Goal: Task Accomplishment & Management: Manage account settings

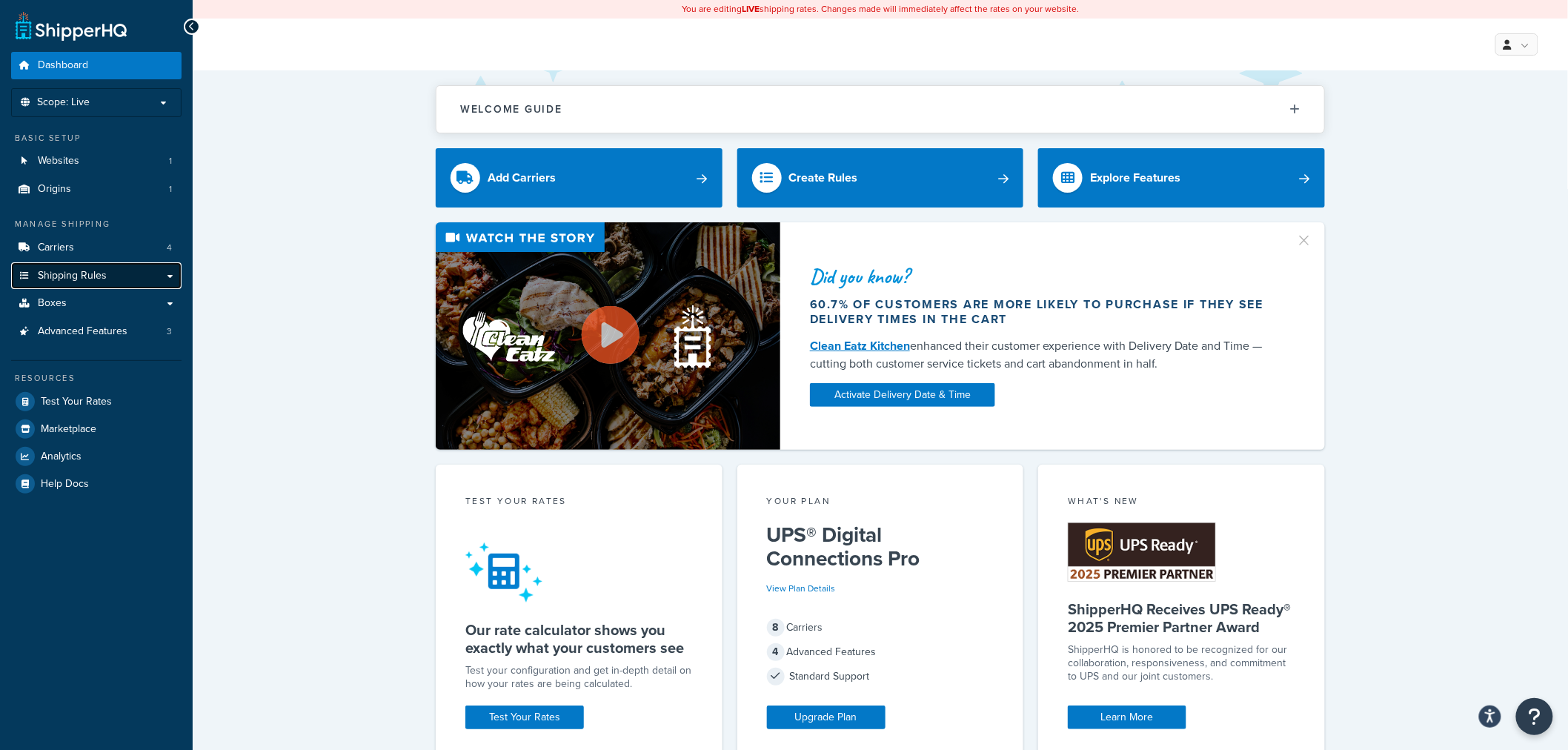
click at [115, 278] on link "Shipping Rules" at bounding box center [96, 276] width 171 height 27
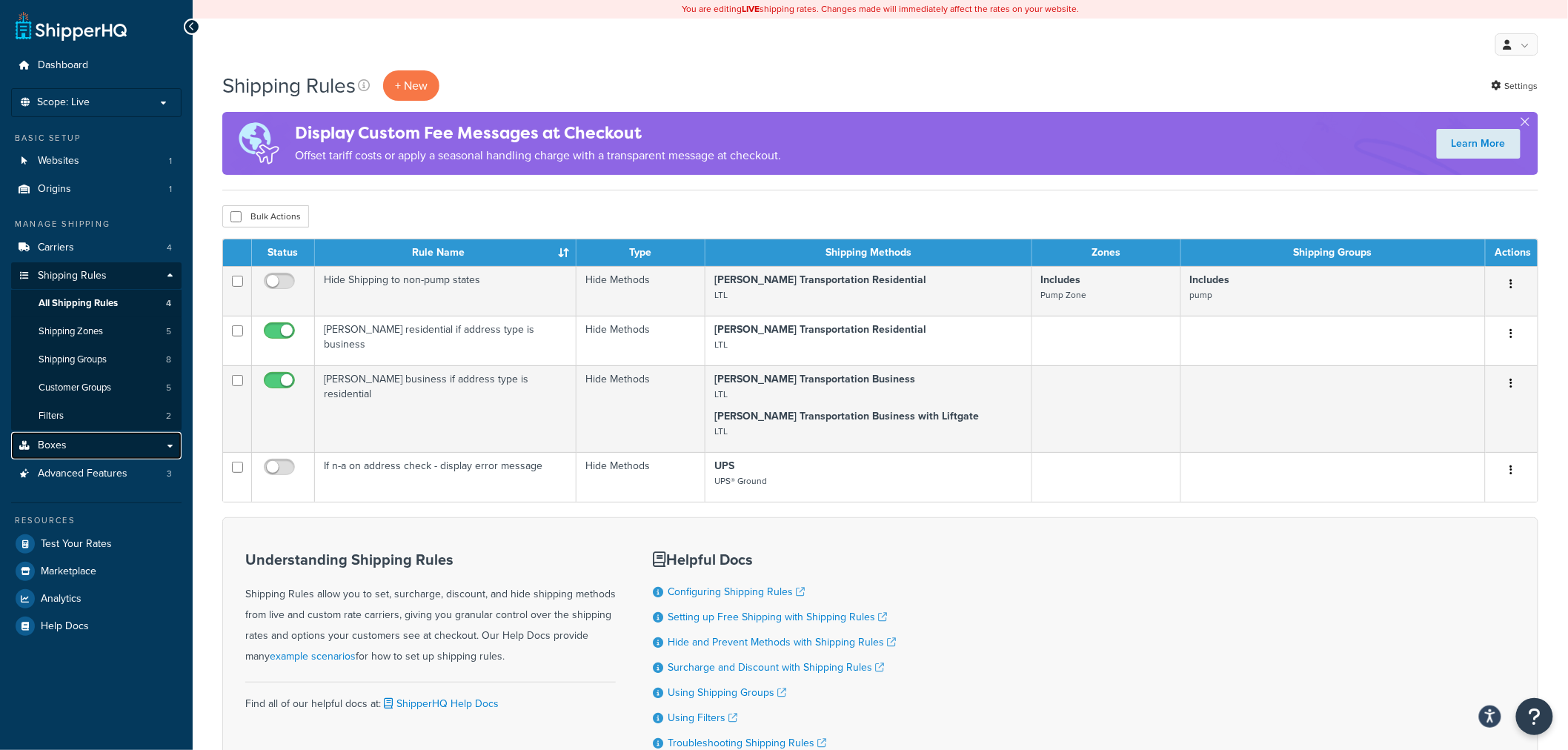
click at [83, 443] on link "Boxes" at bounding box center [96, 445] width 171 height 27
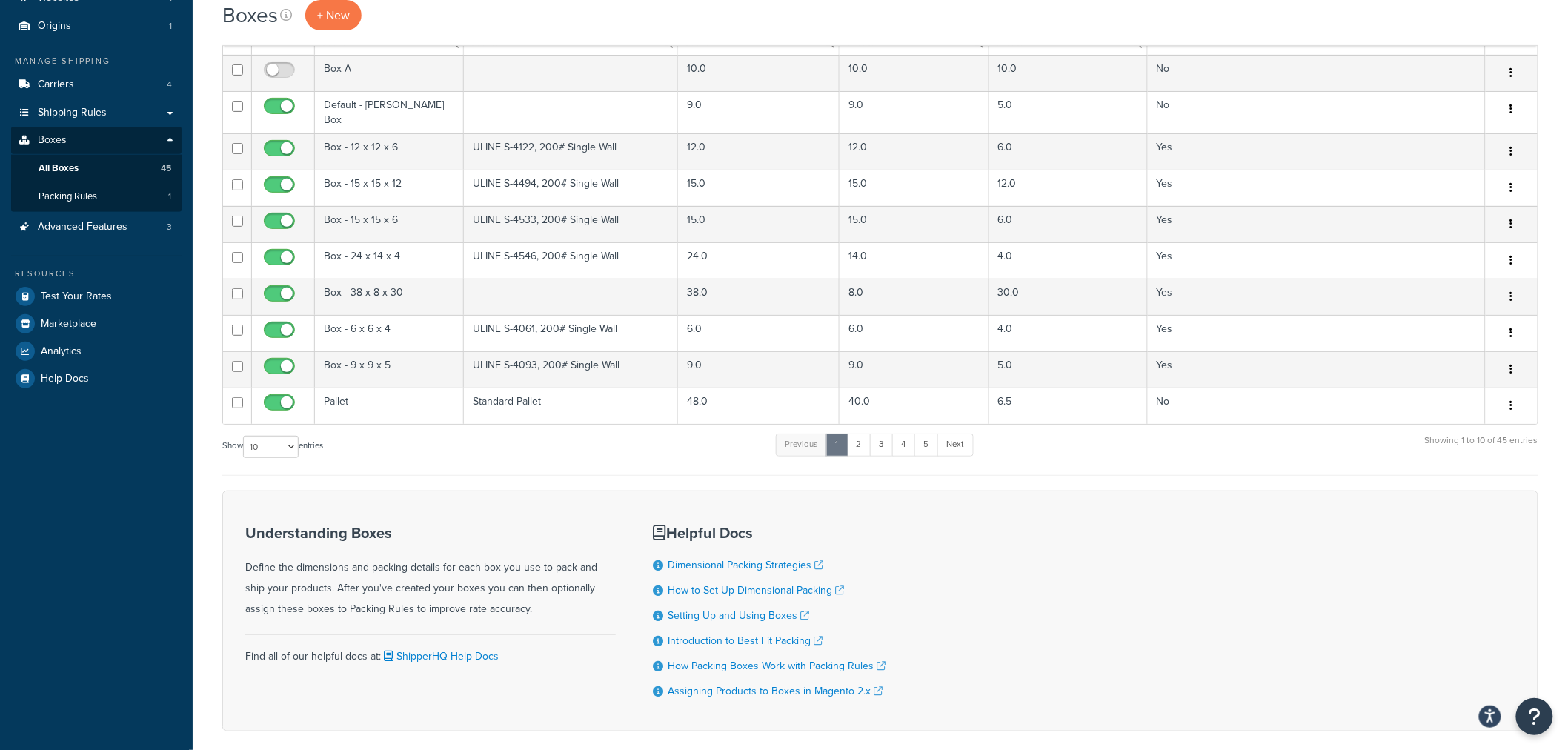
scroll to position [165, 0]
click at [282, 434] on select "10 15 25 50 100 1000" at bounding box center [270, 445] width 55 height 22
select select "100"
click at [244, 434] on select "10 15 25 50 100 1000" at bounding box center [270, 445] width 55 height 22
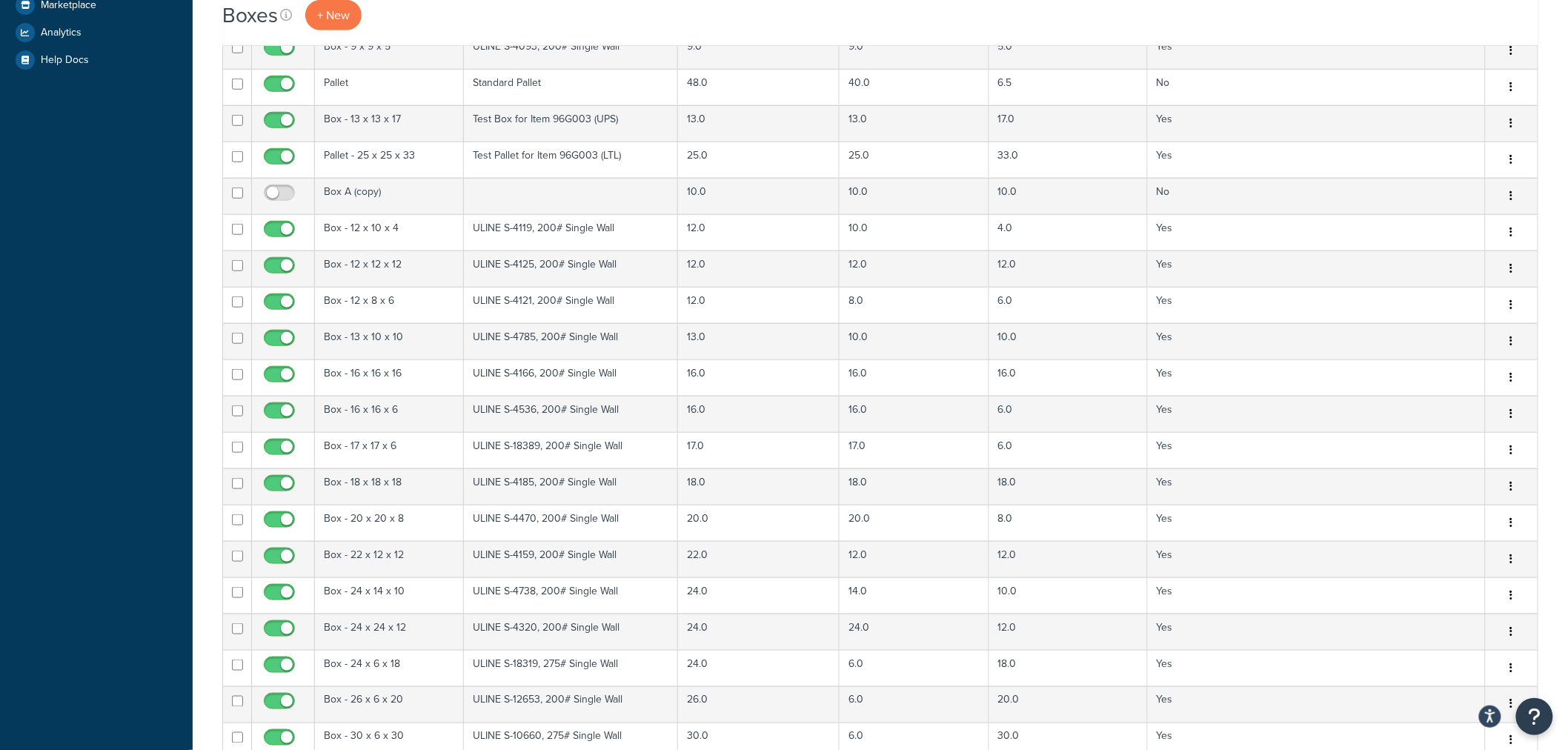
scroll to position [0, 0]
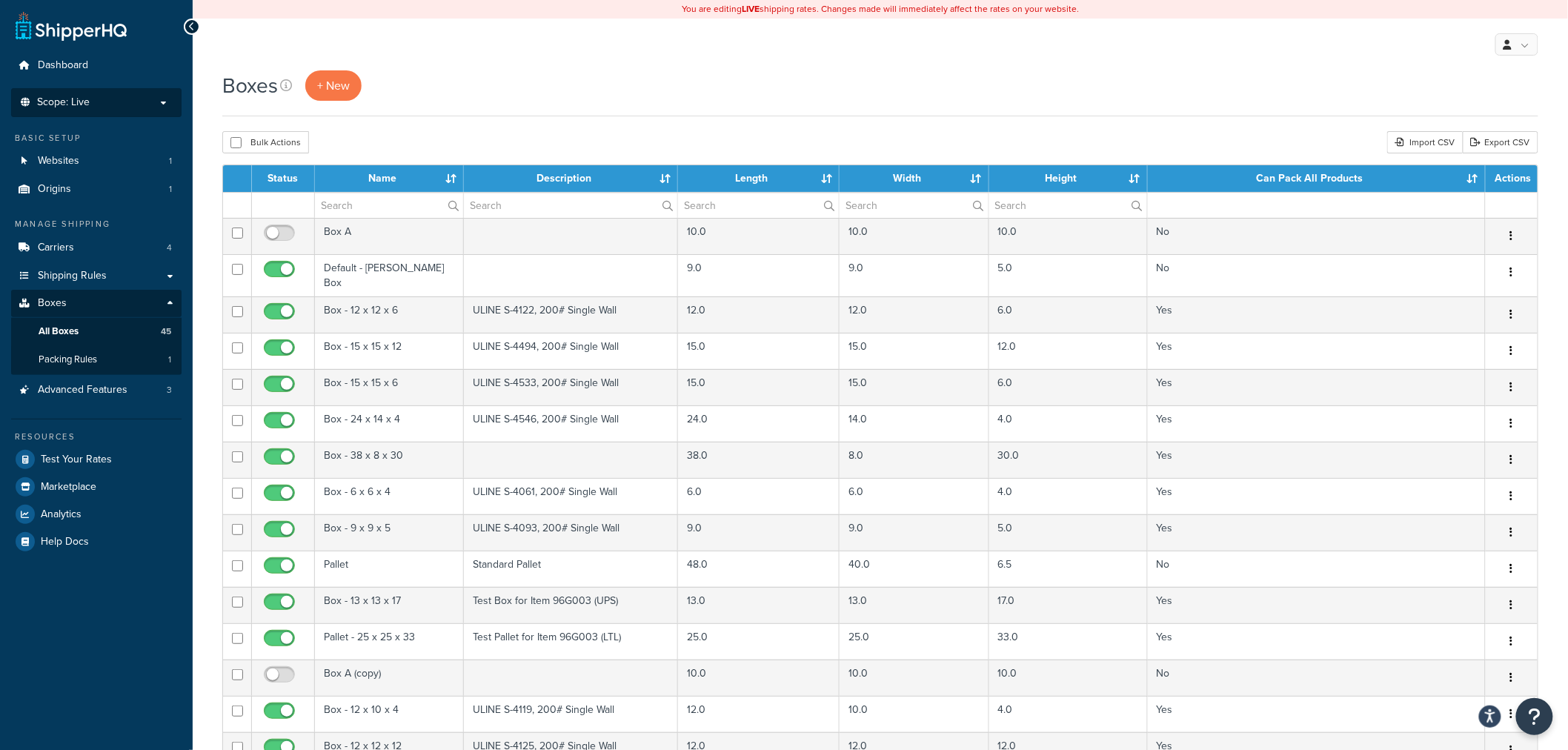
click at [139, 100] on p "Scope: Live" at bounding box center [96, 102] width 157 height 12
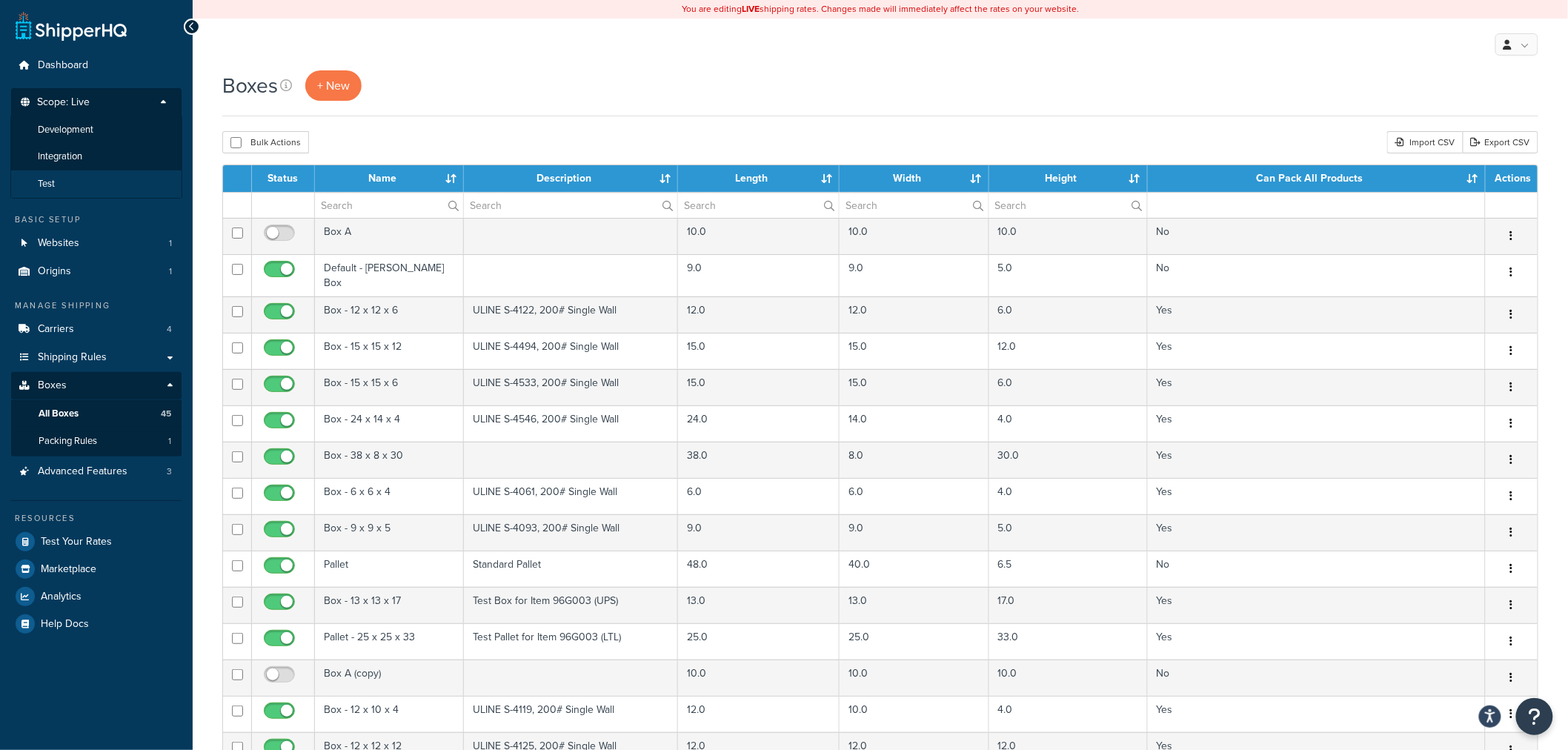
click at [50, 184] on span "Test" at bounding box center [46, 184] width 17 height 12
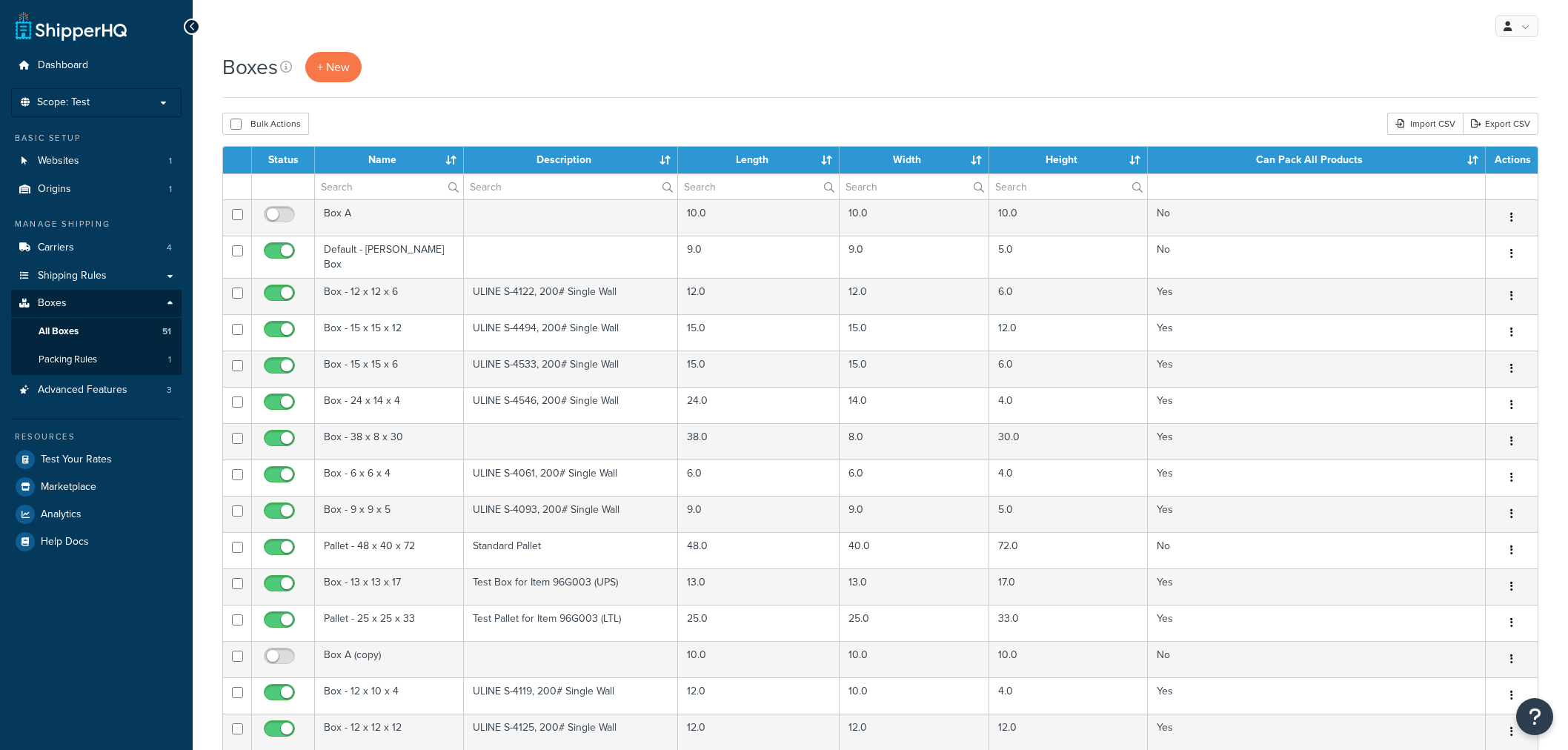
select select "100"
click at [1343, 123] on div "Bulk Actions Duplicate [GEOGRAPHIC_DATA] Import CSV Export CSV" at bounding box center [880, 123] width 1316 height 22
click at [1506, 119] on link "Export CSV" at bounding box center [1500, 123] width 75 height 22
click at [121, 102] on p "Scope: Test" at bounding box center [96, 102] width 157 height 12
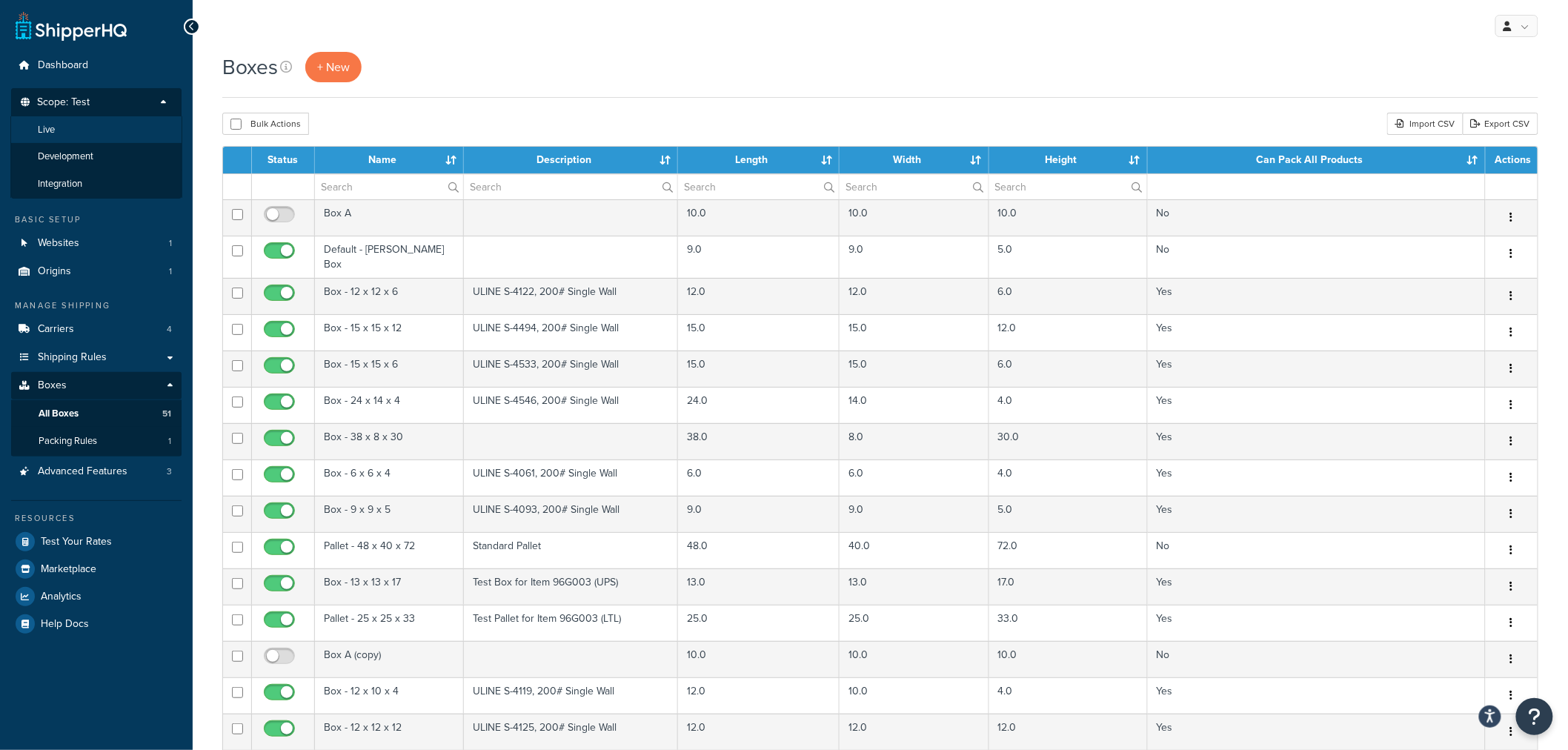
click at [99, 128] on li "Live" at bounding box center [97, 129] width 172 height 27
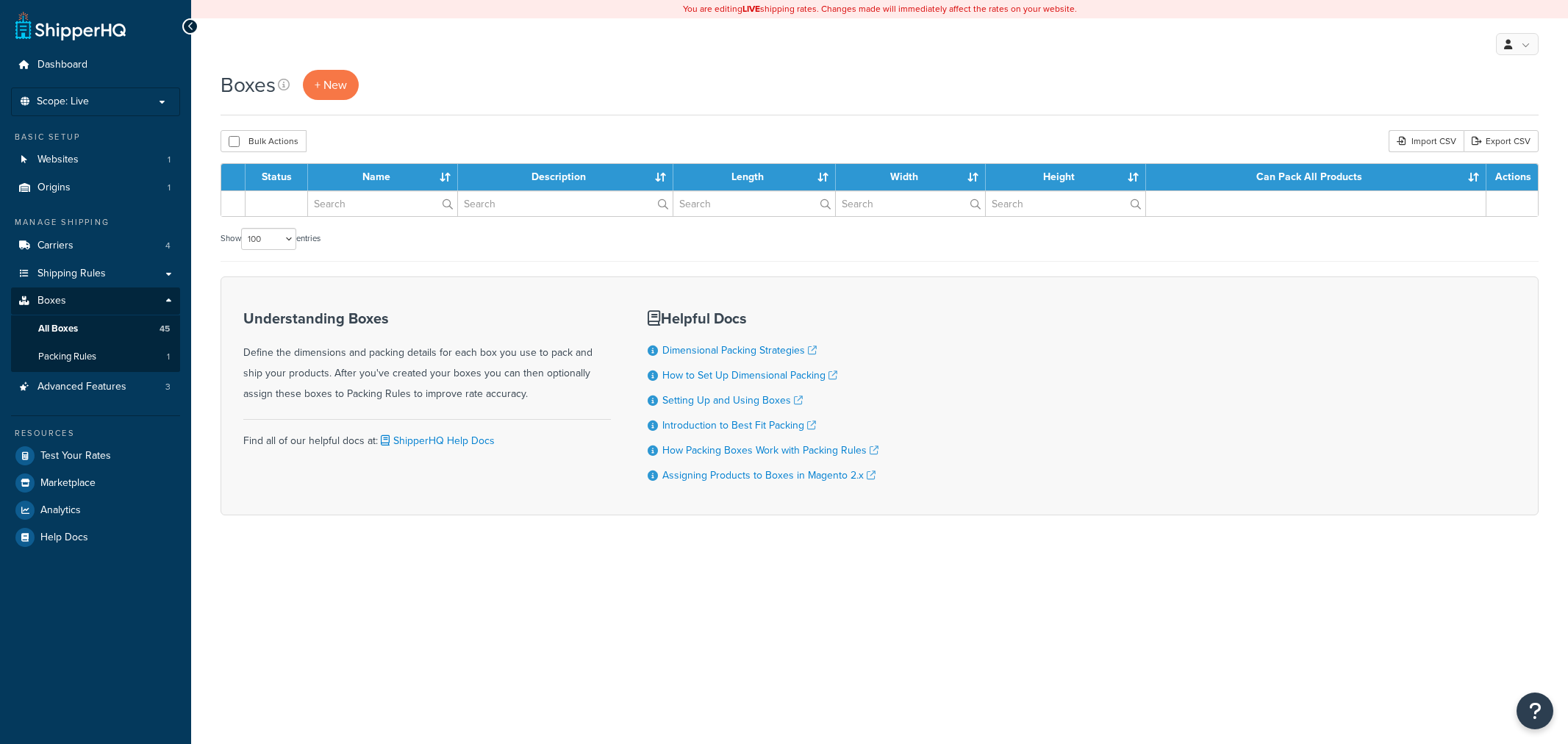
select select "100"
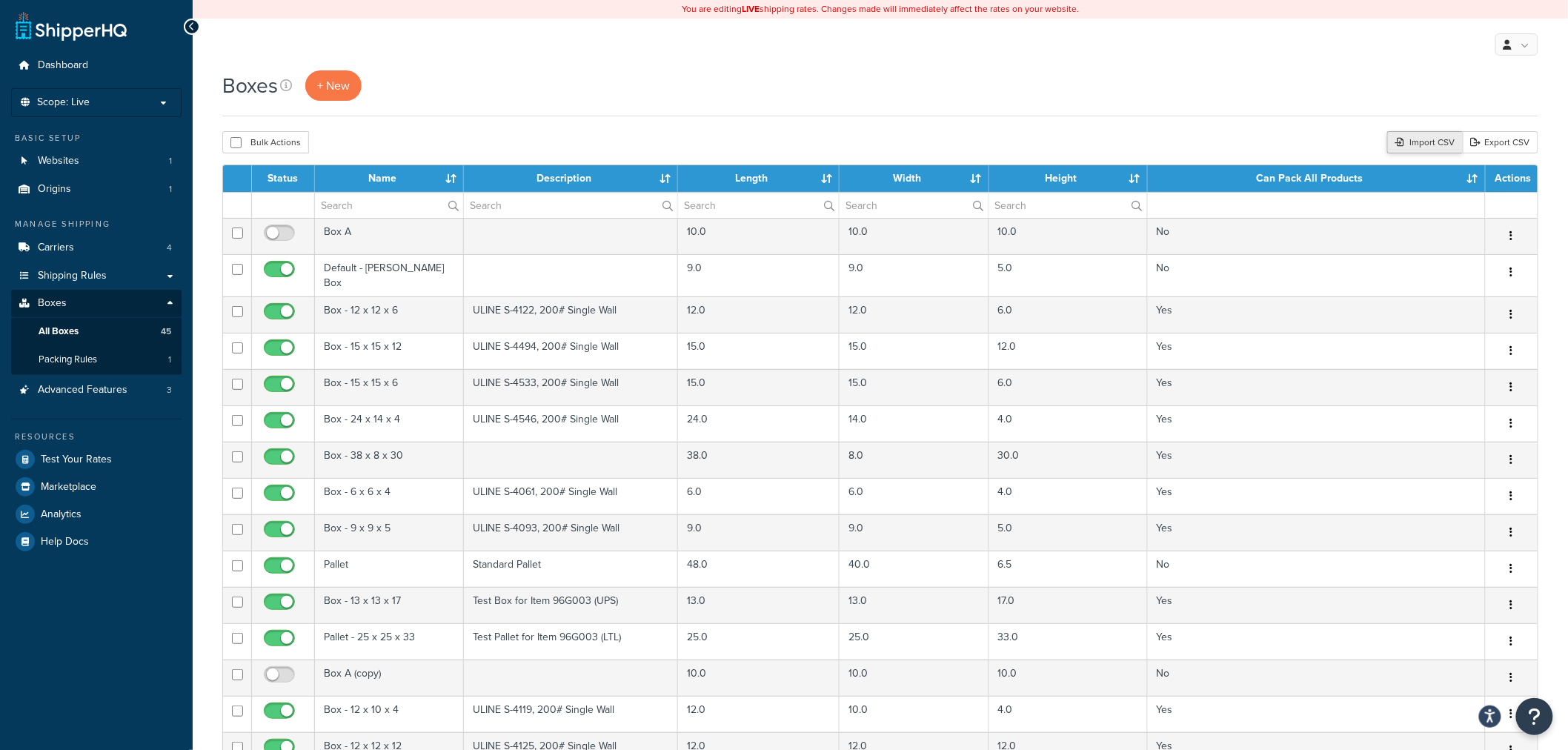
click at [1430, 144] on div "Import CSV" at bounding box center [1424, 142] width 75 height 22
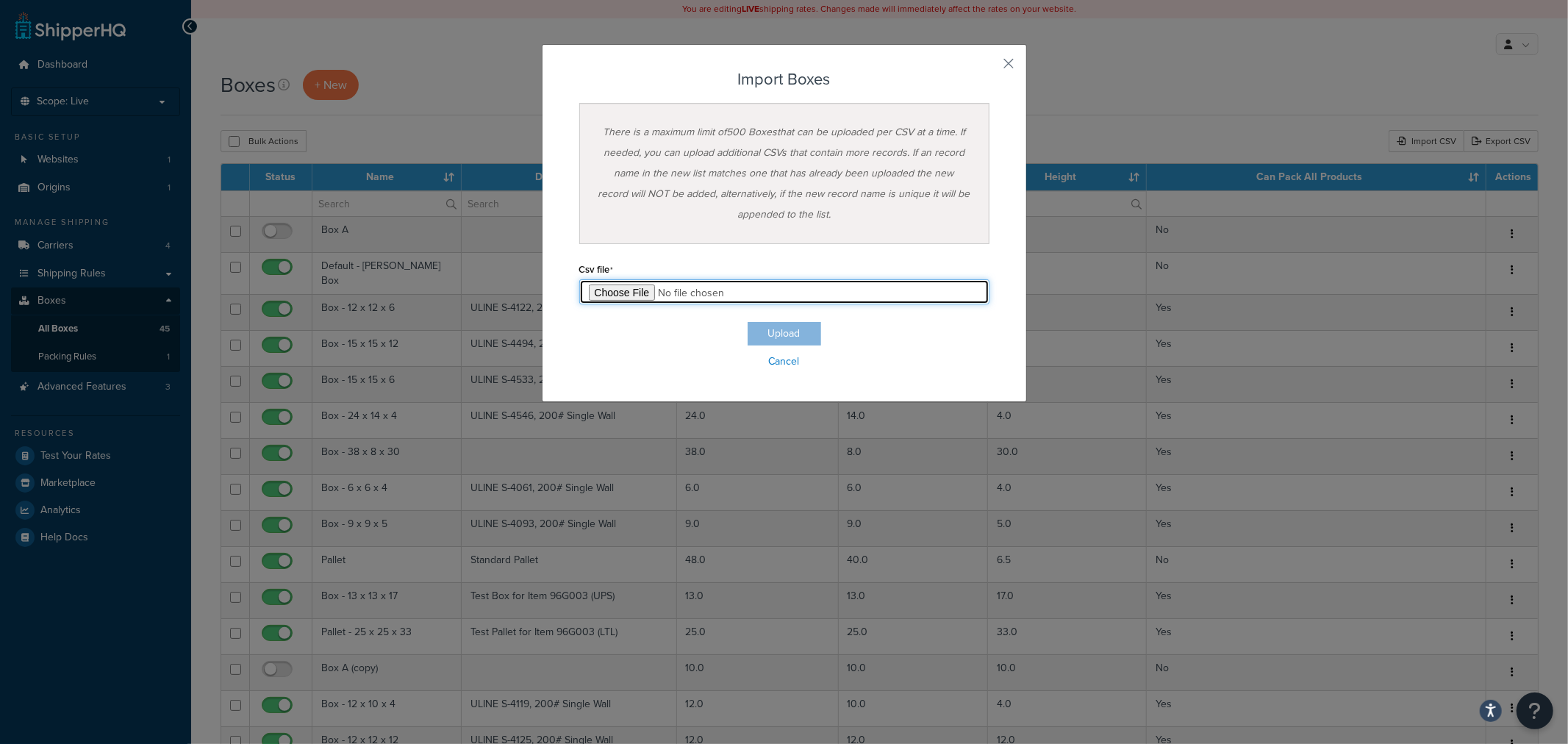
click at [635, 297] on input "file" at bounding box center [784, 292] width 410 height 25
click at [630, 294] on input "file" at bounding box center [784, 292] width 410 height 25
type input "C:\fakepath\ShipperHQ Box Import for Live Scope 8.22.25.csv"
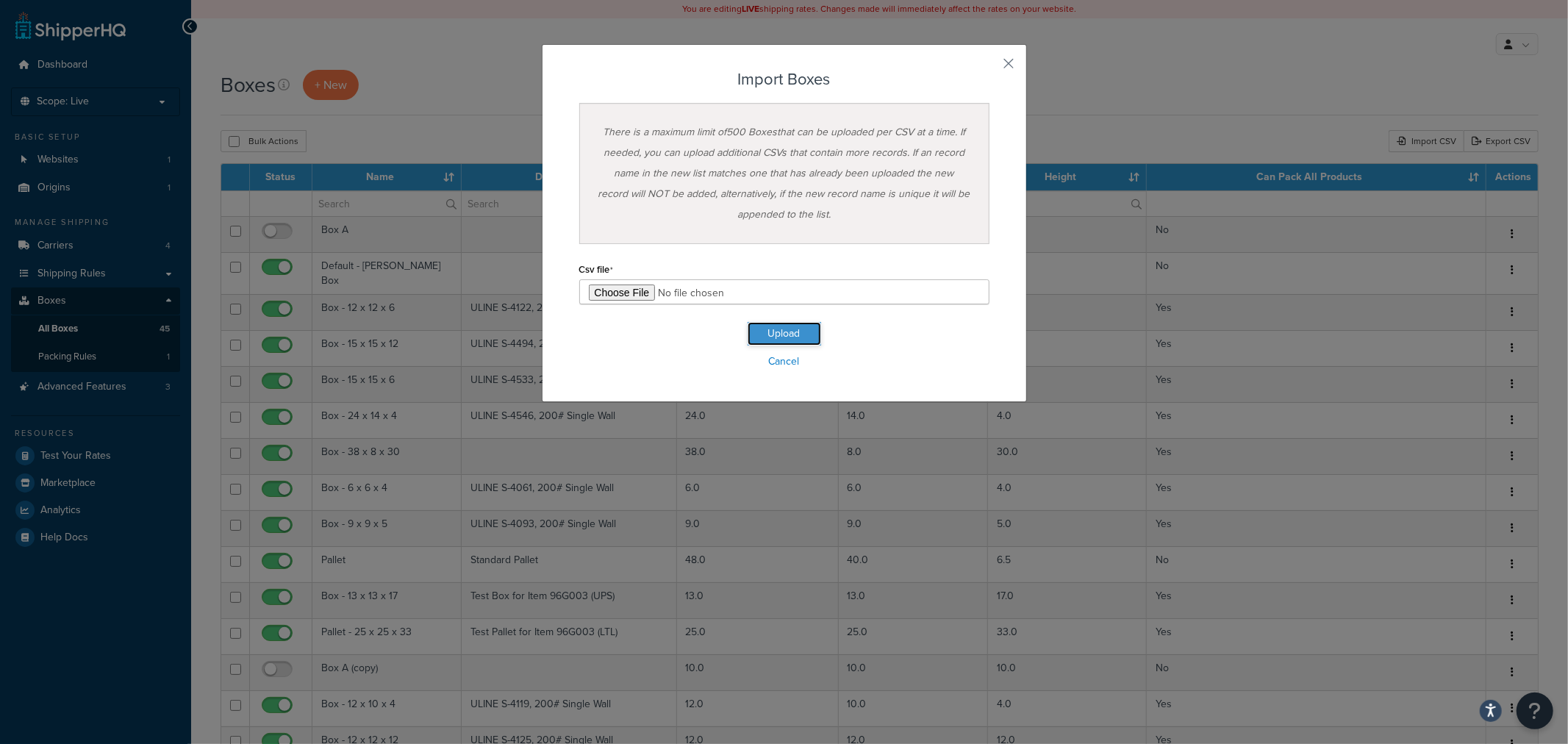
click at [807, 332] on button "Upload" at bounding box center [784, 334] width 73 height 24
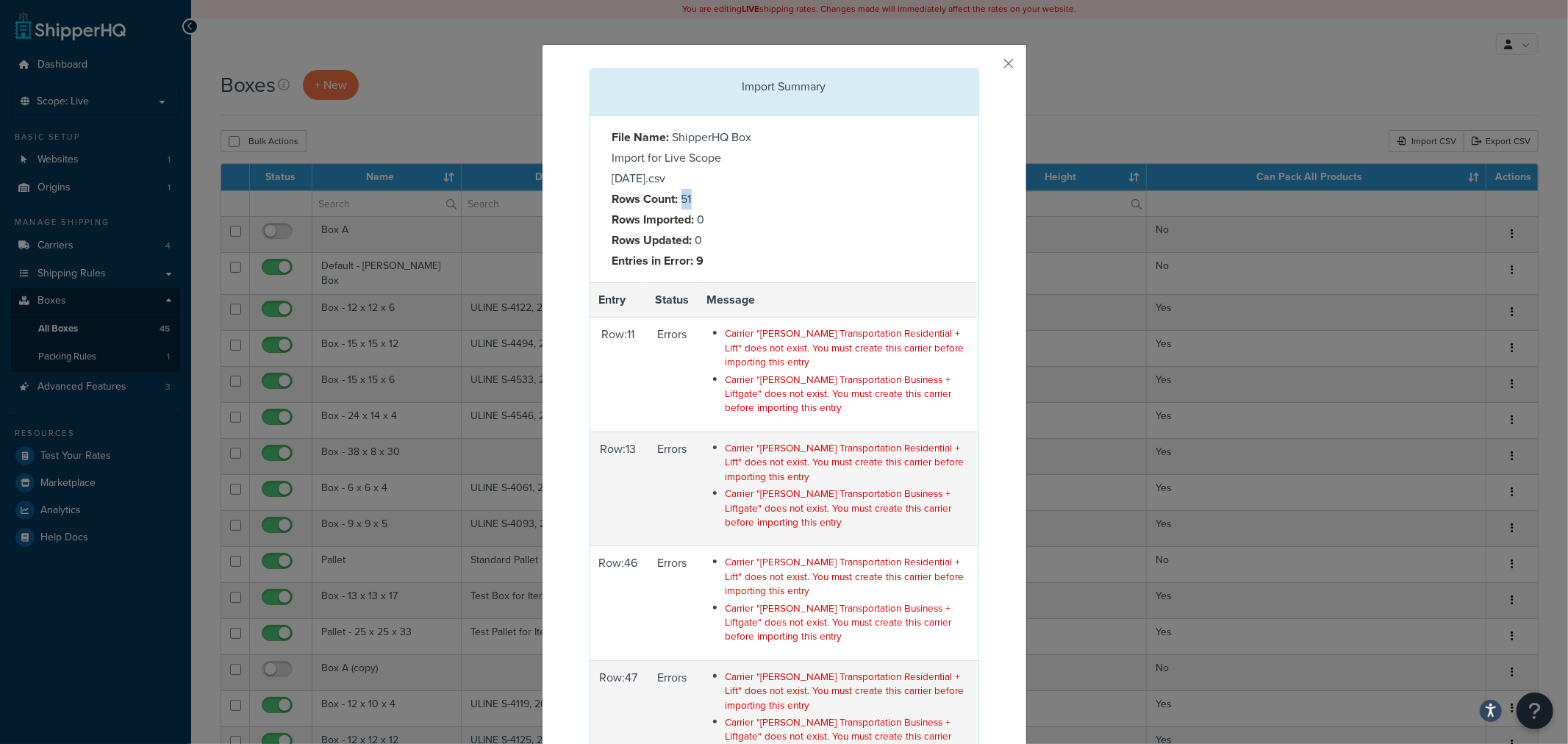
drag, startPoint x: 674, startPoint y: 201, endPoint x: 697, endPoint y: 204, distance: 23.2
click at [697, 204] on div "File Name: ShipperHQ Box Import for Live Scope 8.22.25.csv Rows Count: 51 Rows …" at bounding box center [693, 199] width 183 height 144
drag, startPoint x: 715, startPoint y: 260, endPoint x: 590, endPoint y: 259, distance: 125.0
click at [590, 259] on div "File Name: ShipperHQ Box Import for Live Scope 8.22.25.csv Rows Count: 51 Rows …" at bounding box center [784, 199] width 388 height 166
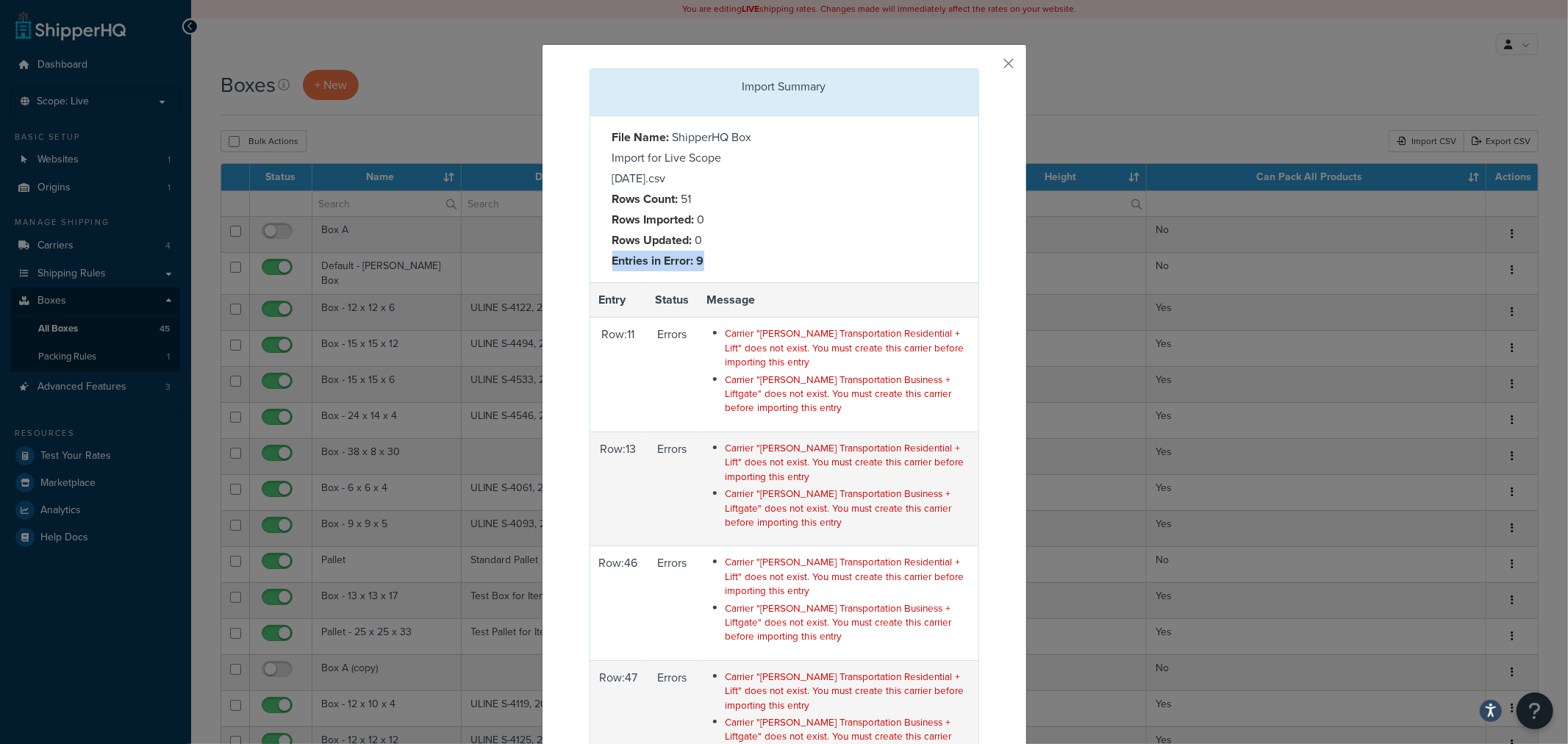
click at [732, 268] on div "File Name: ShipperHQ Box Import for Live Scope 8.22.25.csv Rows Count: 51 Rows …" at bounding box center [693, 199] width 183 height 144
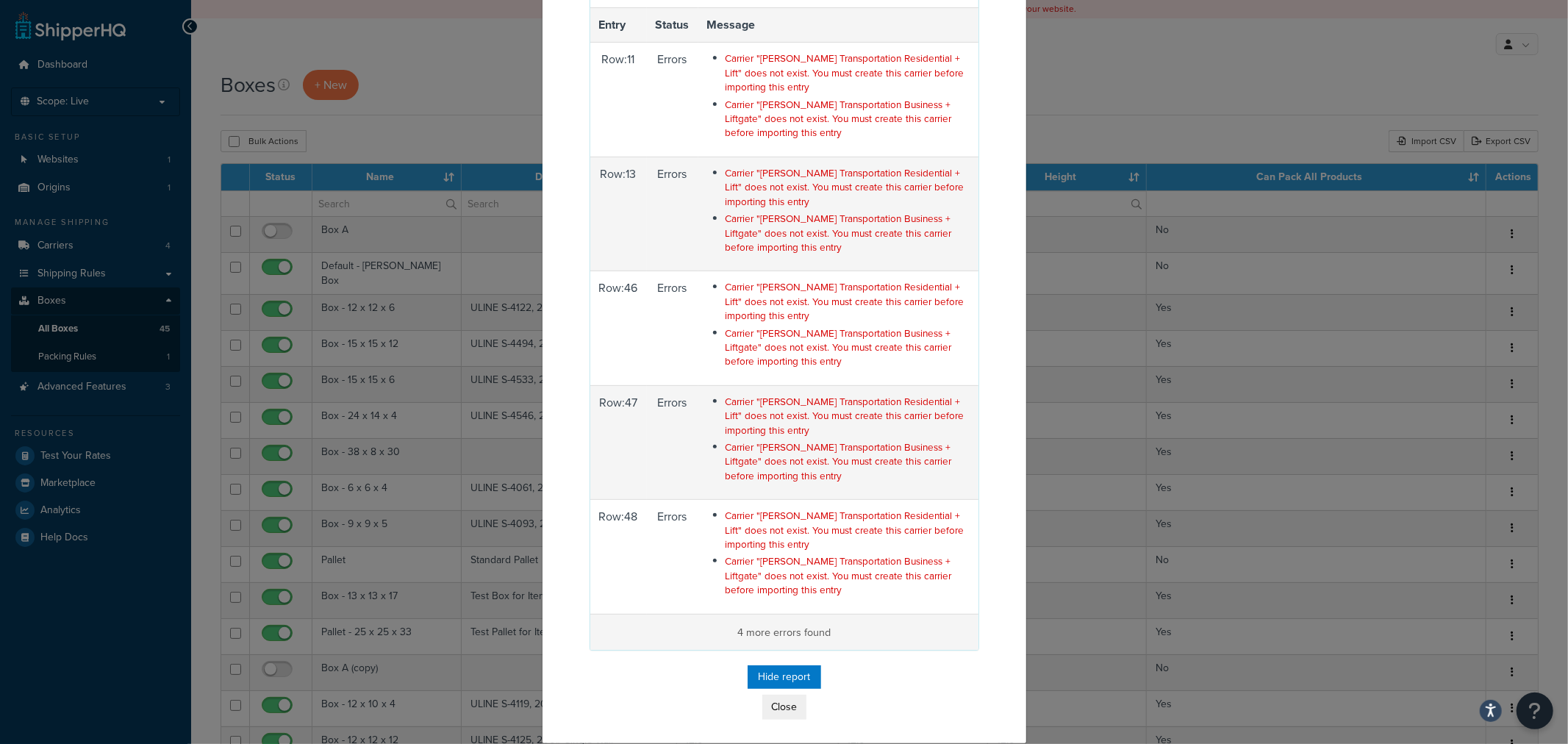
click at [788, 629] on p "4 more errors found" at bounding box center [784, 631] width 371 height 17
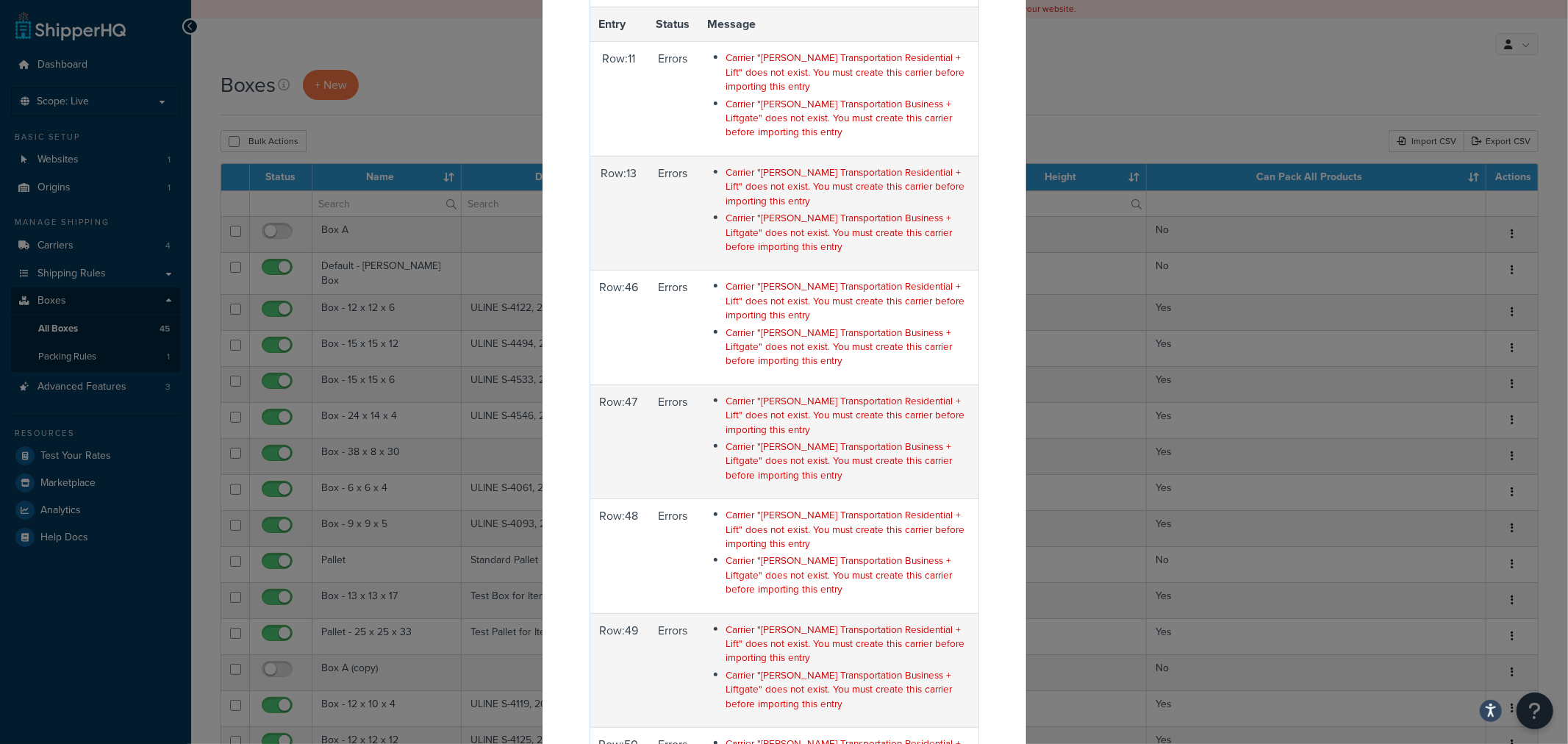
scroll to position [685, 0]
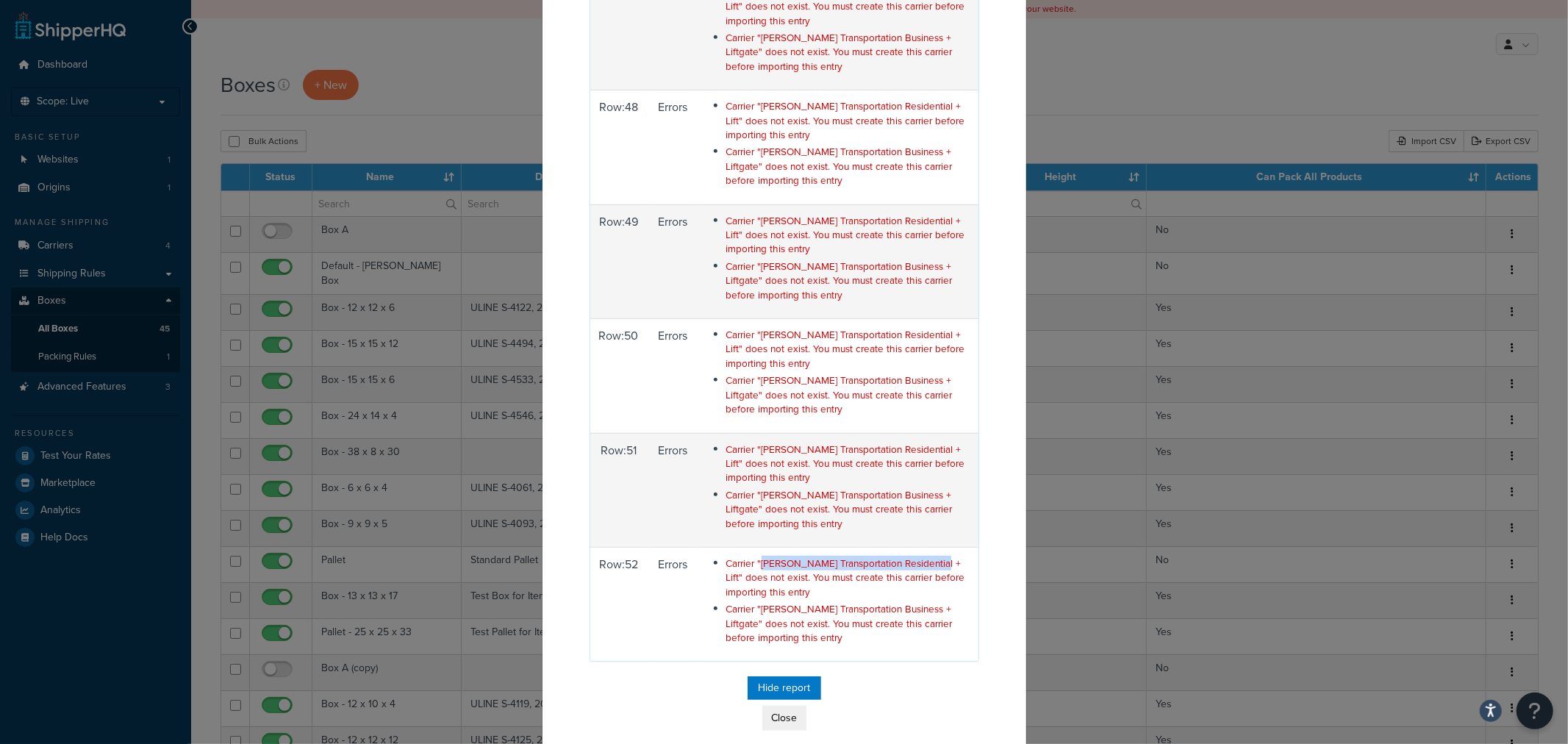
drag, startPoint x: 749, startPoint y: 568, endPoint x: 915, endPoint y: 570, distance: 166.0
click at [915, 570] on span "Carrier "Evans Transportation Residential + Lift" does not exist. You must crea…" at bounding box center [846, 577] width 239 height 44
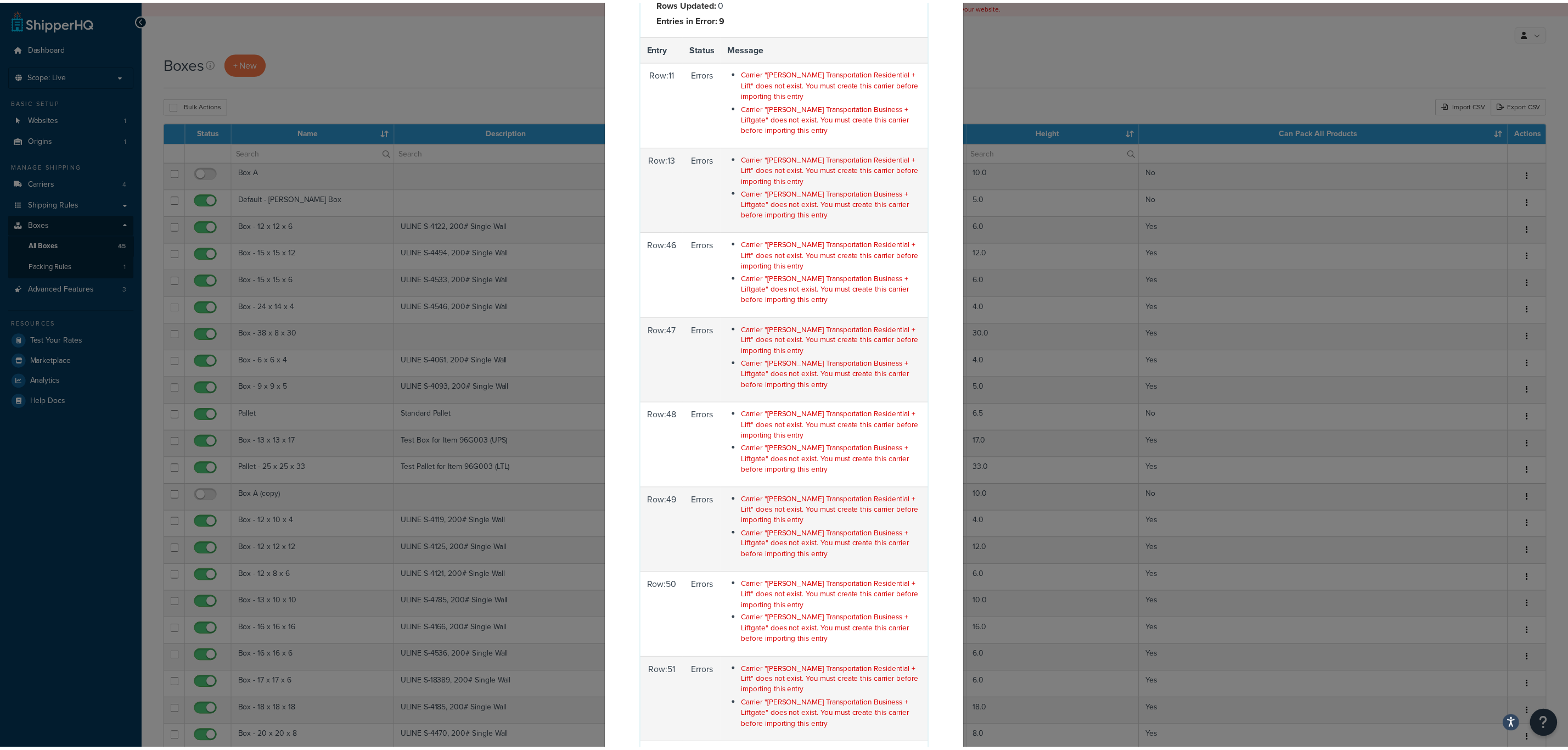
scroll to position [0, 0]
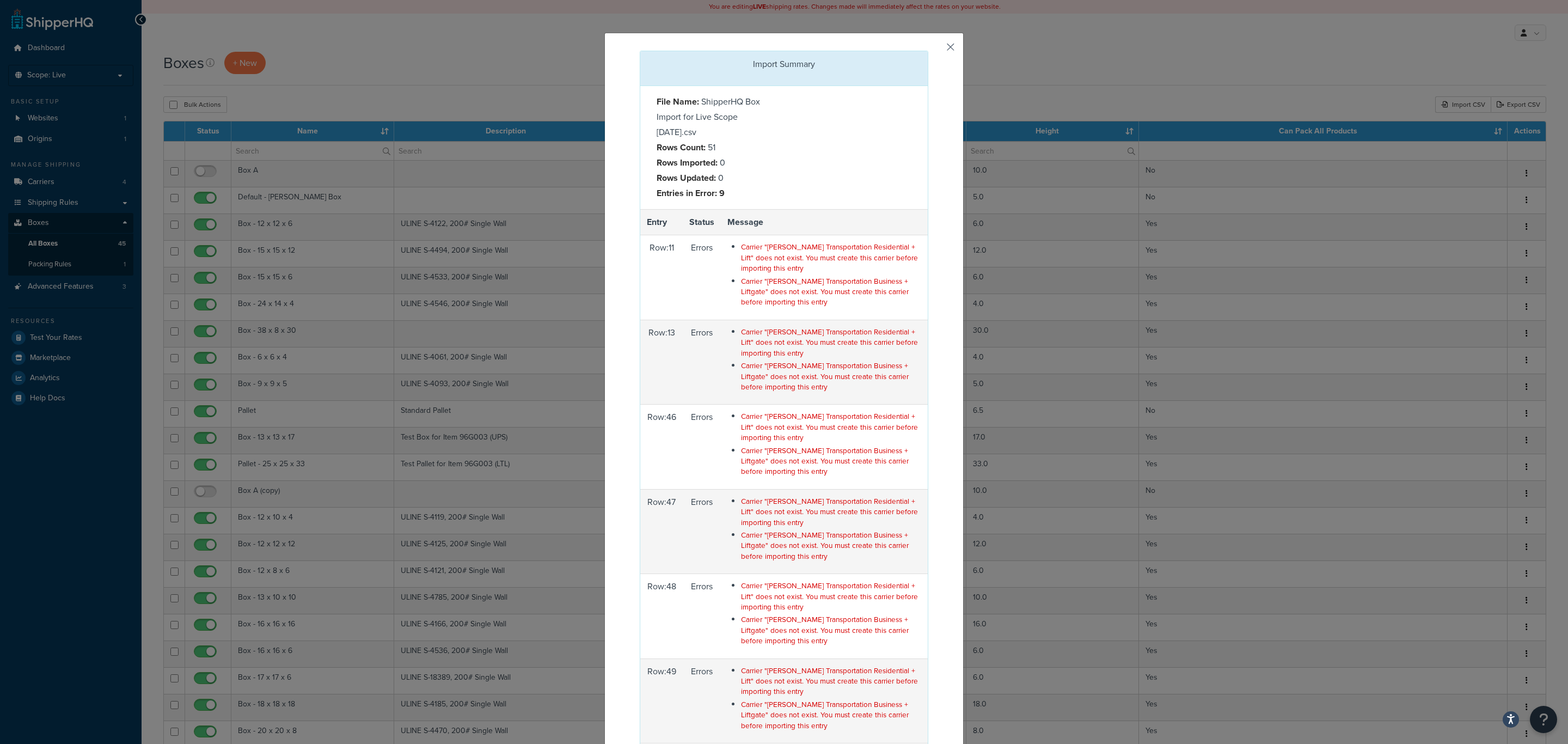
click at [928, 51] on button "button" at bounding box center [927, 52] width 2 height 2
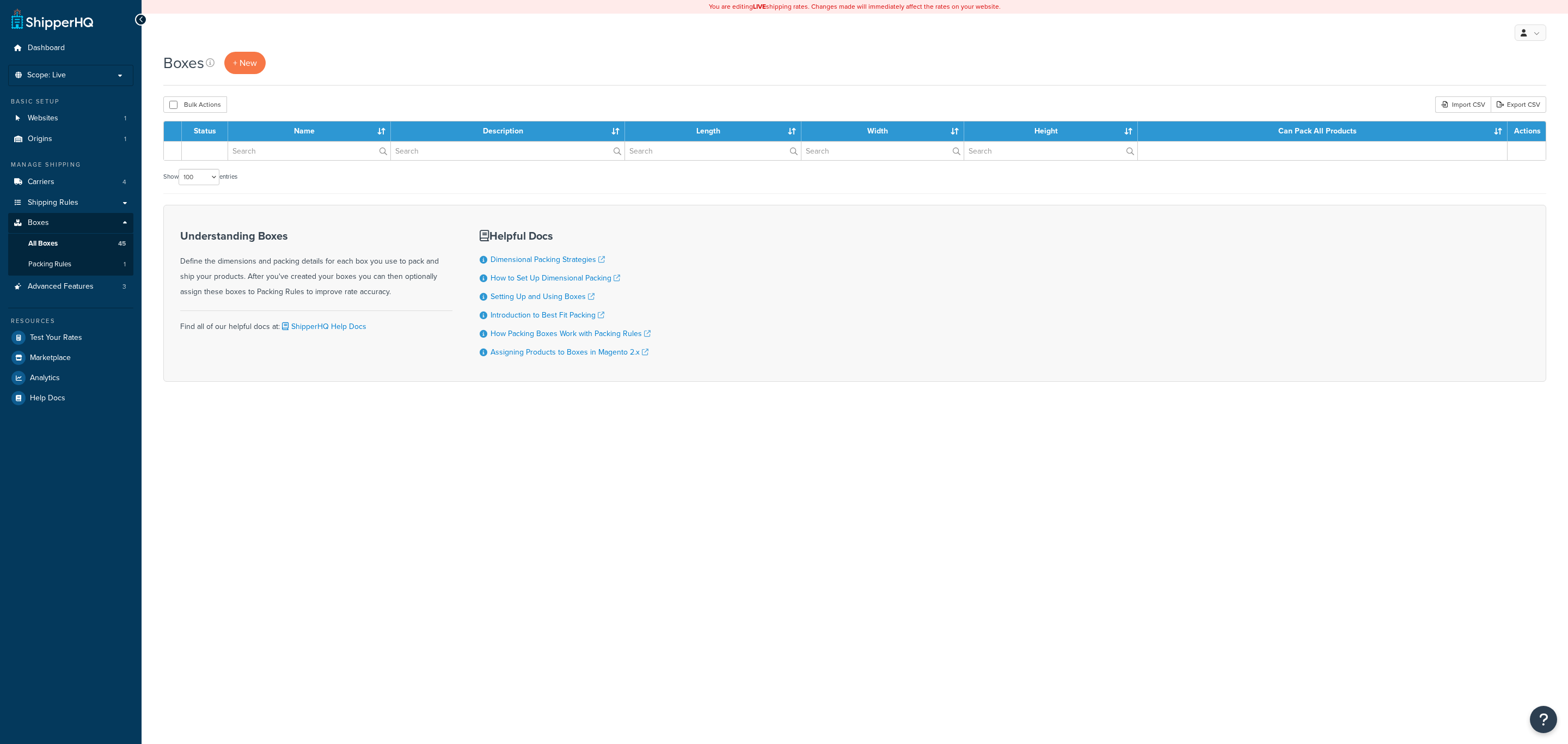
select select "100"
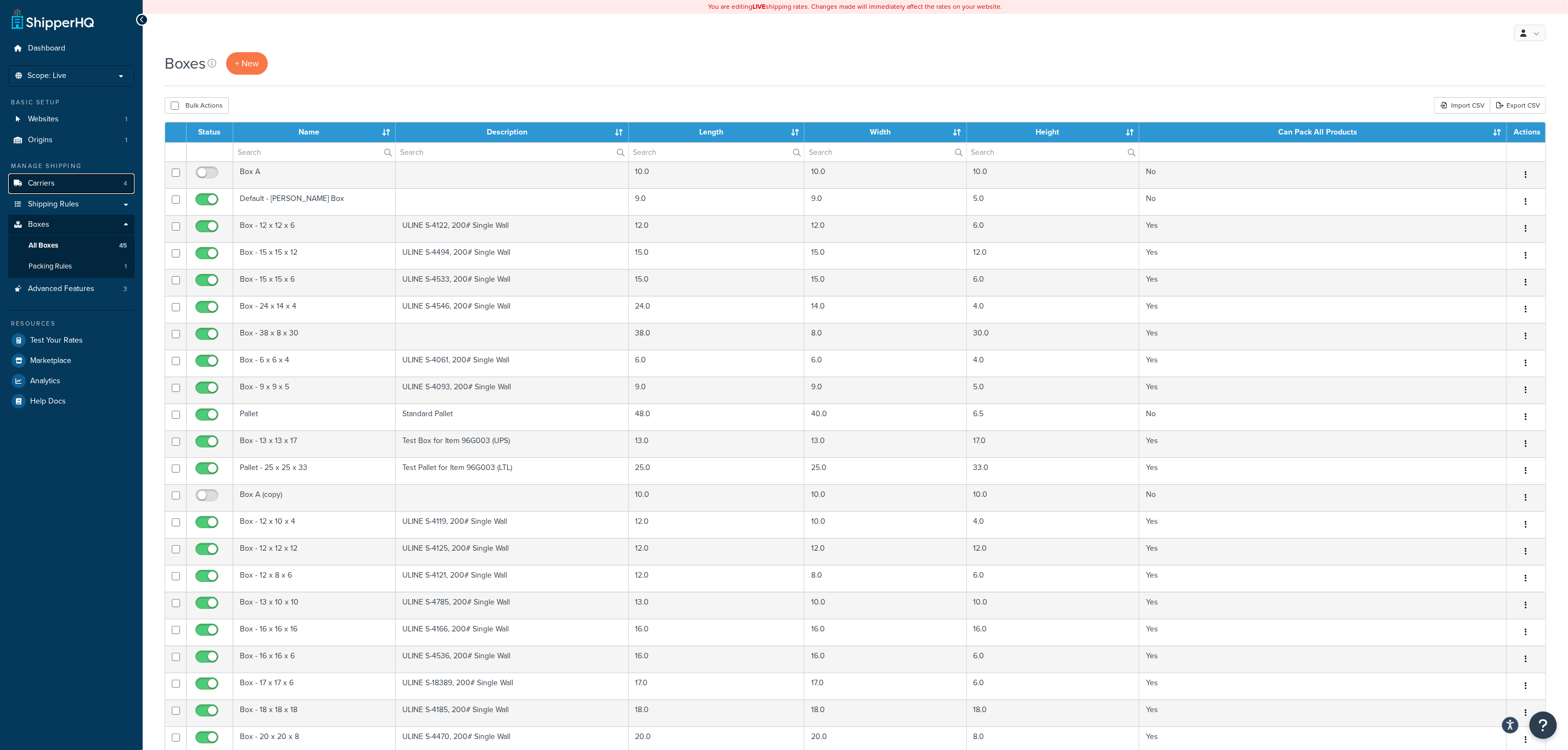
click at [75, 180] on link "Carriers 4" at bounding box center [71, 184] width 126 height 20
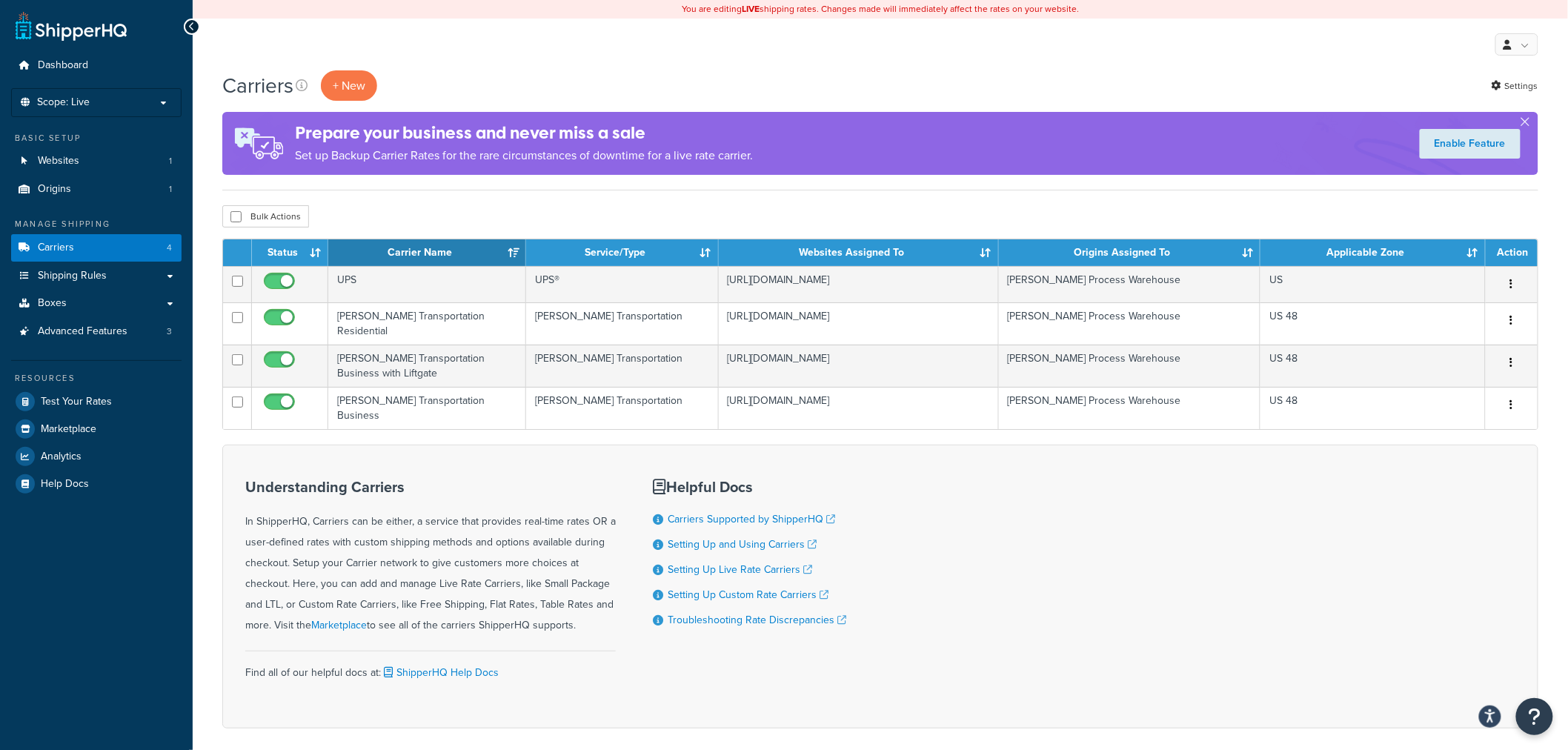
drag, startPoint x: 2102, startPoint y: 0, endPoint x: 1165, endPoint y: 446, distance: 1037.7
click at [1165, 446] on div "Understanding Carriers In ShipperHQ, Carriers can be either, a service that pro…" at bounding box center [880, 587] width 1316 height 284
click at [1213, 522] on div "Understanding Carriers In ShipperHQ, Carriers can be either, a service that pro…" at bounding box center [880, 587] width 1316 height 284
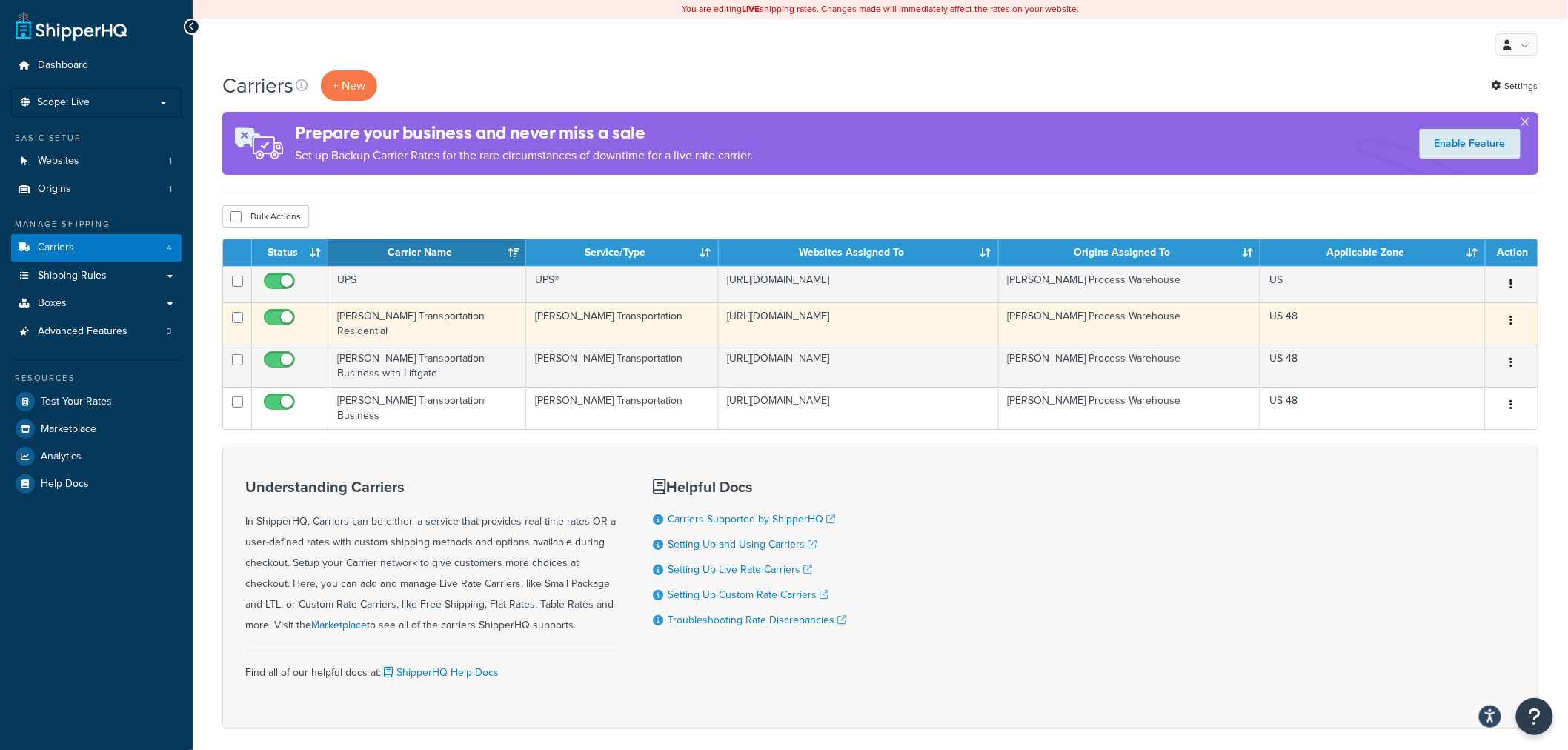
click at [455, 325] on td "[PERSON_NAME] Transportation Residential" at bounding box center [427, 323] width 198 height 42
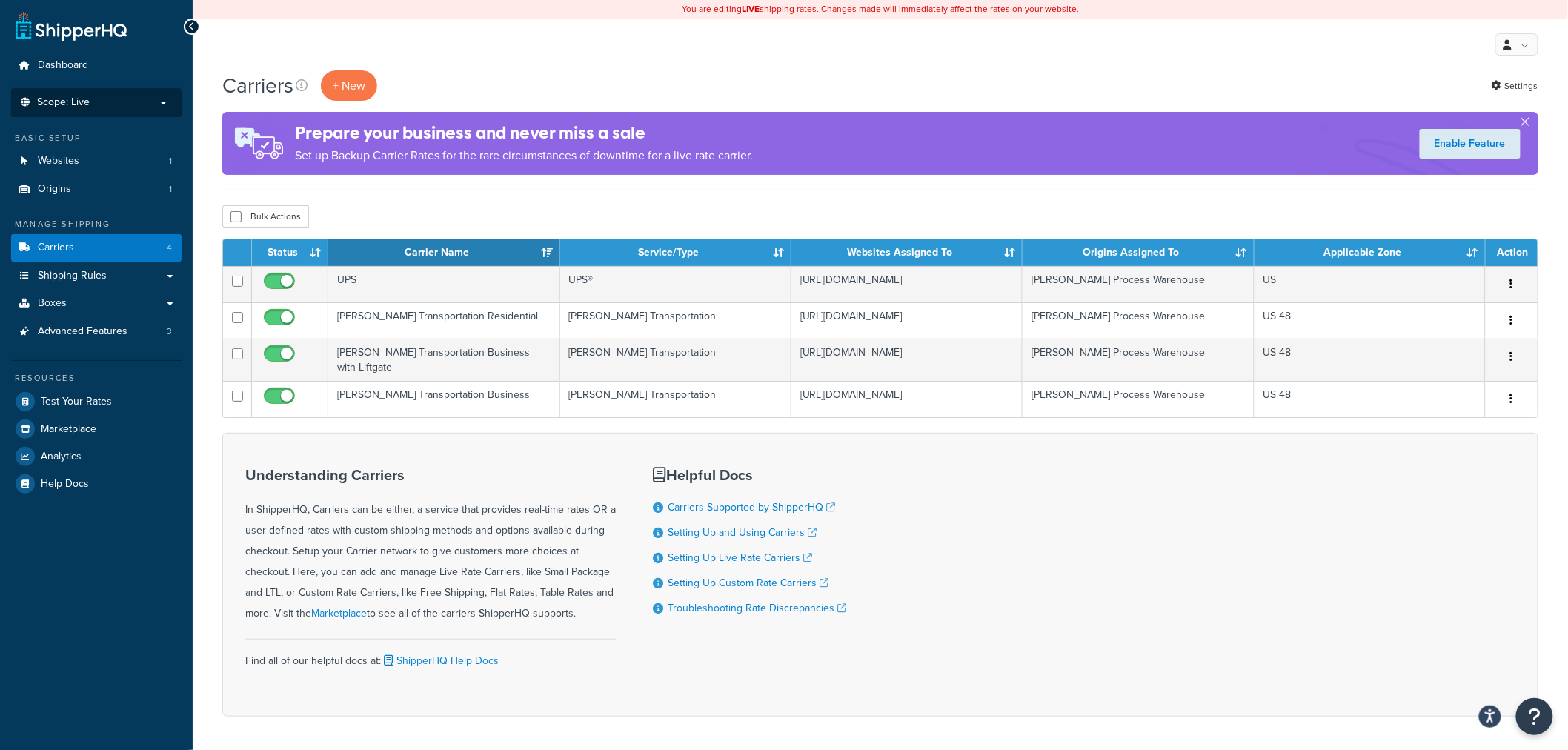
click at [132, 97] on p "Scope: Live" at bounding box center [96, 102] width 157 height 12
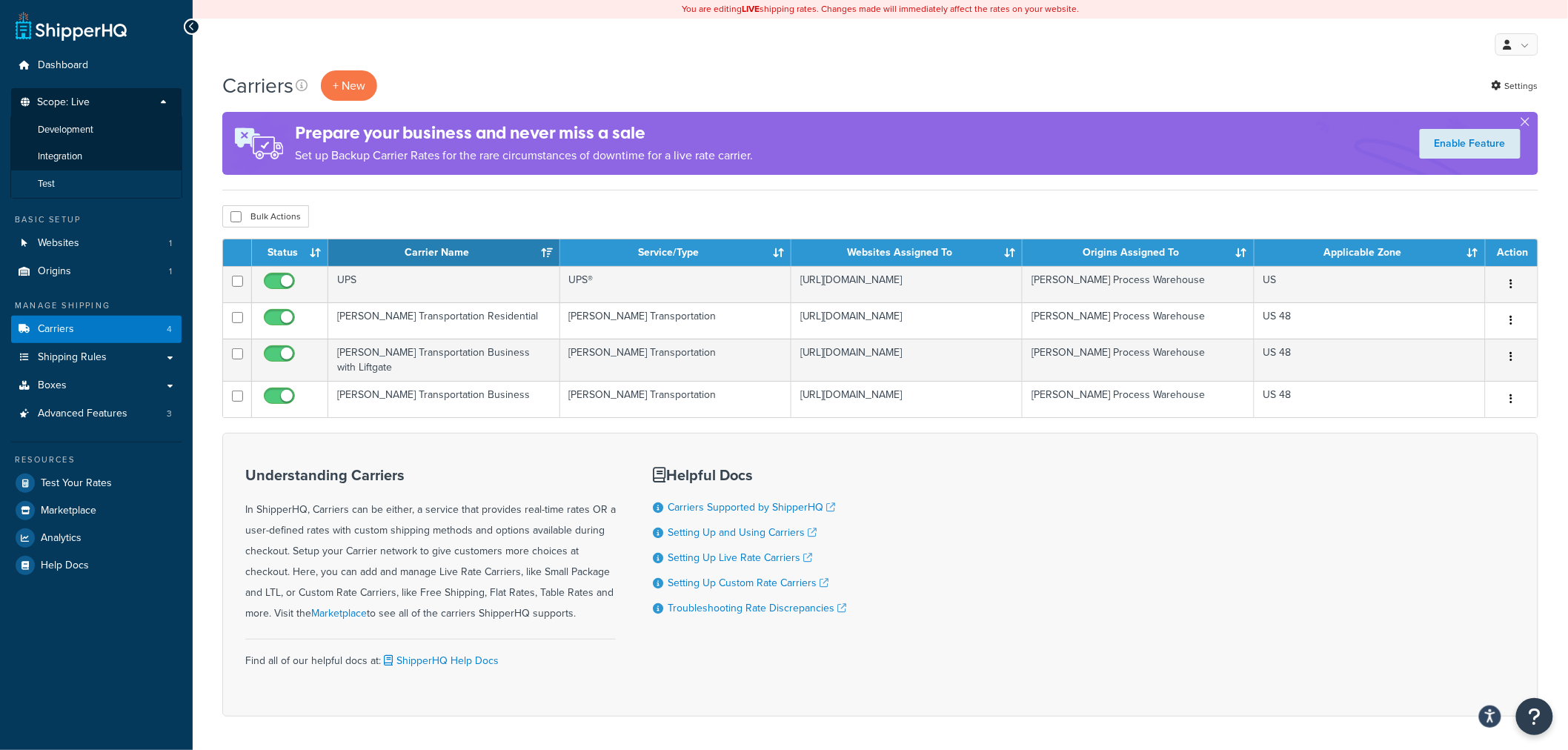
click at [89, 176] on li "Test" at bounding box center [97, 184] width 172 height 27
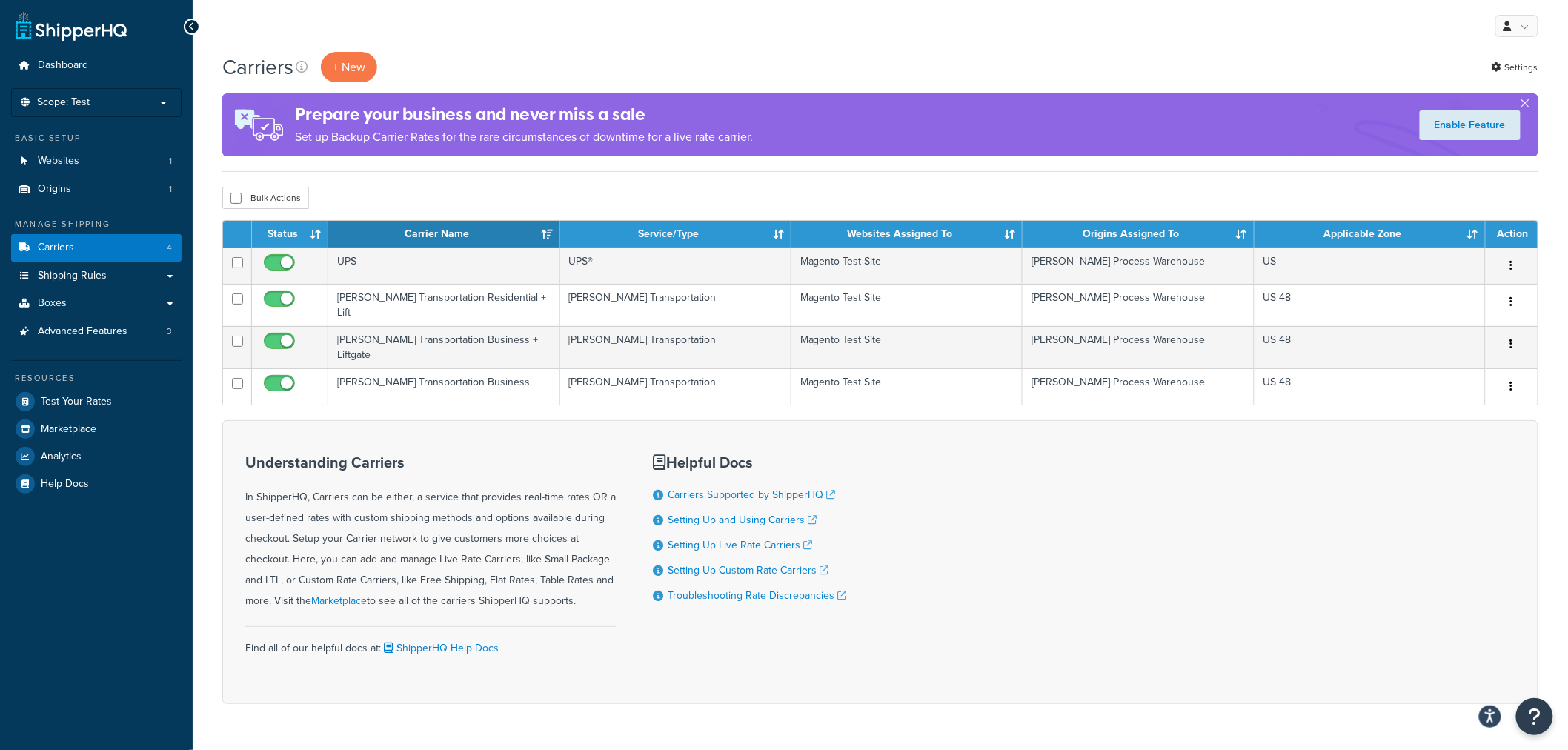
click at [687, 62] on div "Carriers + New Settings" at bounding box center [880, 67] width 1316 height 31
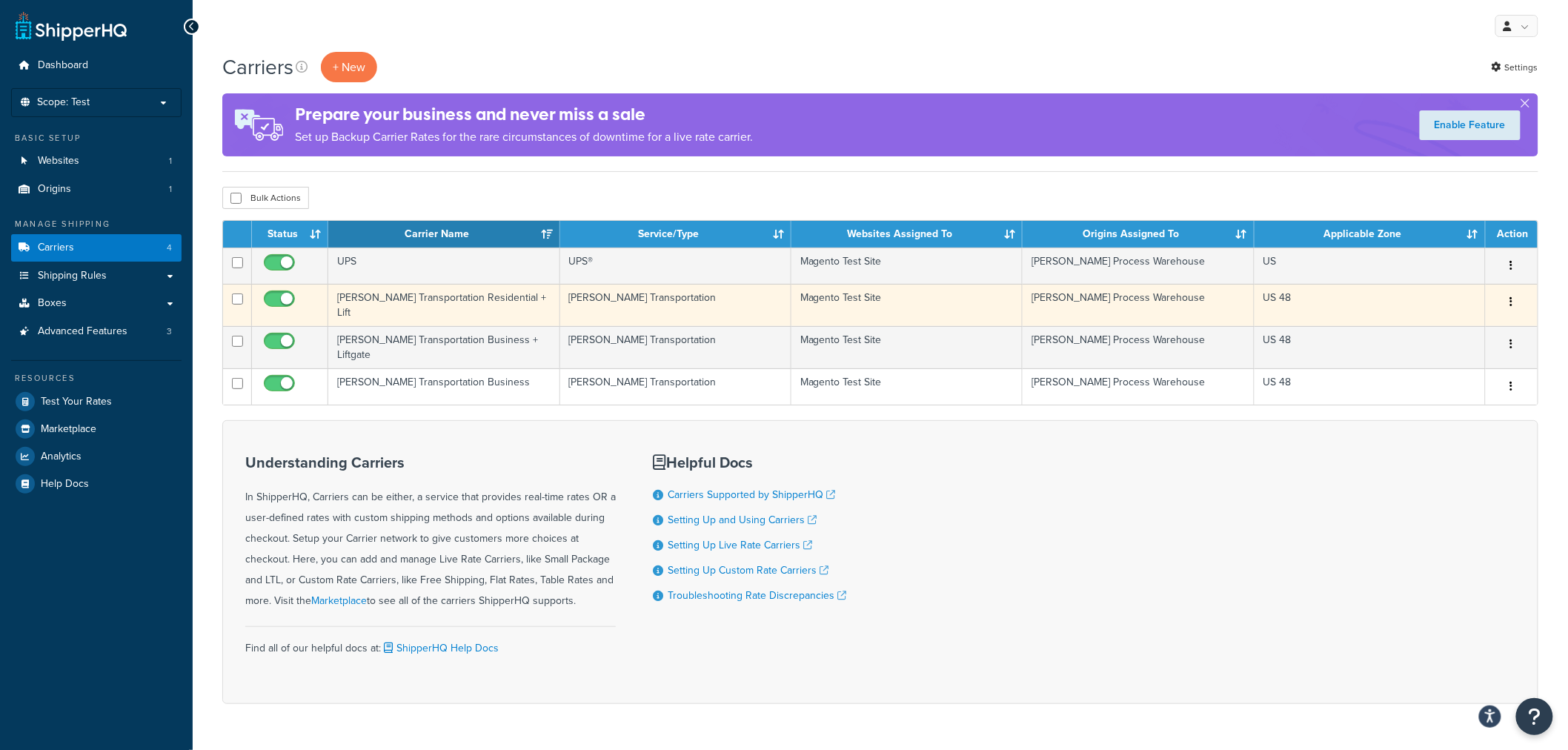
click at [397, 304] on td "[PERSON_NAME] Transportation Residential + Lift" at bounding box center [443, 305] width 231 height 42
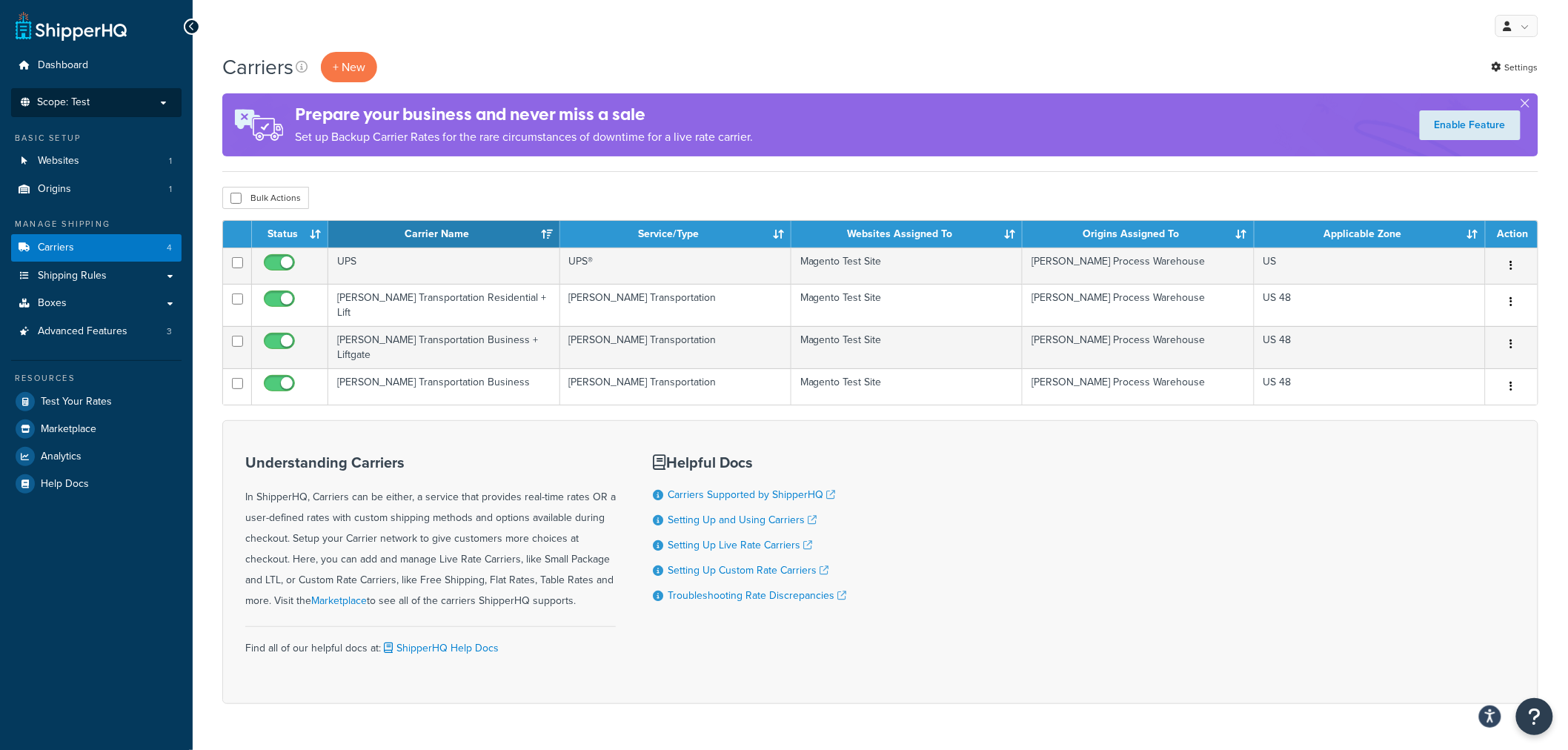
click at [107, 96] on p "Scope: Test" at bounding box center [96, 102] width 157 height 12
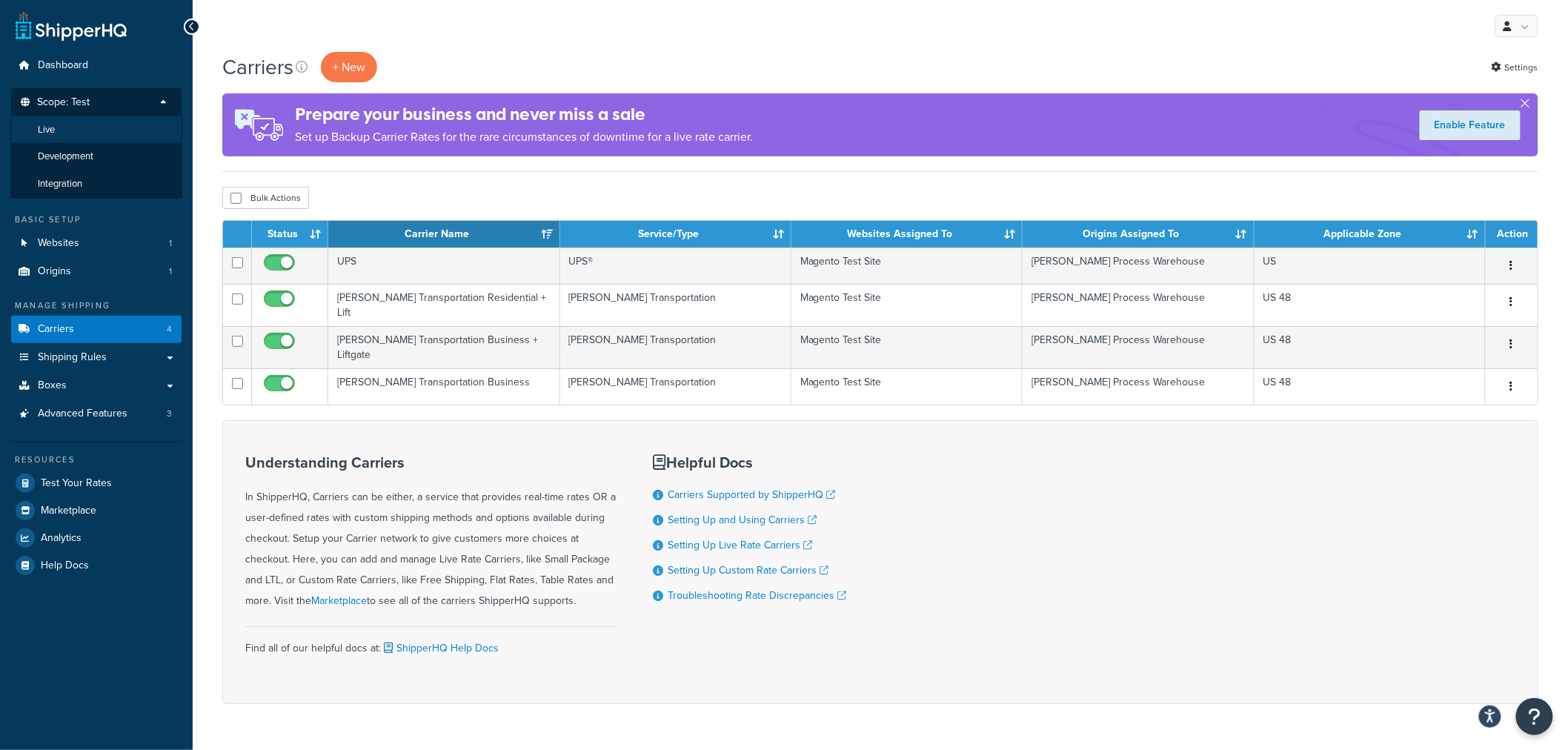
click at [86, 127] on li "Live" at bounding box center [97, 129] width 172 height 27
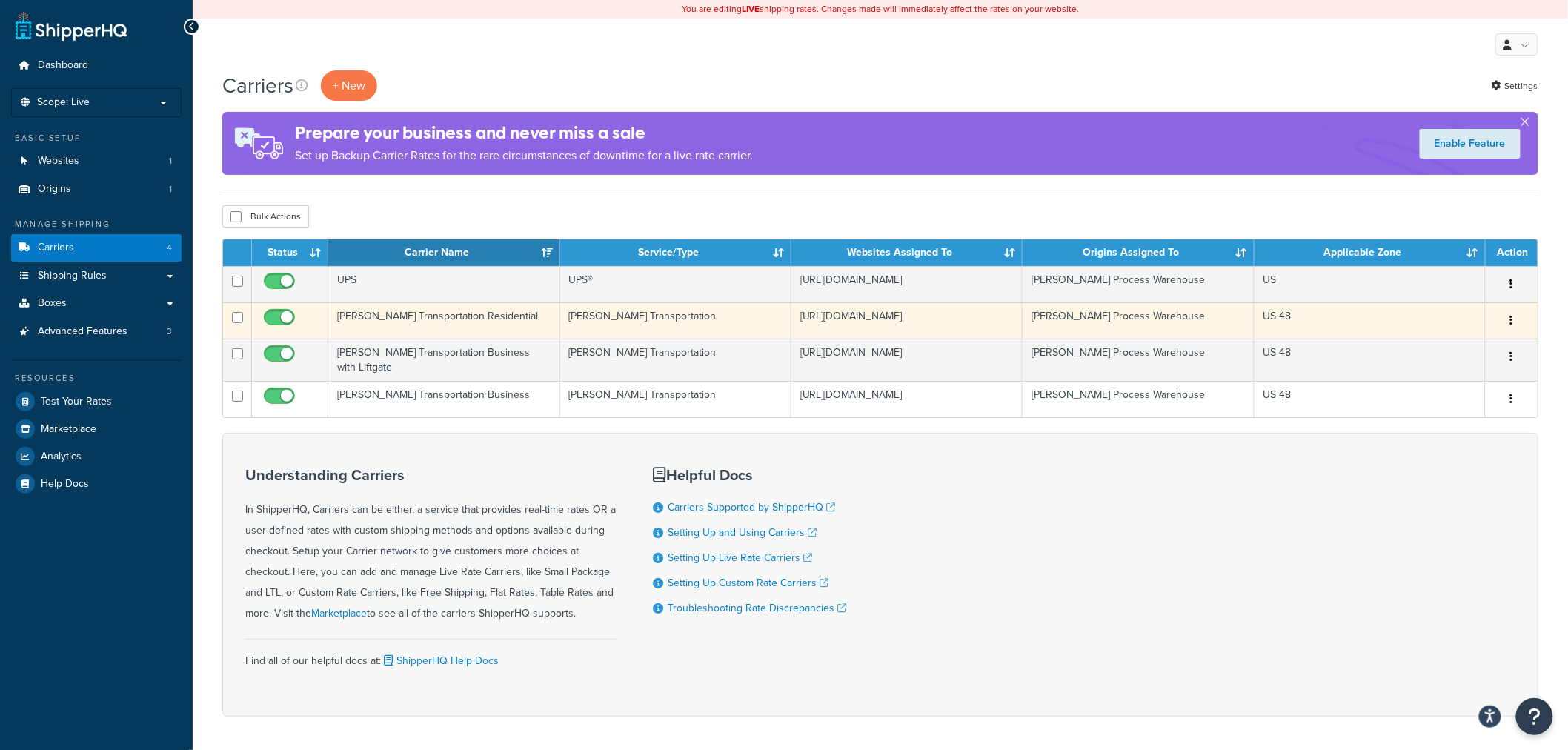
click at [475, 319] on td "[PERSON_NAME] Transportation Residential" at bounding box center [443, 321] width 231 height 36
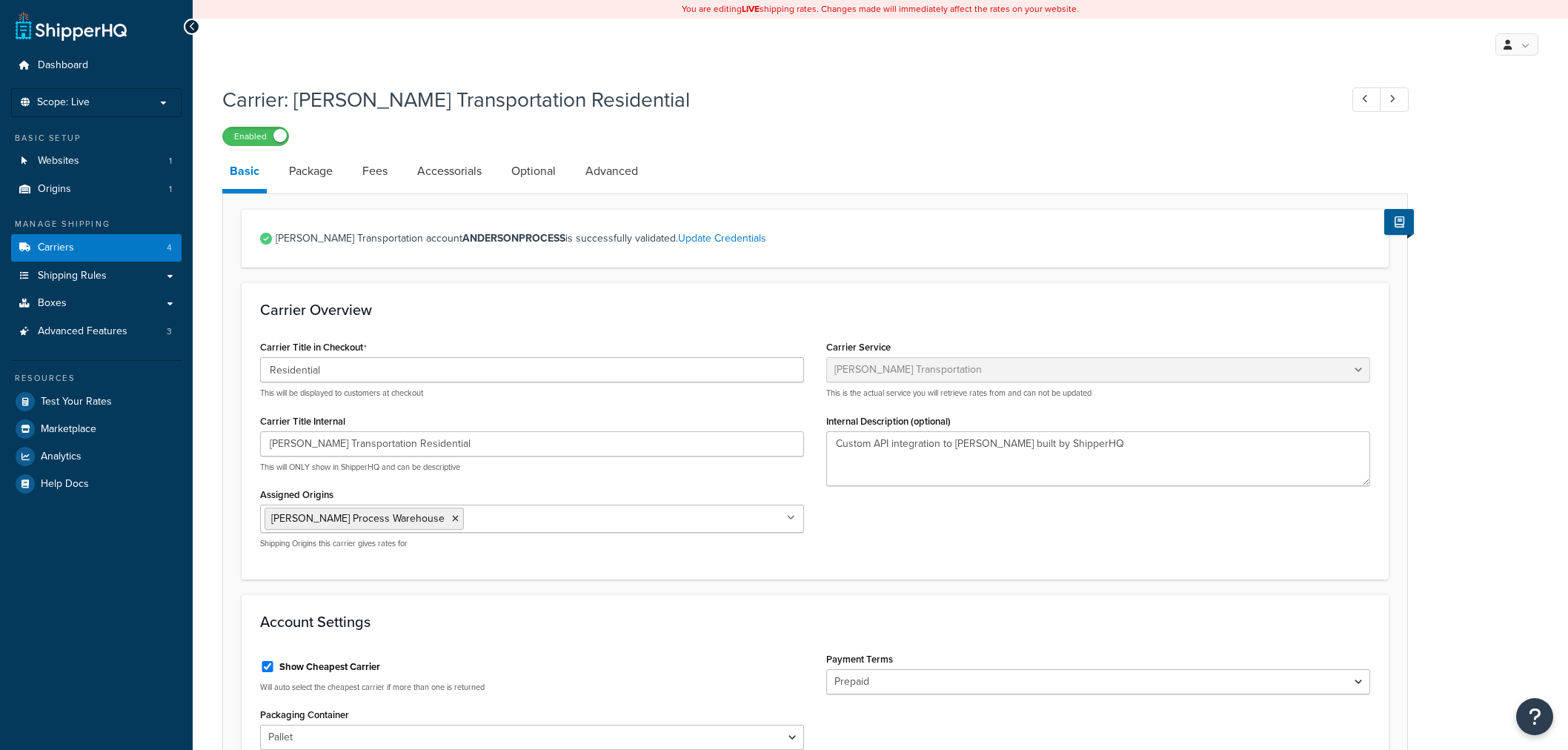
select select "evansFreight"
select select "PLT"
click at [473, 440] on input "[PERSON_NAME] Transportation Residential" at bounding box center [532, 444] width 544 height 25
type input "[PERSON_NAME] Transportation Residential with Liftgate"
click at [517, 441] on input "Evans Transportation Residential with Liftgate" at bounding box center [532, 444] width 544 height 25
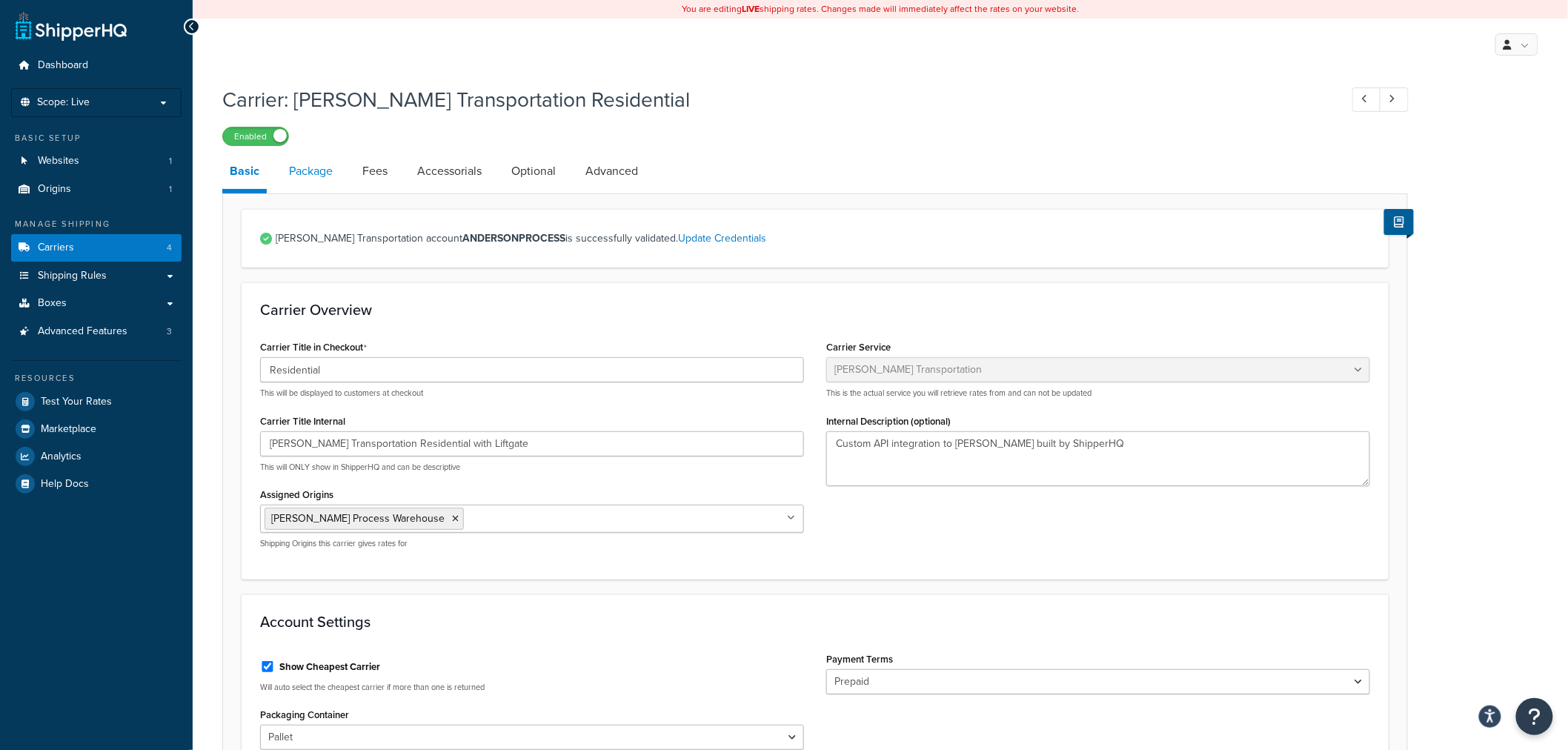
click at [335, 175] on link "Package" at bounding box center [311, 171] width 59 height 36
select select "730246"
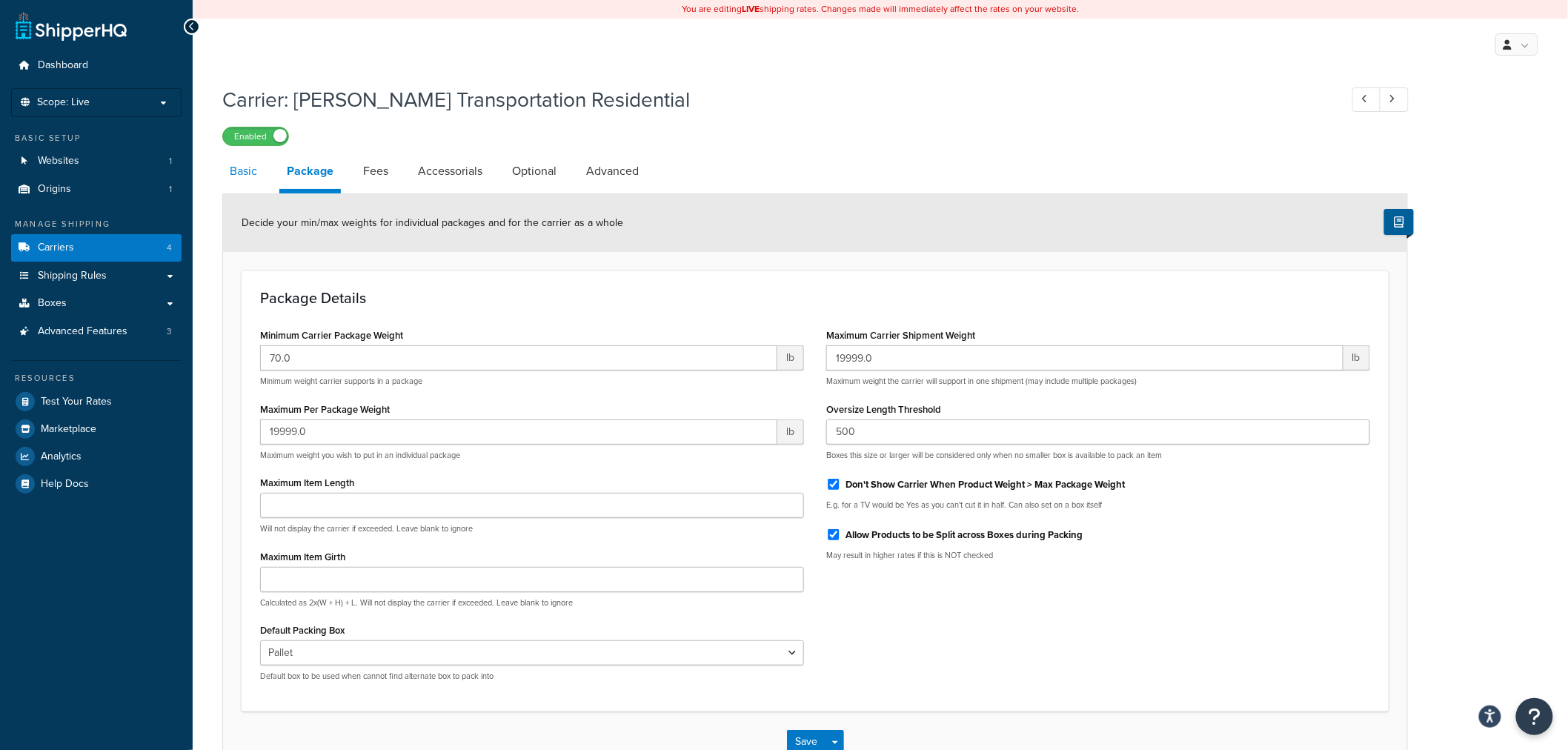
click at [255, 172] on link "Basic" at bounding box center [243, 171] width 42 height 36
select select "evansFreight"
select select "PLT"
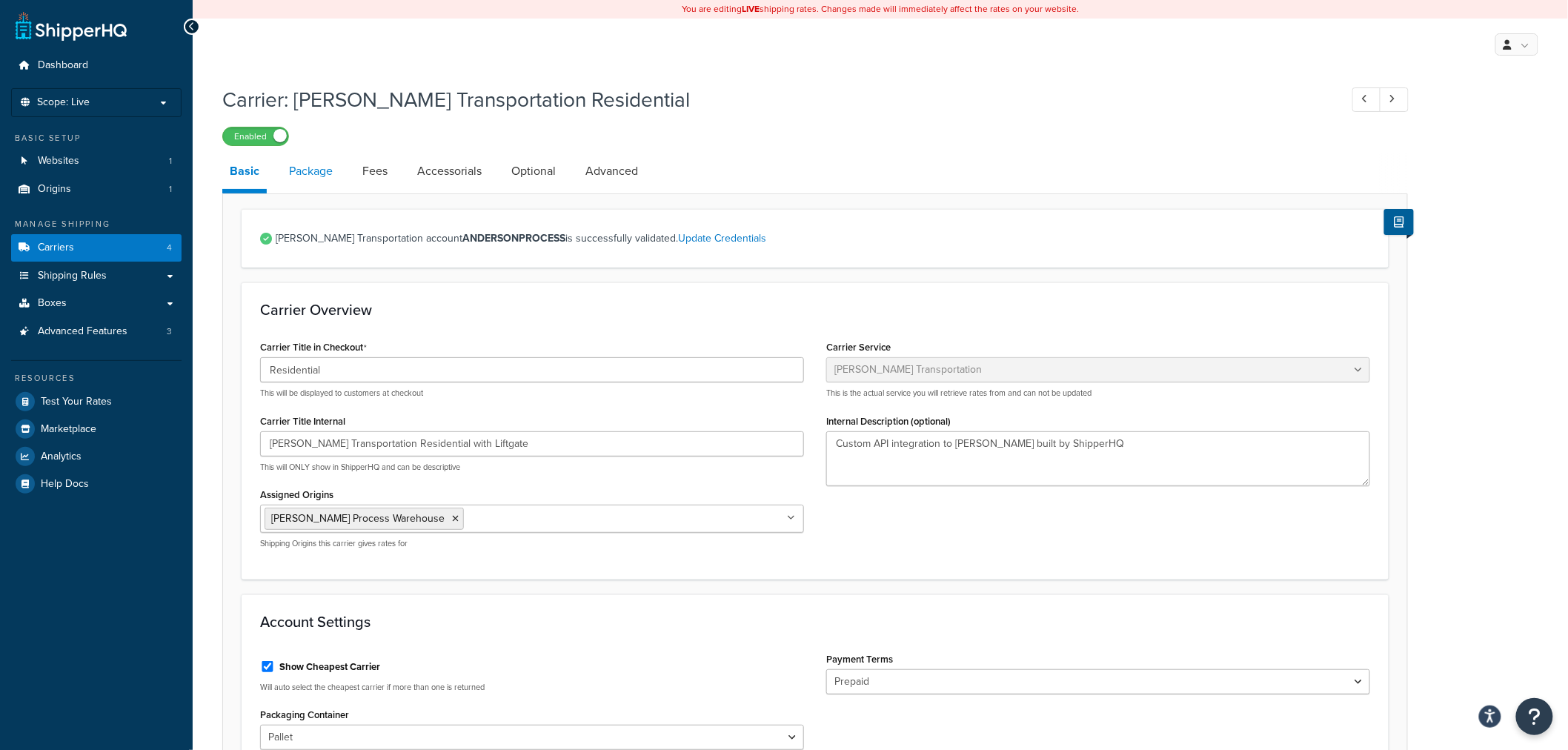
click at [298, 173] on link "Package" at bounding box center [311, 171] width 59 height 36
select select "730246"
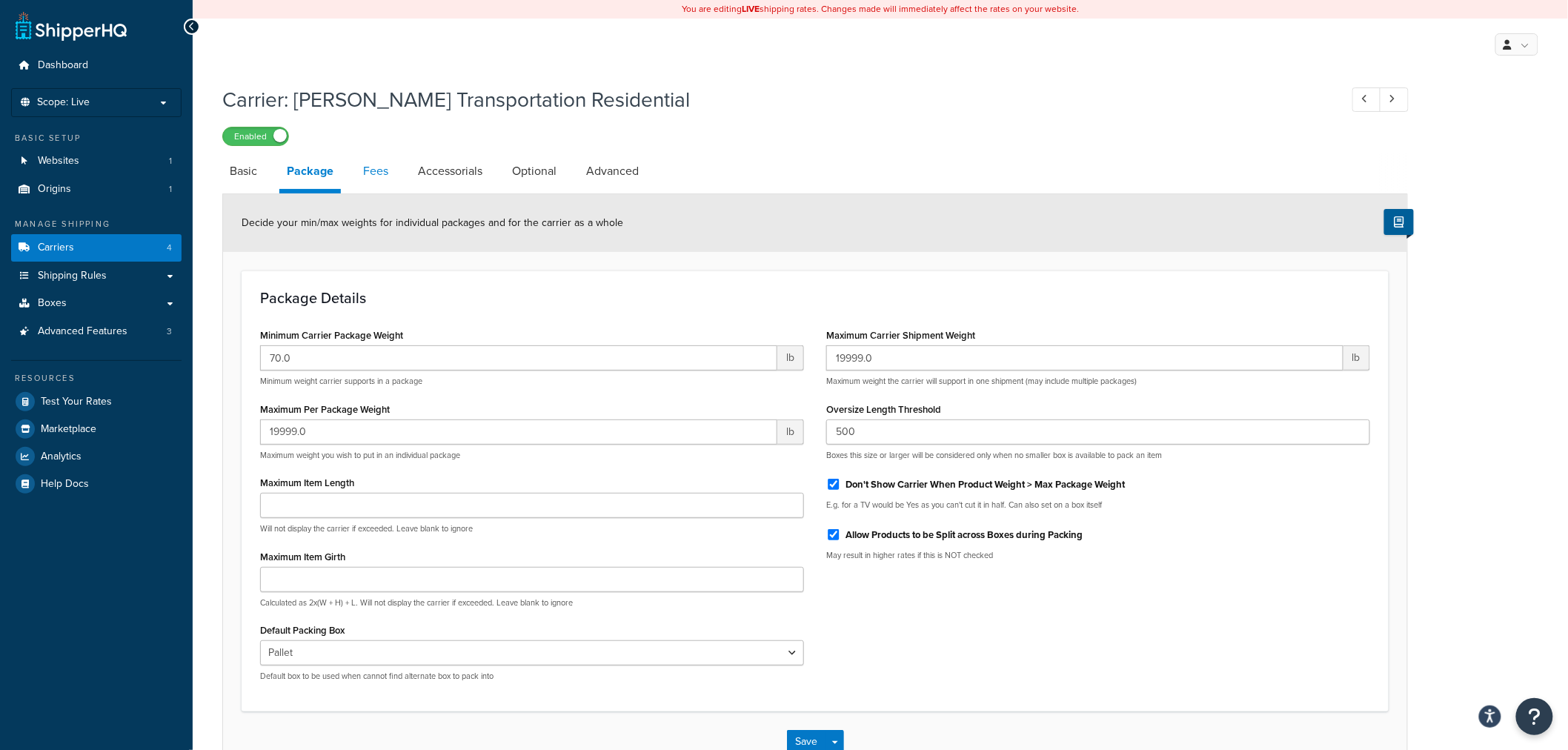
click at [373, 178] on link "Fees" at bounding box center [375, 171] width 40 height 36
select select "AFTER"
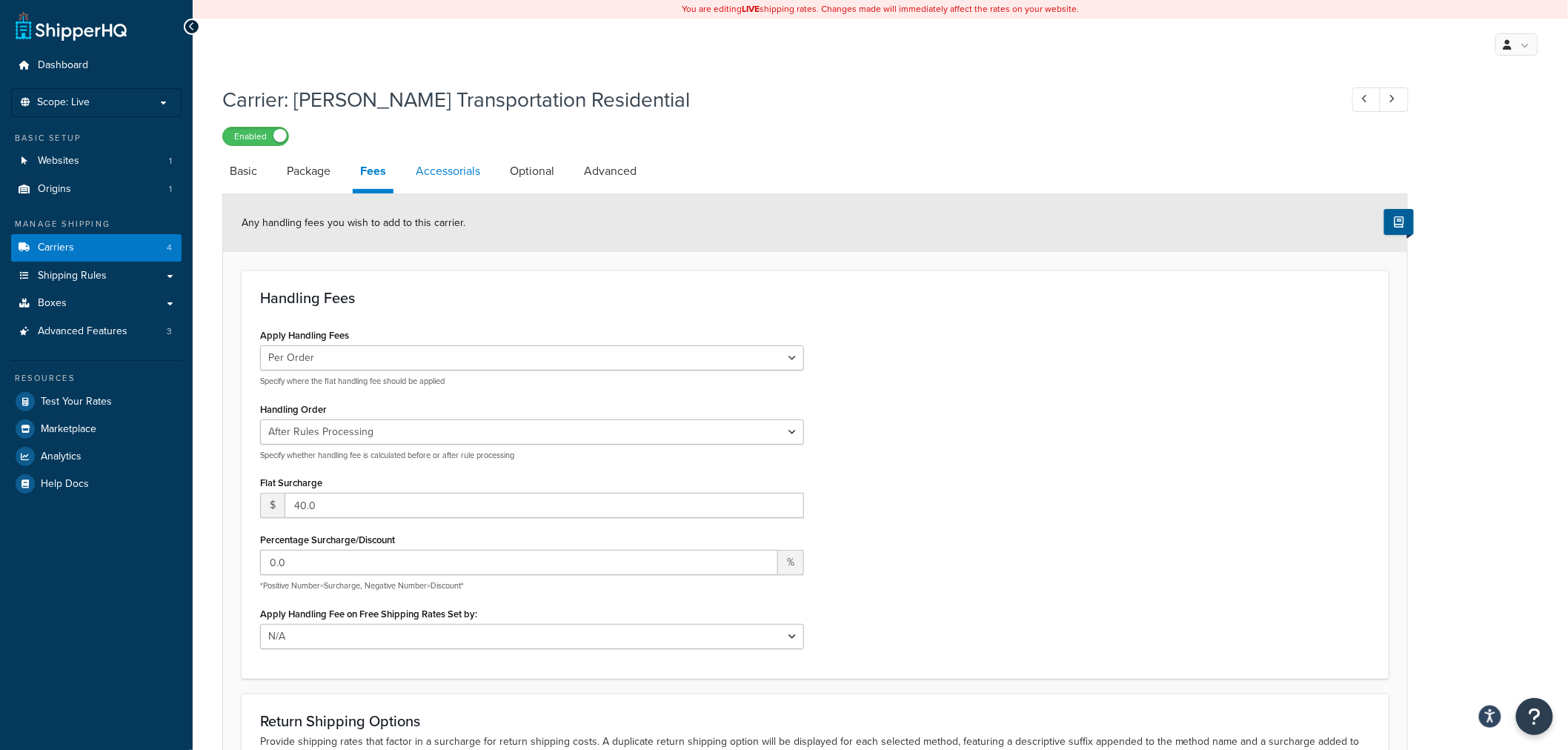
click at [469, 172] on link "Accessorials" at bounding box center [448, 171] width 80 height 36
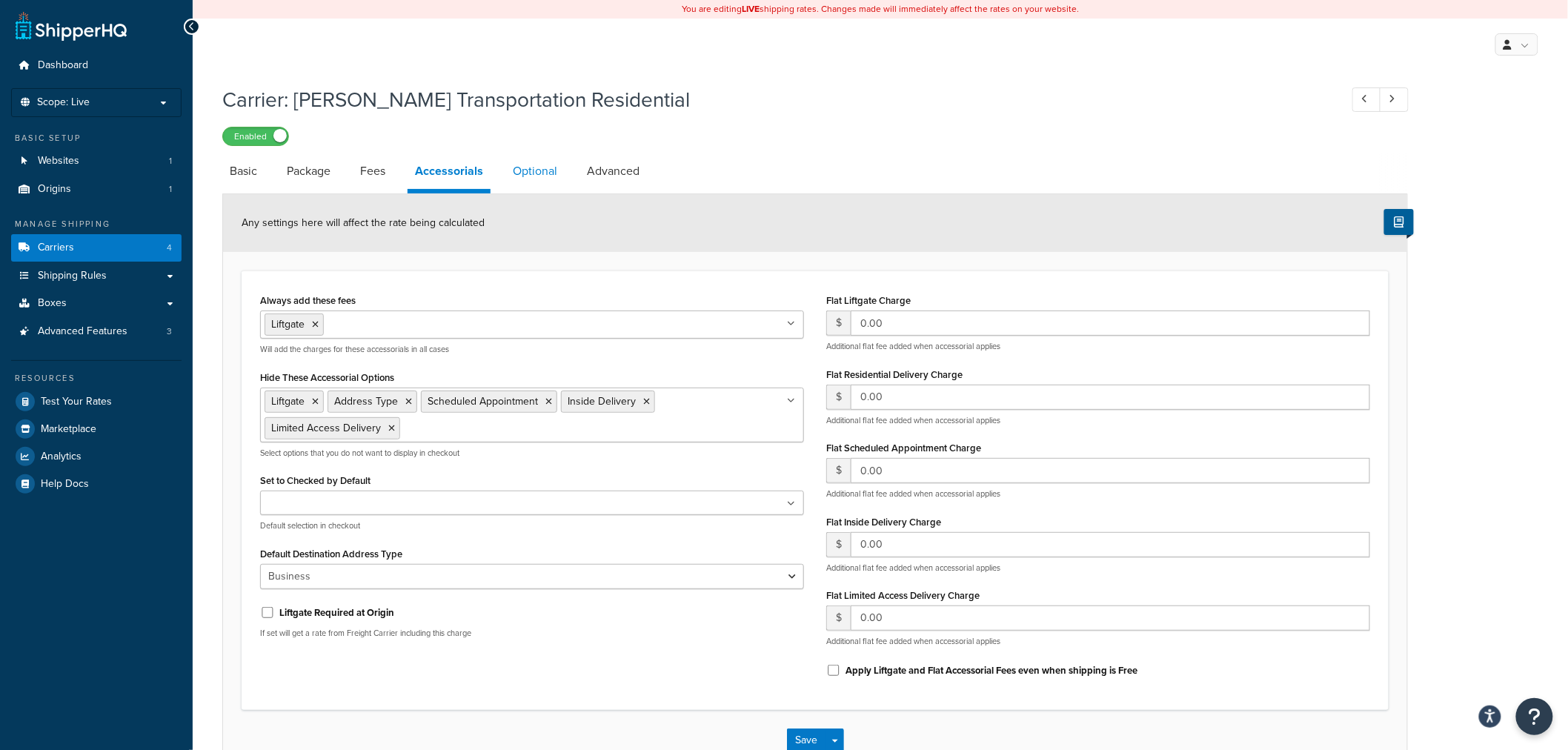
click at [528, 175] on link "Optional" at bounding box center [535, 171] width 60 height 36
select select "85"
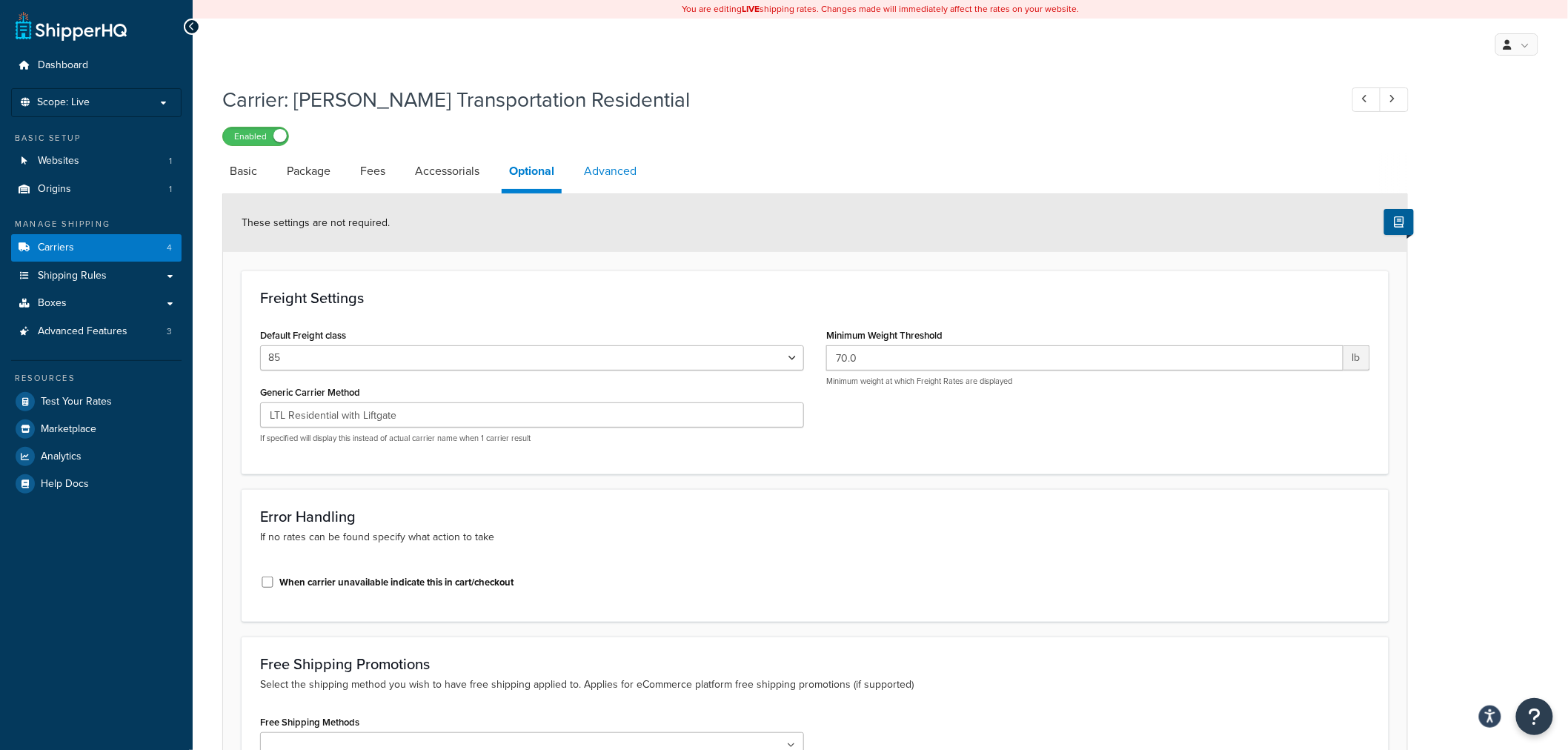
click at [593, 187] on link "Advanced" at bounding box center [610, 171] width 67 height 36
select select "false"
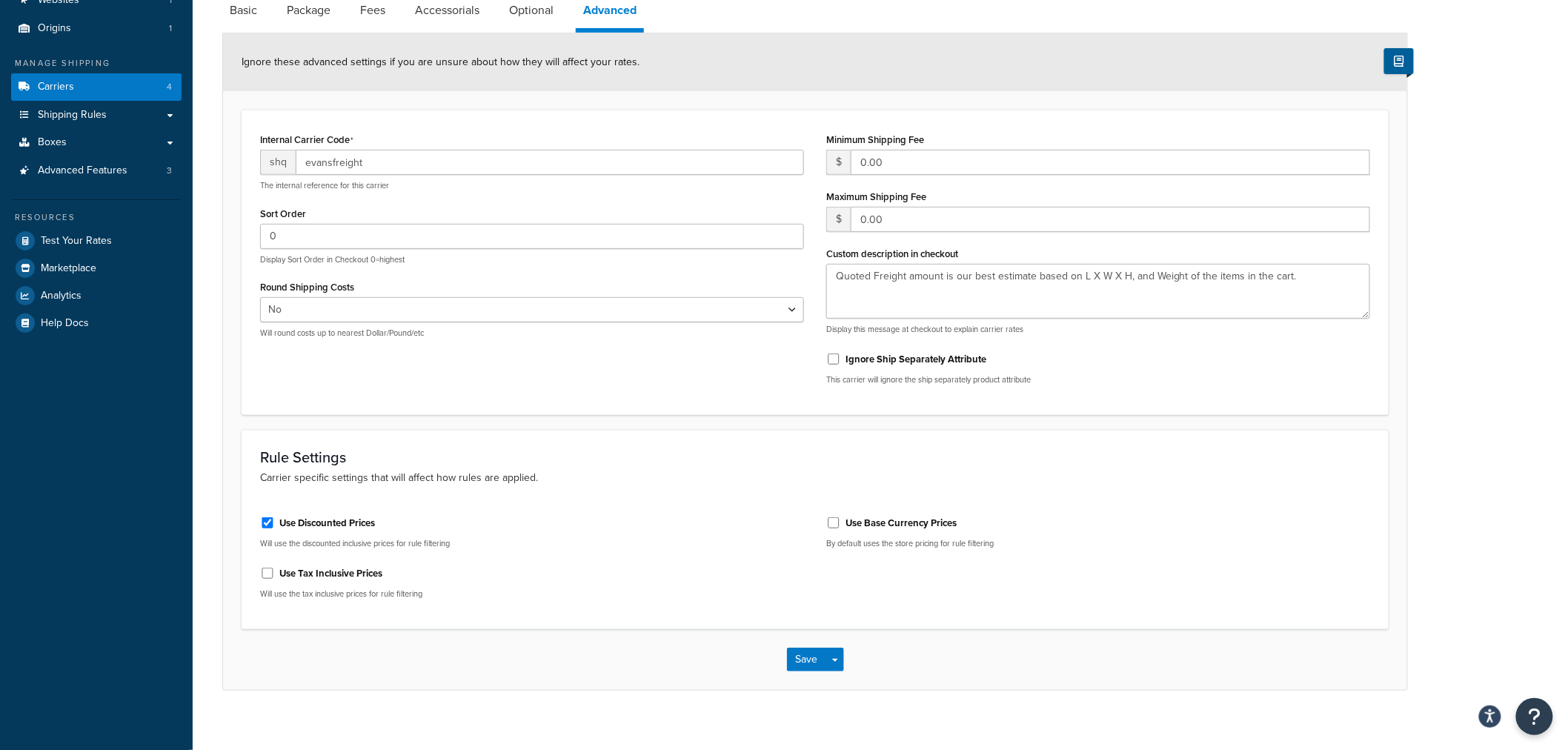
scroll to position [175, 0]
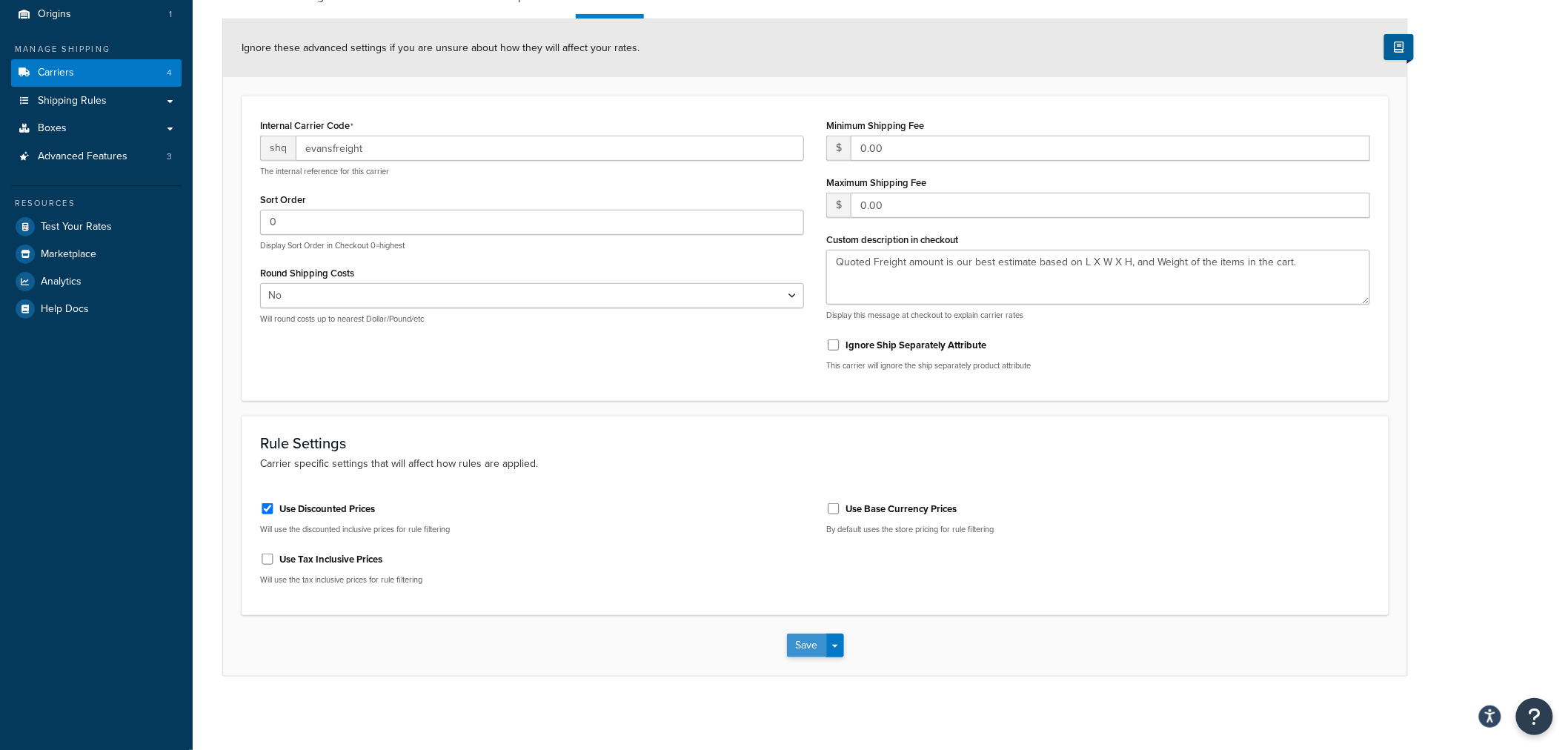
click at [801, 643] on button "Save" at bounding box center [807, 646] width 40 height 24
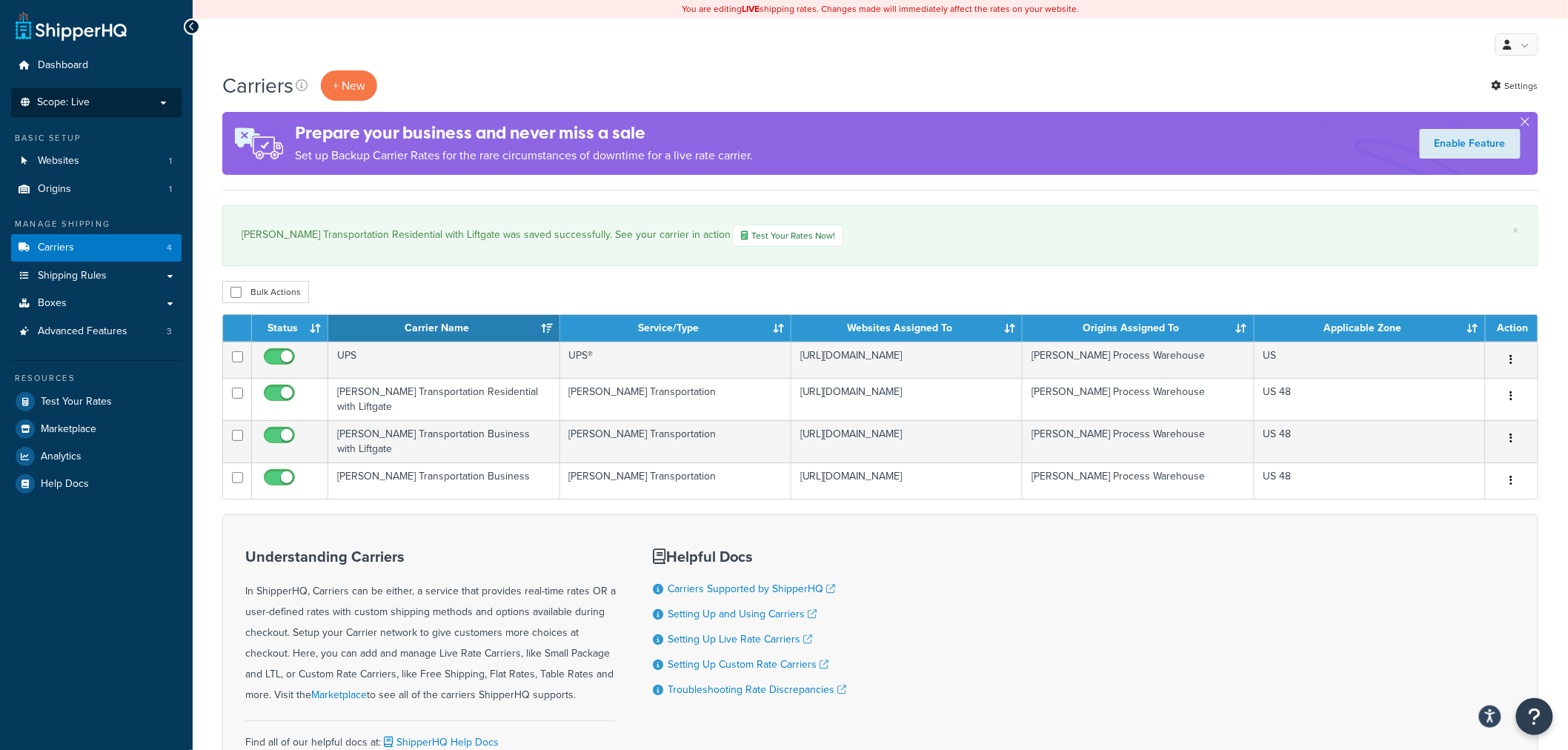
click at [83, 102] on span "Scope: Live" at bounding box center [64, 102] width 53 height 12
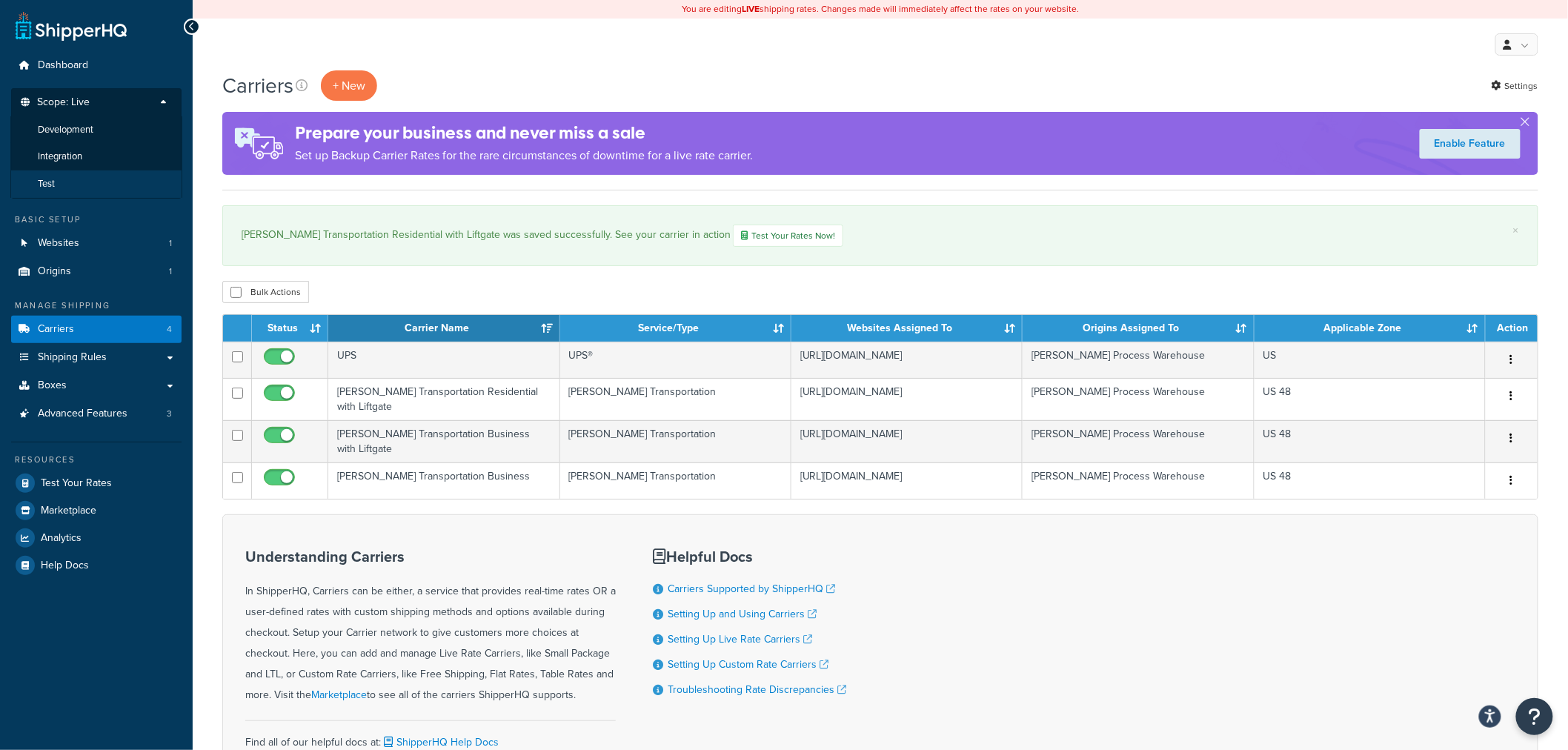
click at [76, 178] on li "Test" at bounding box center [97, 184] width 172 height 27
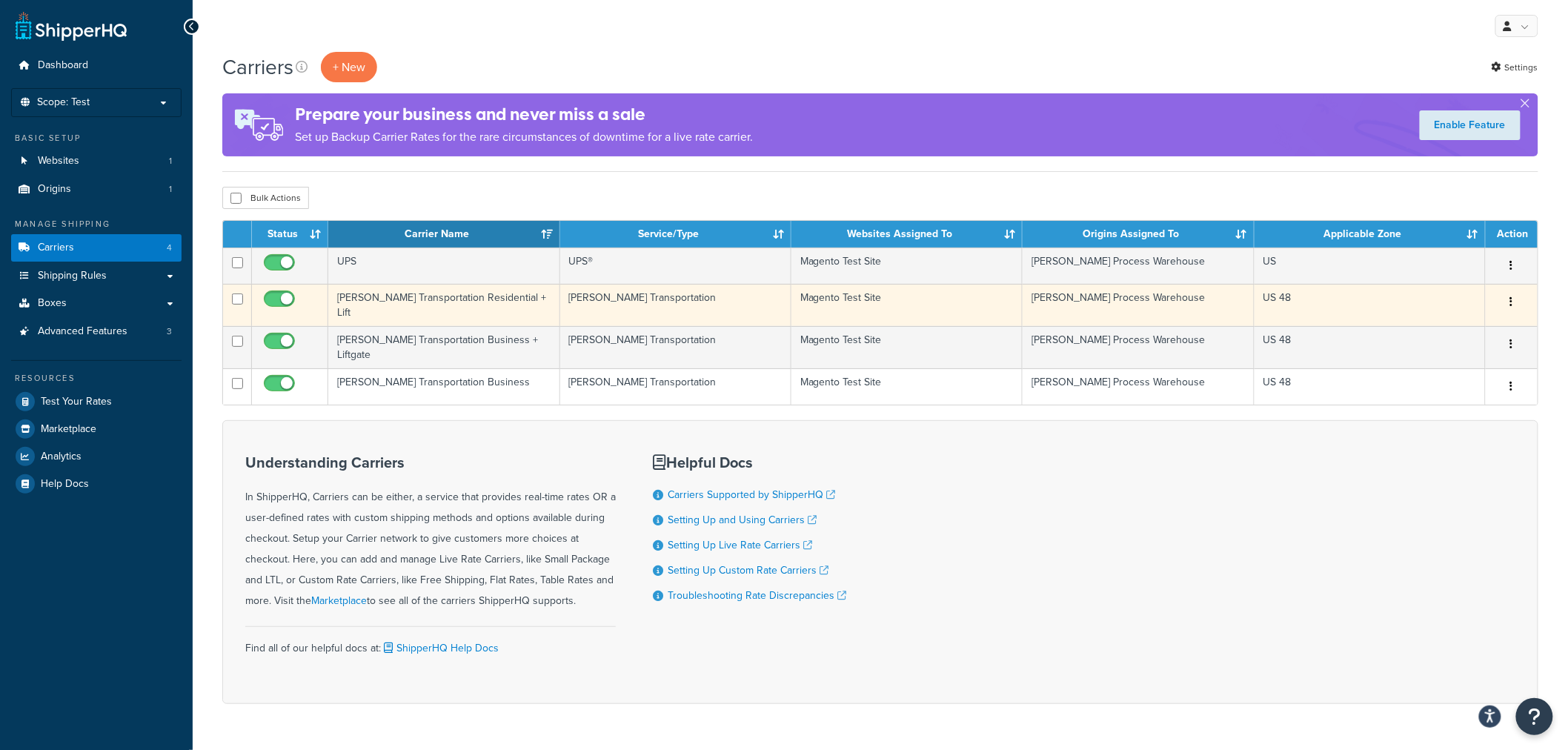
click at [504, 304] on td "Evans Transportation Residential + Lift" at bounding box center [443, 305] width 231 height 42
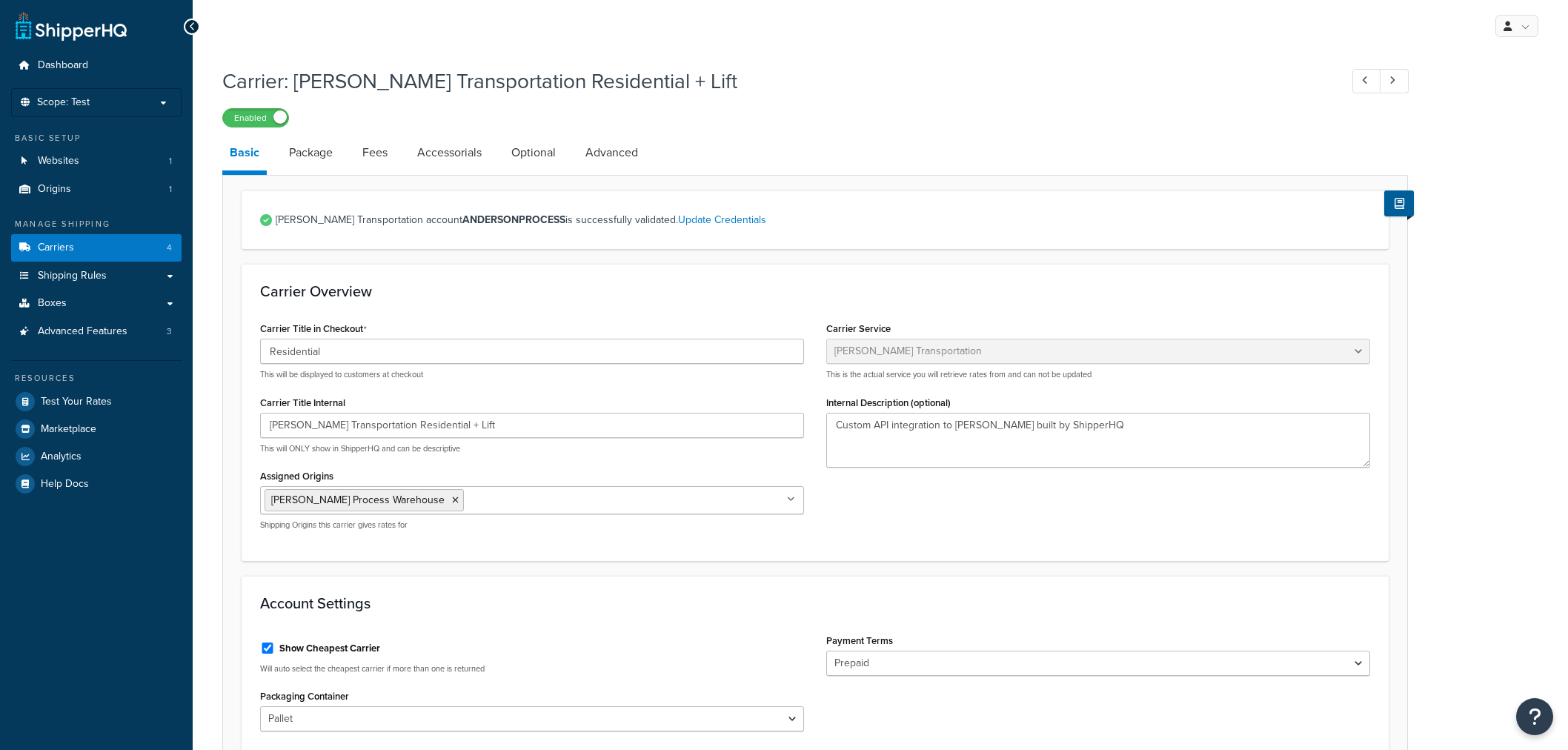
select select "evansFreight"
select select "PLT"
click at [462, 424] on input "[PERSON_NAME] Transportation Residential + Lift" at bounding box center [532, 425] width 544 height 25
click at [472, 423] on input "Evans Transportation Residential with Lift" at bounding box center [532, 425] width 544 height 25
click at [558, 454] on div "Carrier Title in Checkout Residential This will be displayed to customers at ch…" at bounding box center [532, 430] width 566 height 224
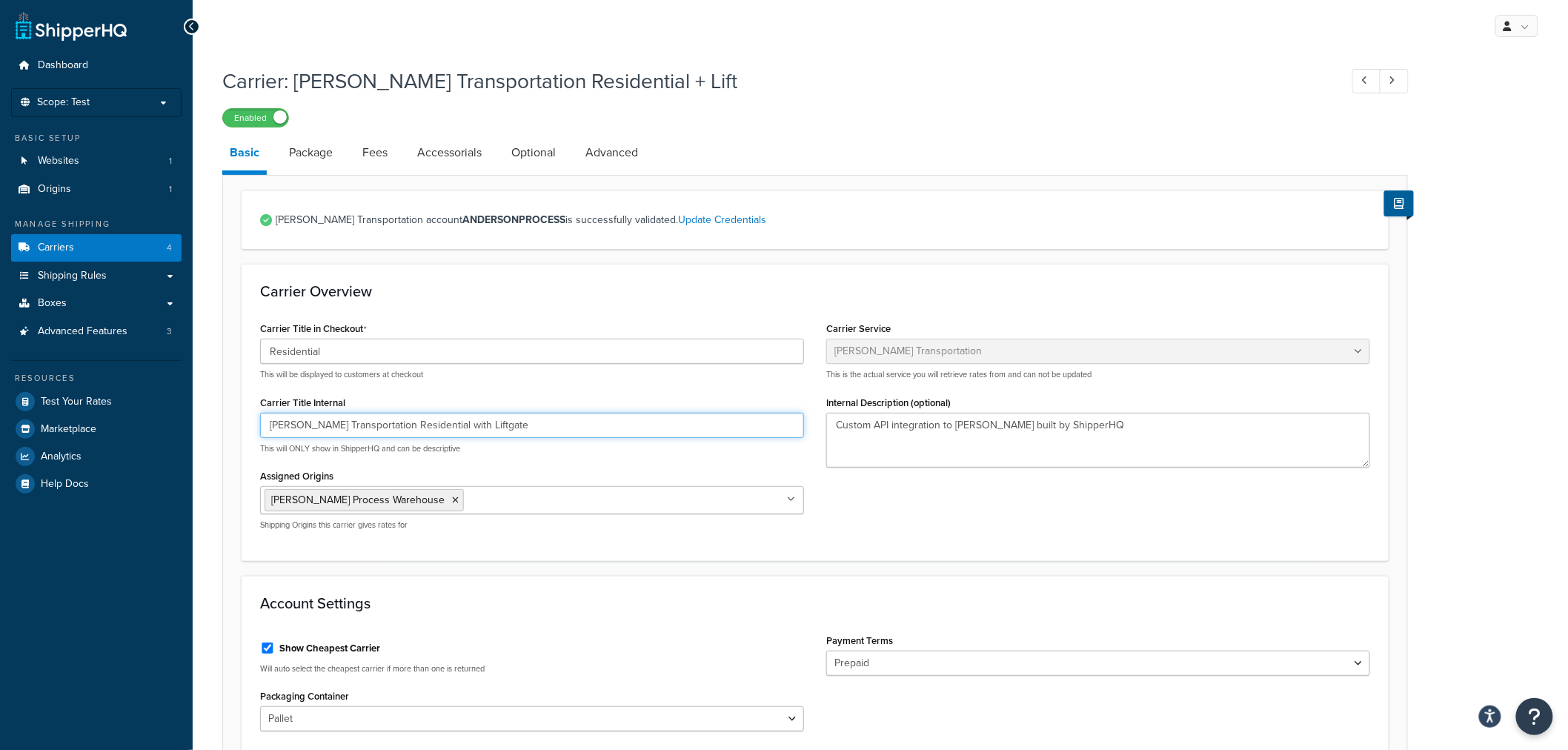
drag, startPoint x: 511, startPoint y: 421, endPoint x: 418, endPoint y: 432, distance: 93.6
click at [418, 432] on input "Evans Transportation Residential with Liftgate" at bounding box center [532, 425] width 544 height 25
type input "Evans Transportation Residential with Liftgate"
click at [295, 157] on link "Package" at bounding box center [311, 152] width 59 height 36
select select "734025"
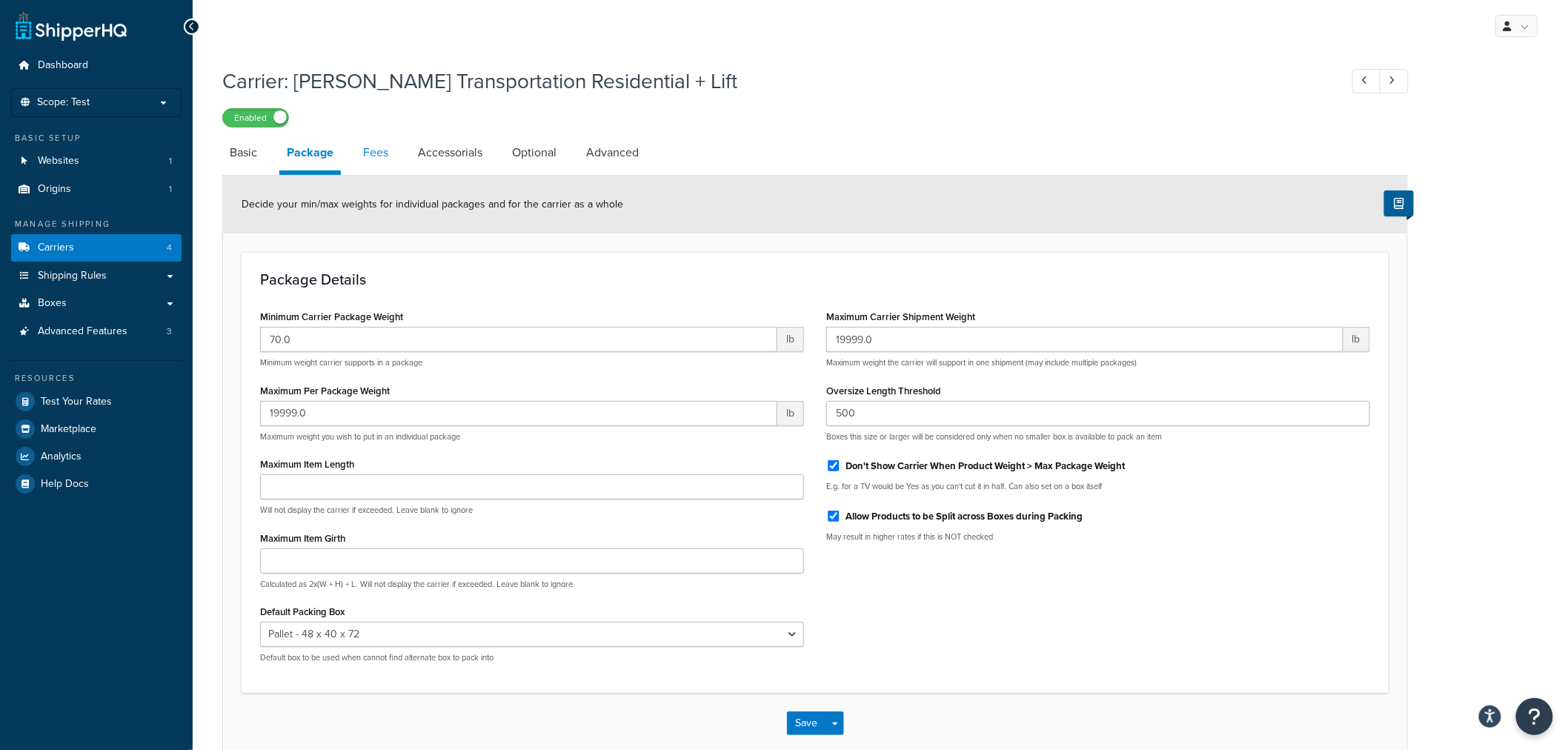
click at [389, 145] on link "Fees" at bounding box center [375, 152] width 40 height 36
select select "AFTER"
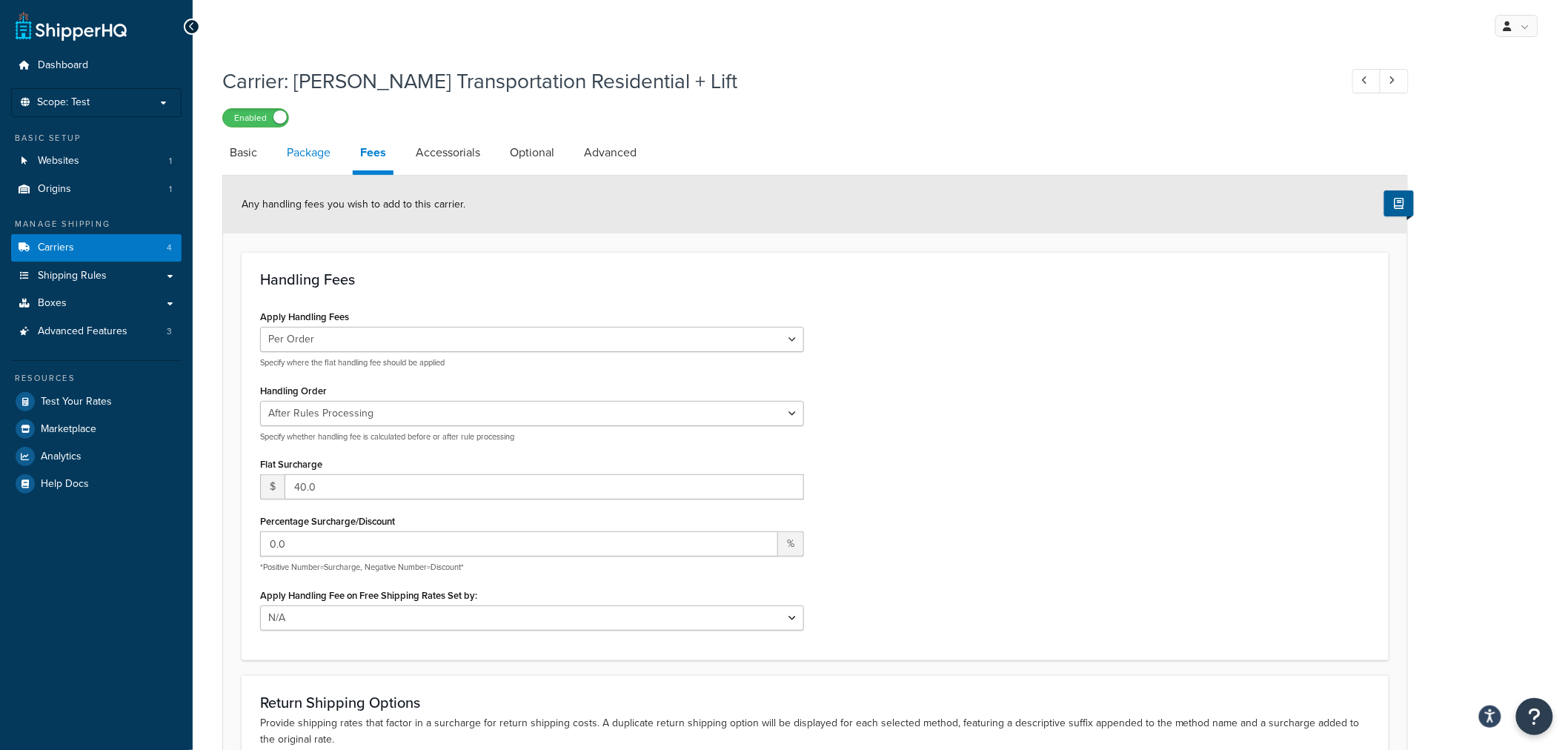
click at [332, 157] on link "Package" at bounding box center [308, 152] width 59 height 36
select select "734025"
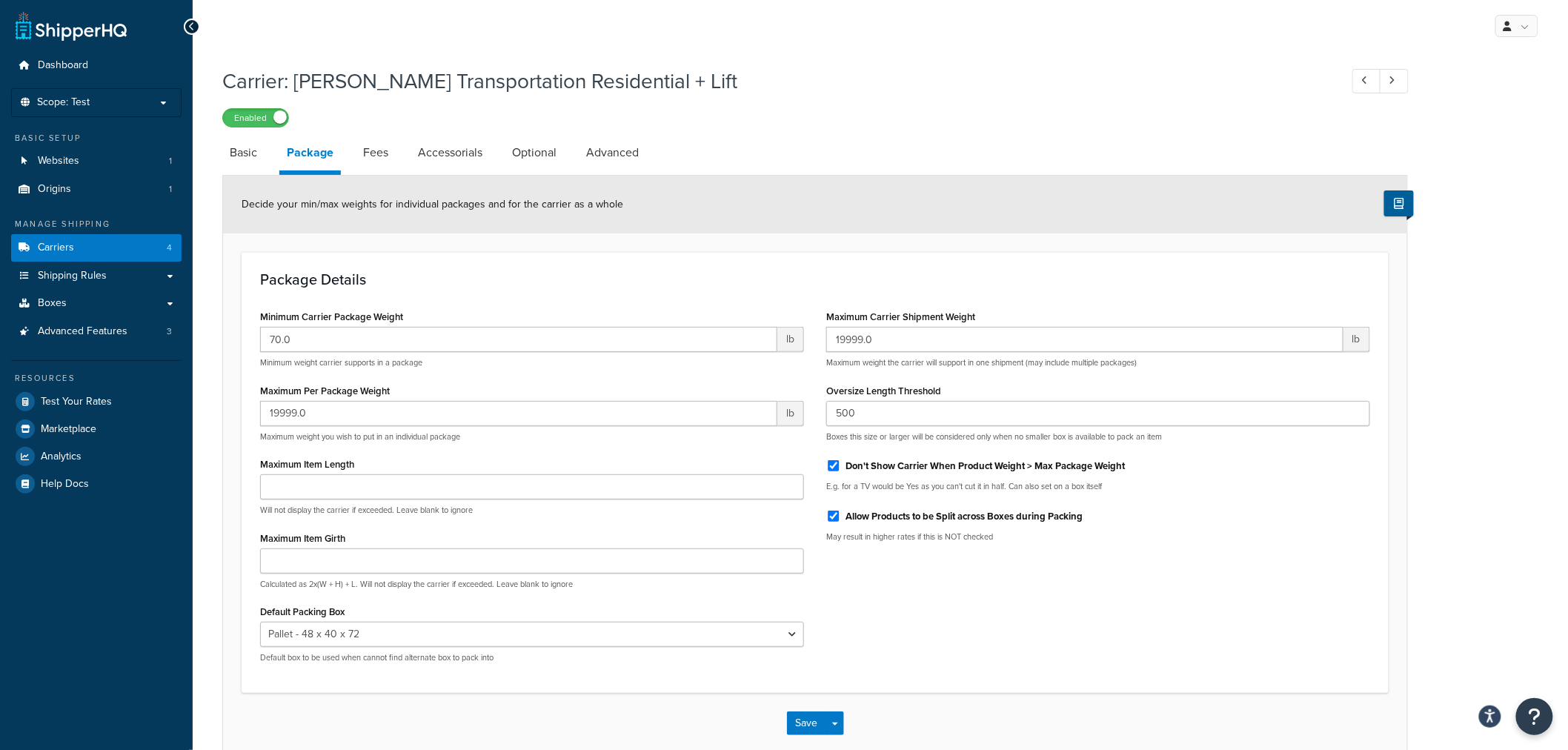
scroll to position [78, 0]
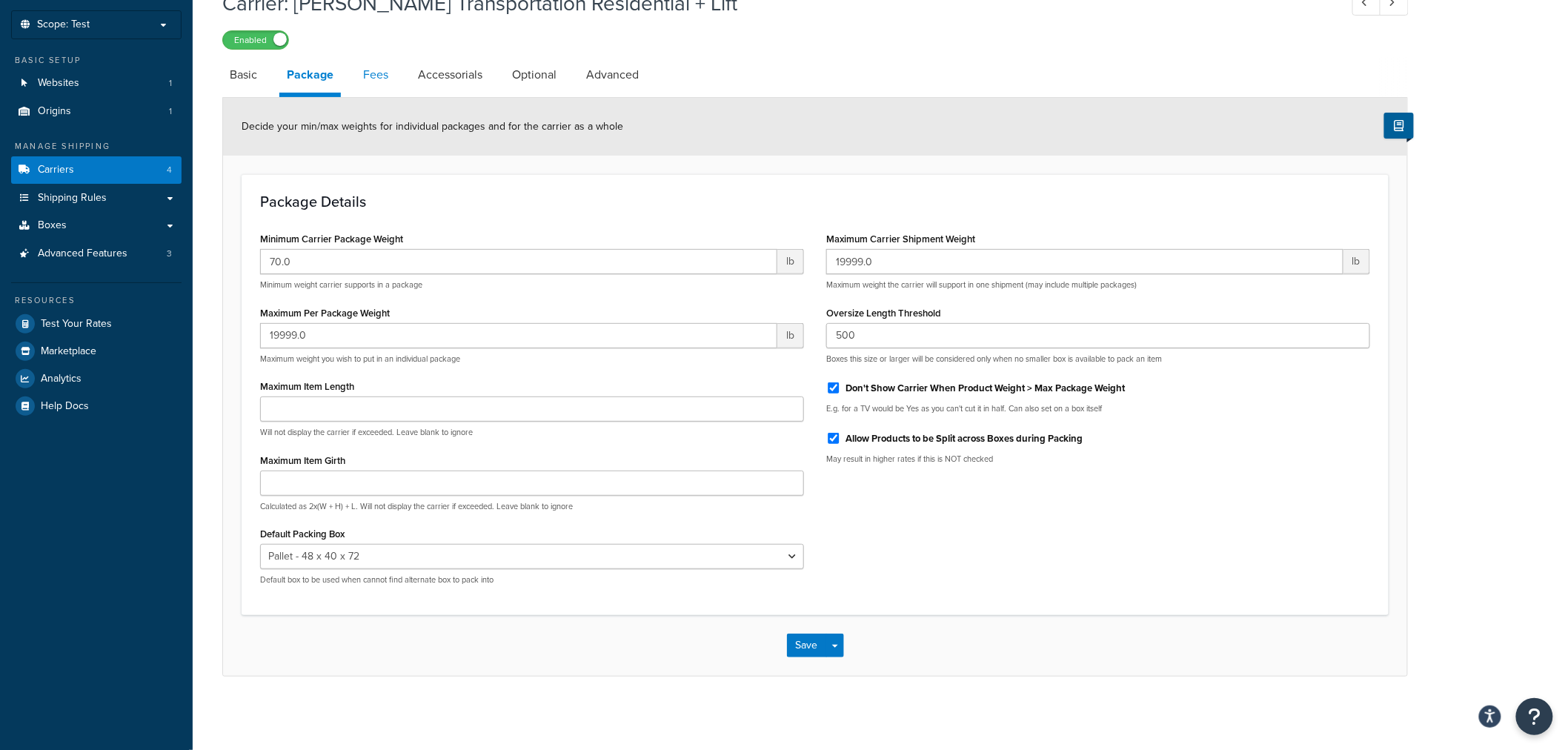
click at [383, 81] on link "Fees" at bounding box center [375, 75] width 40 height 36
select select "AFTER"
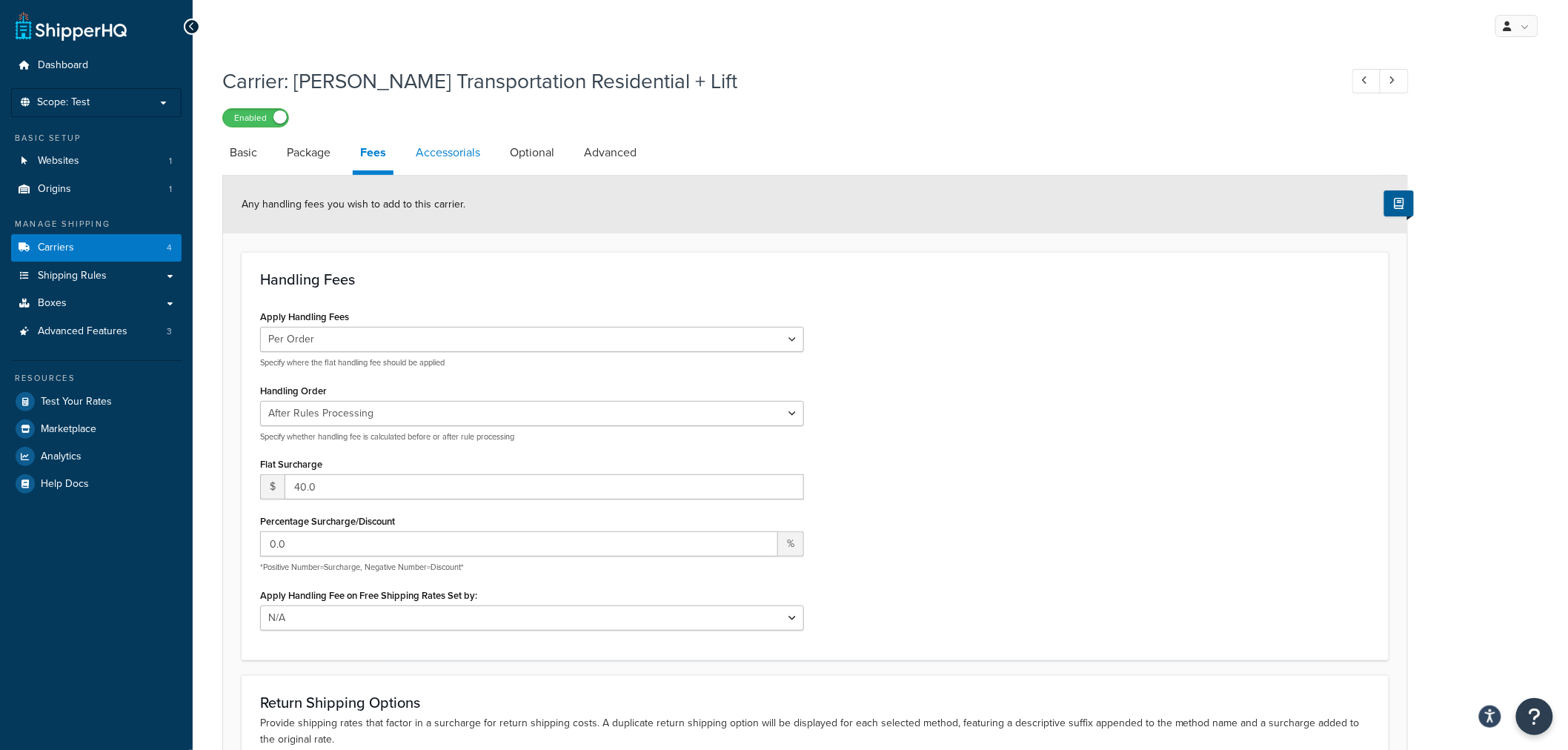
click at [461, 167] on link "Accessorials" at bounding box center [448, 152] width 80 height 36
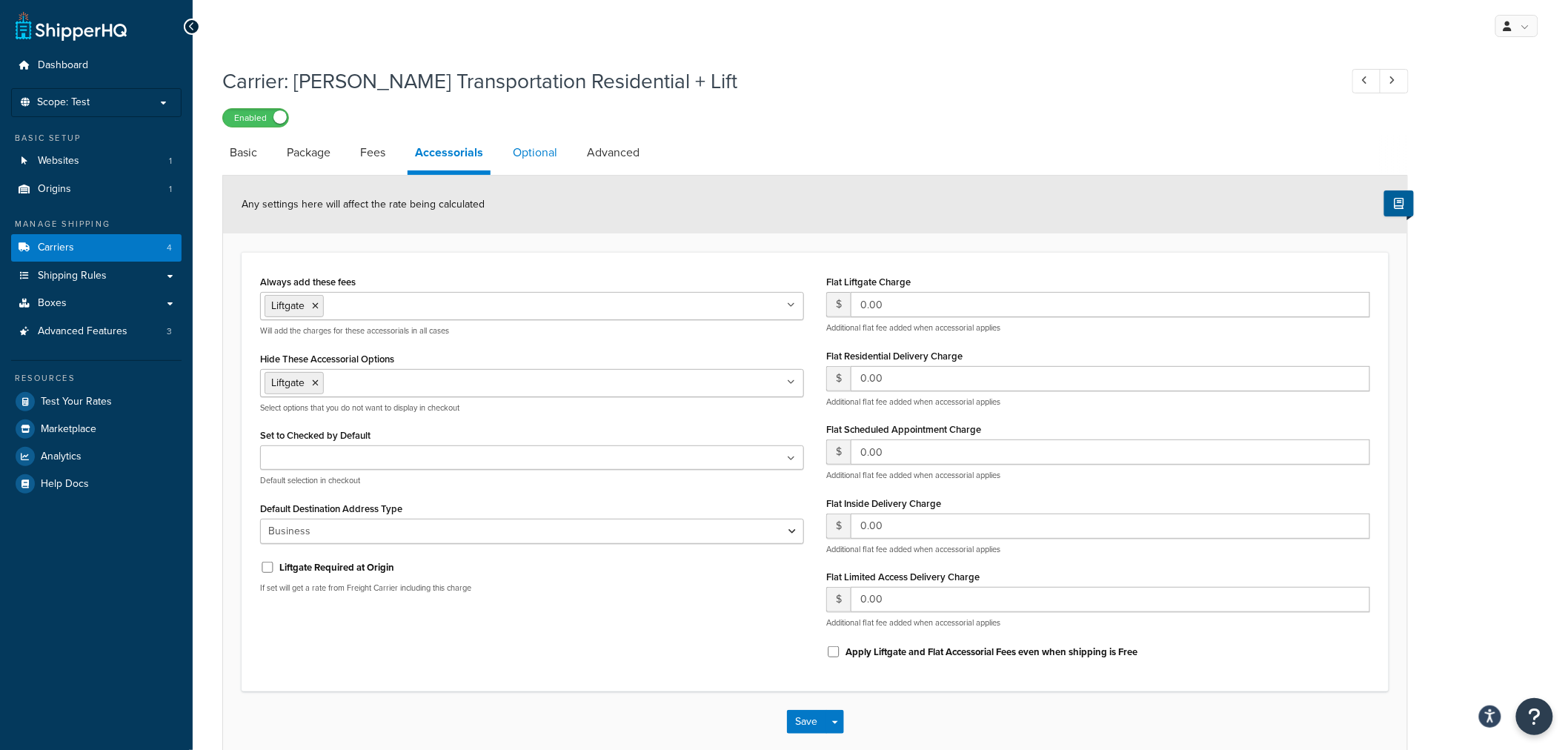
click at [538, 154] on link "Optional" at bounding box center [535, 152] width 60 height 36
select select "85"
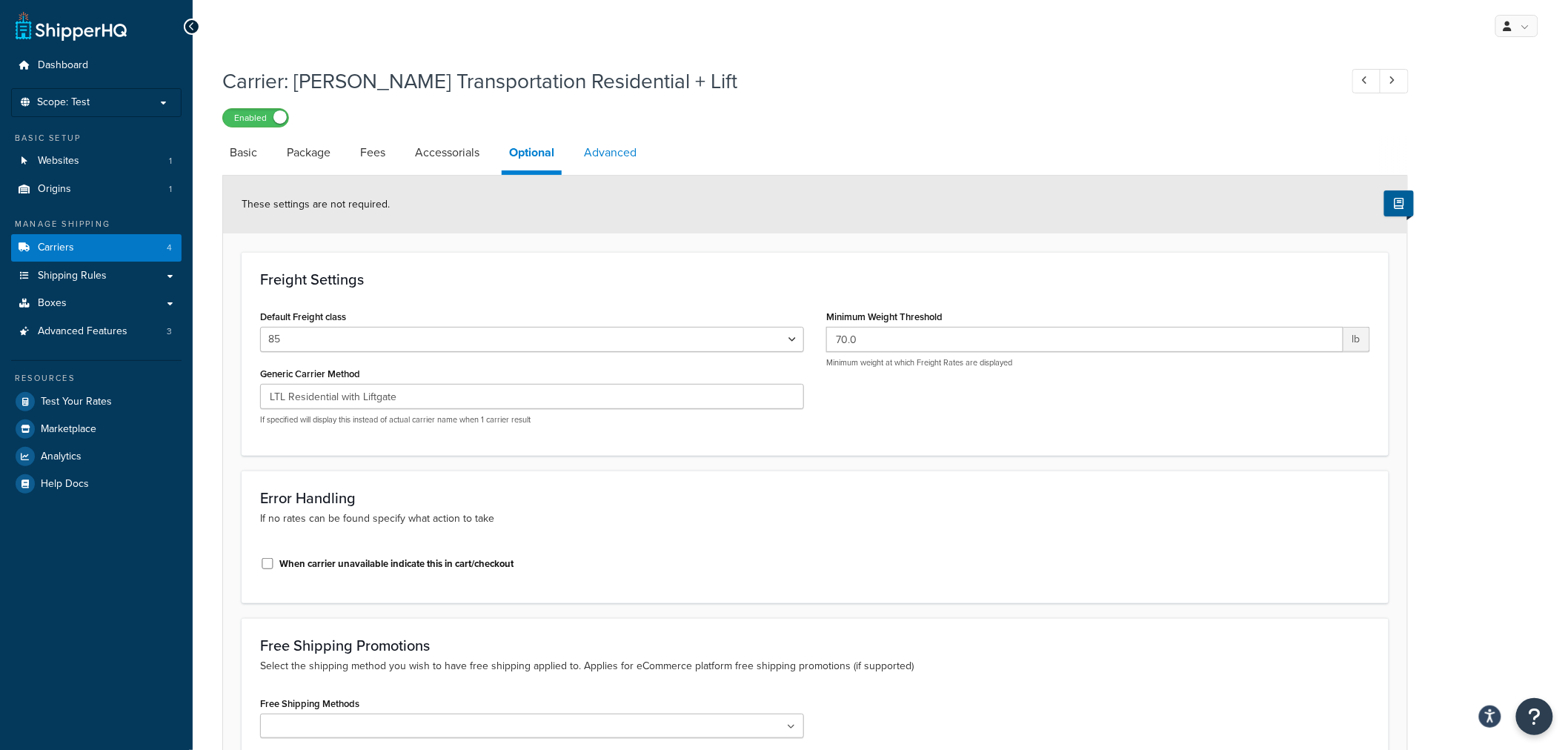
click at [628, 156] on link "Advanced" at bounding box center [610, 152] width 67 height 36
select select "false"
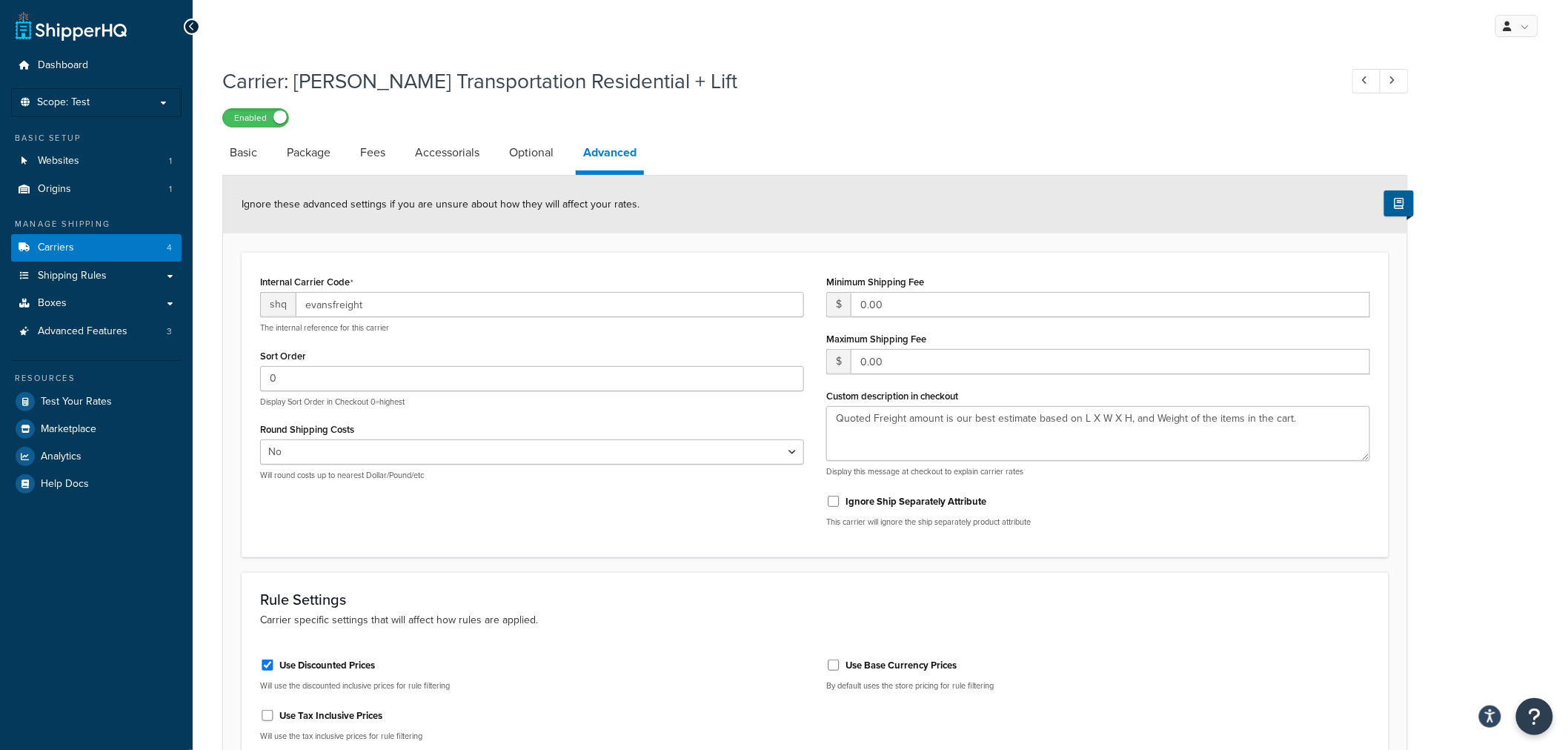
scroll to position [157, 0]
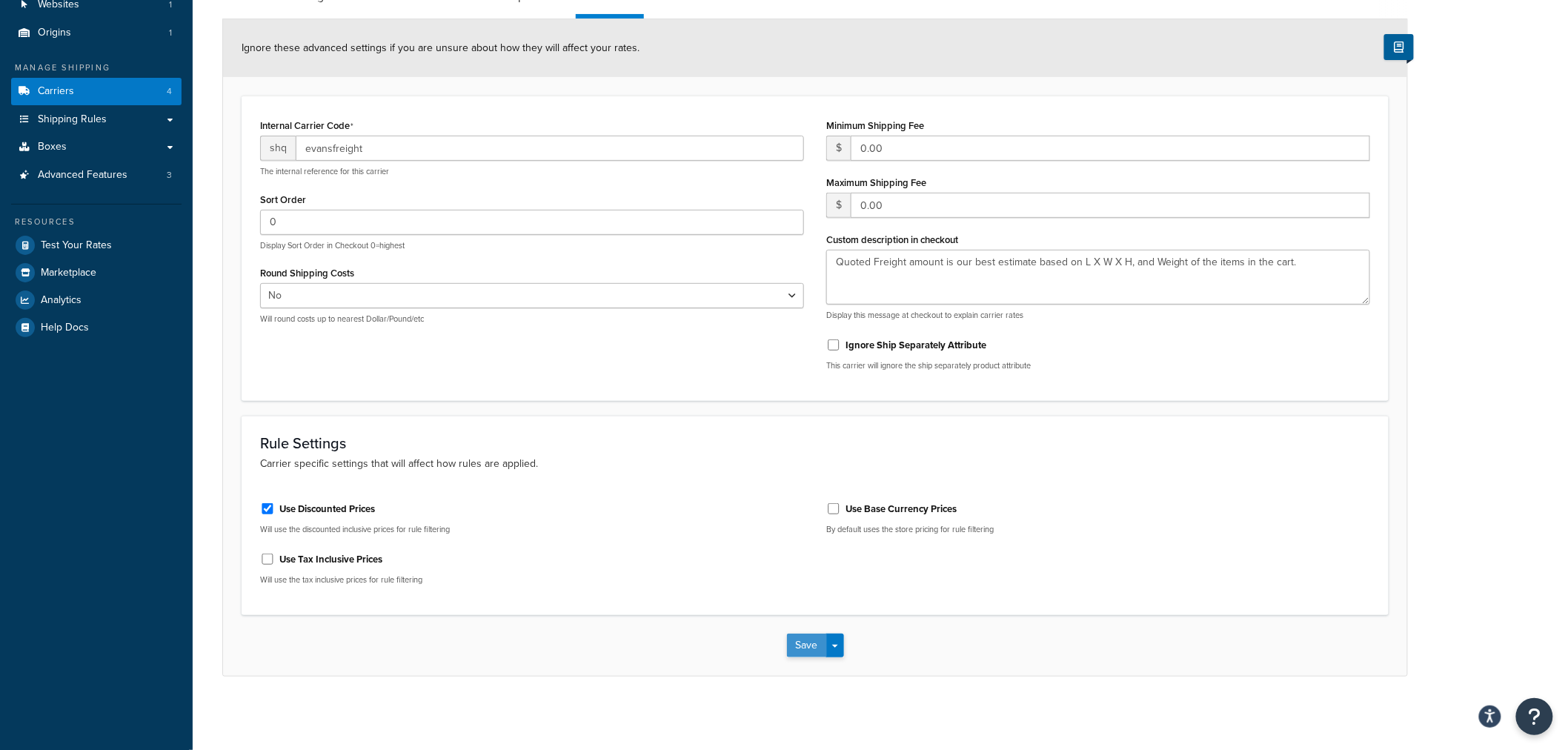
click at [797, 647] on button "Save" at bounding box center [807, 646] width 40 height 24
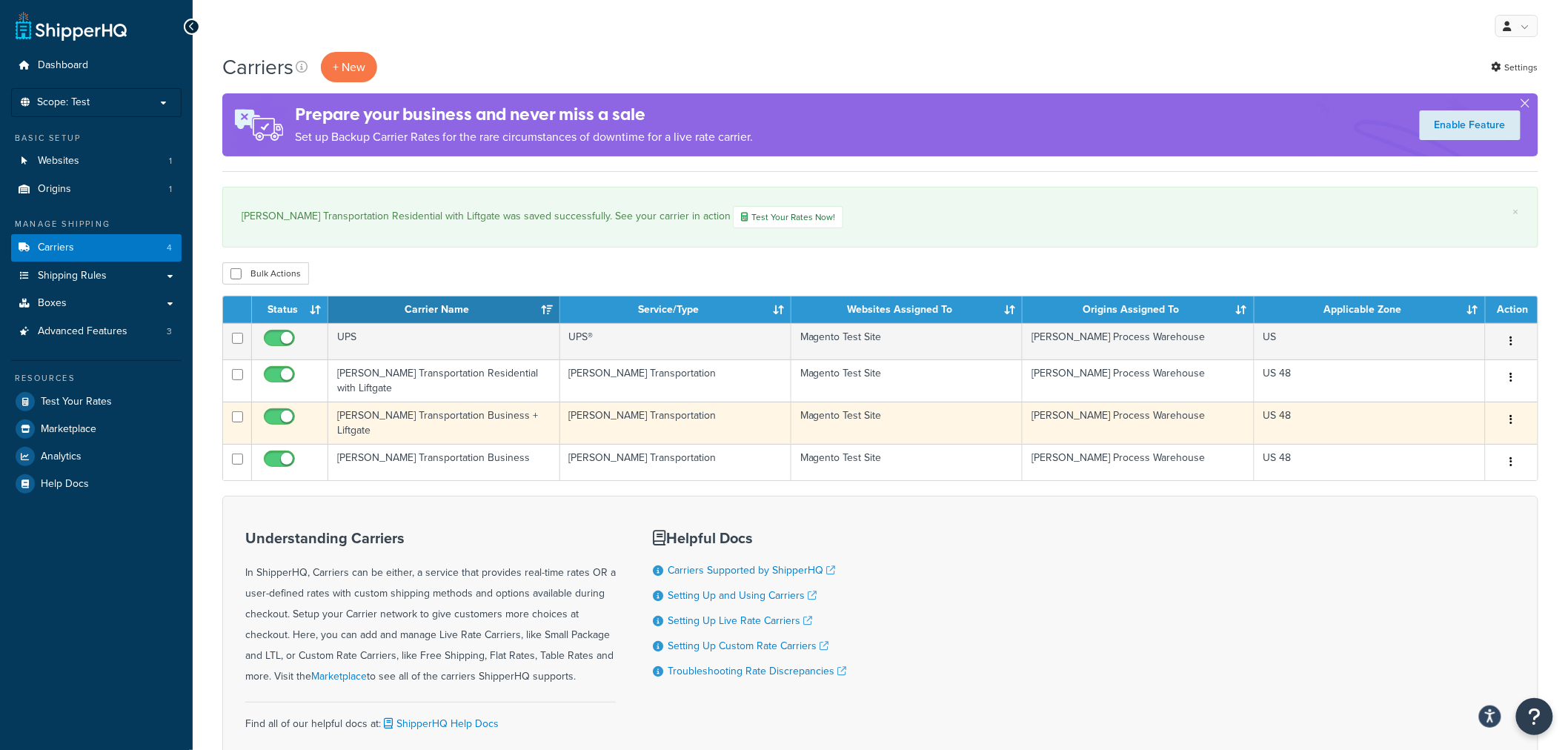
click at [476, 418] on td "[PERSON_NAME] Transportation Business + Liftgate" at bounding box center [443, 423] width 231 height 42
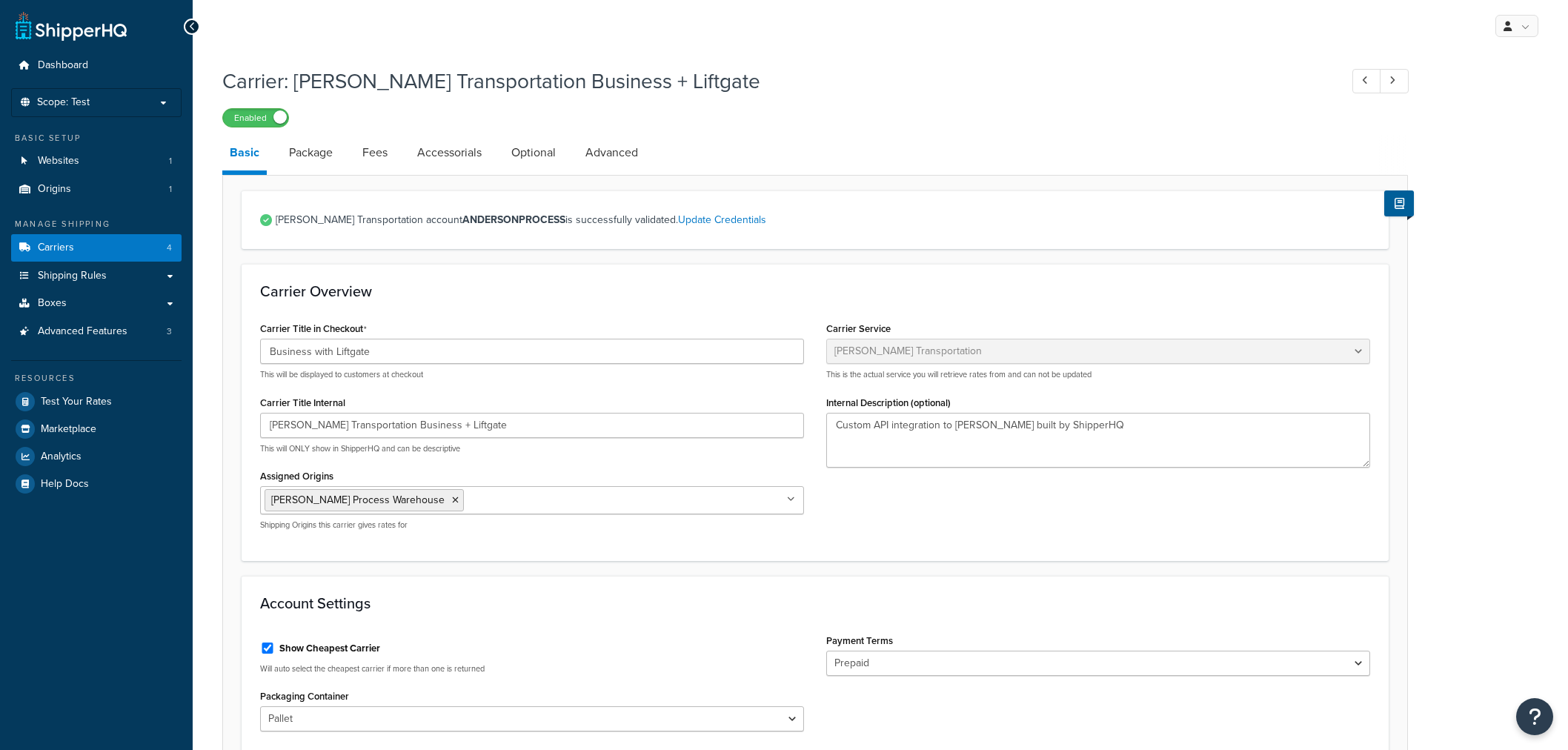
select select "evansFreight"
select select "PLT"
click at [420, 428] on input "[PERSON_NAME] Transportation Business + Liftgate" at bounding box center [532, 425] width 544 height 25
type input "[PERSON_NAME] Transportation Business with Liftgate"
click at [316, 144] on link "Package" at bounding box center [311, 152] width 59 height 36
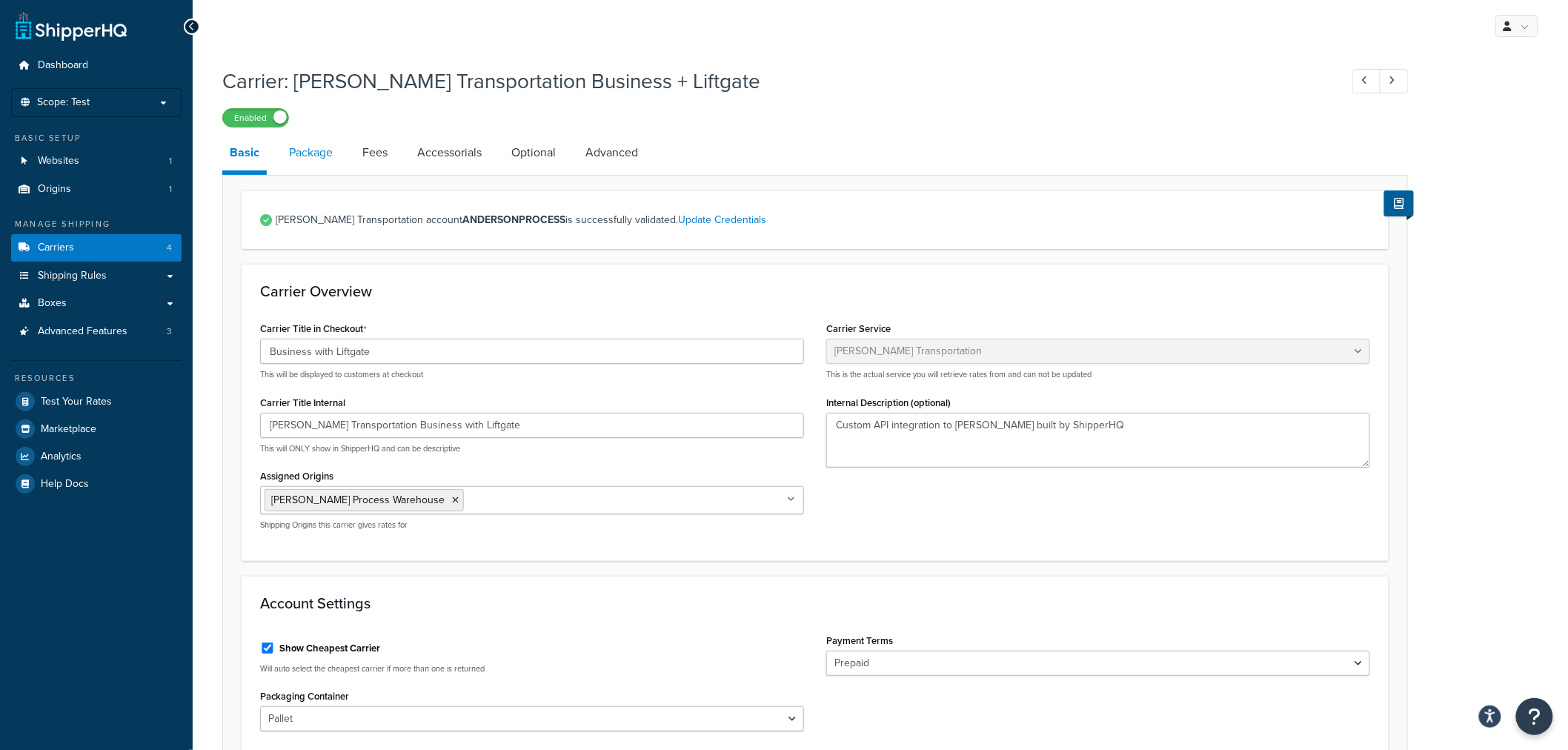
select select "734025"
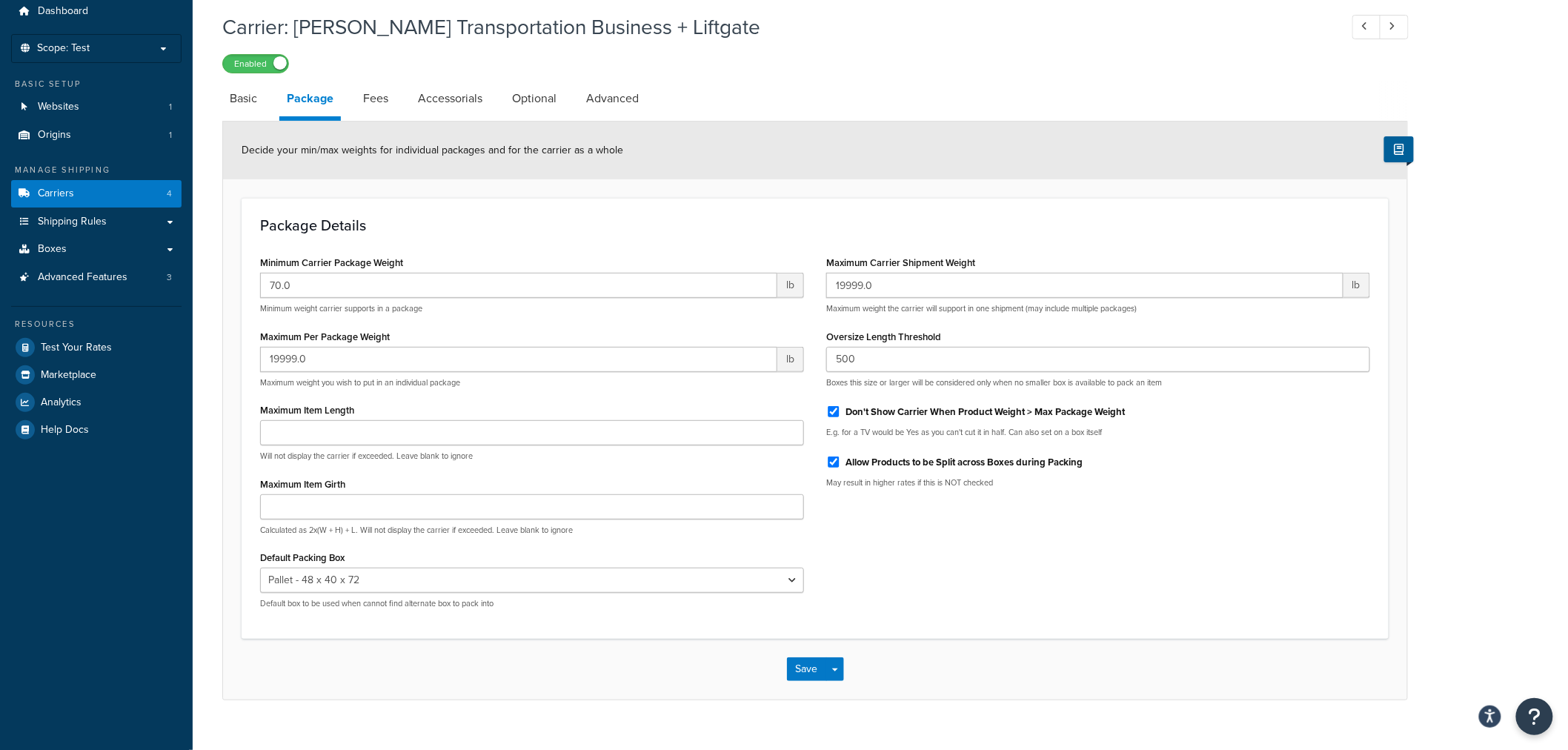
scroll to position [78, 0]
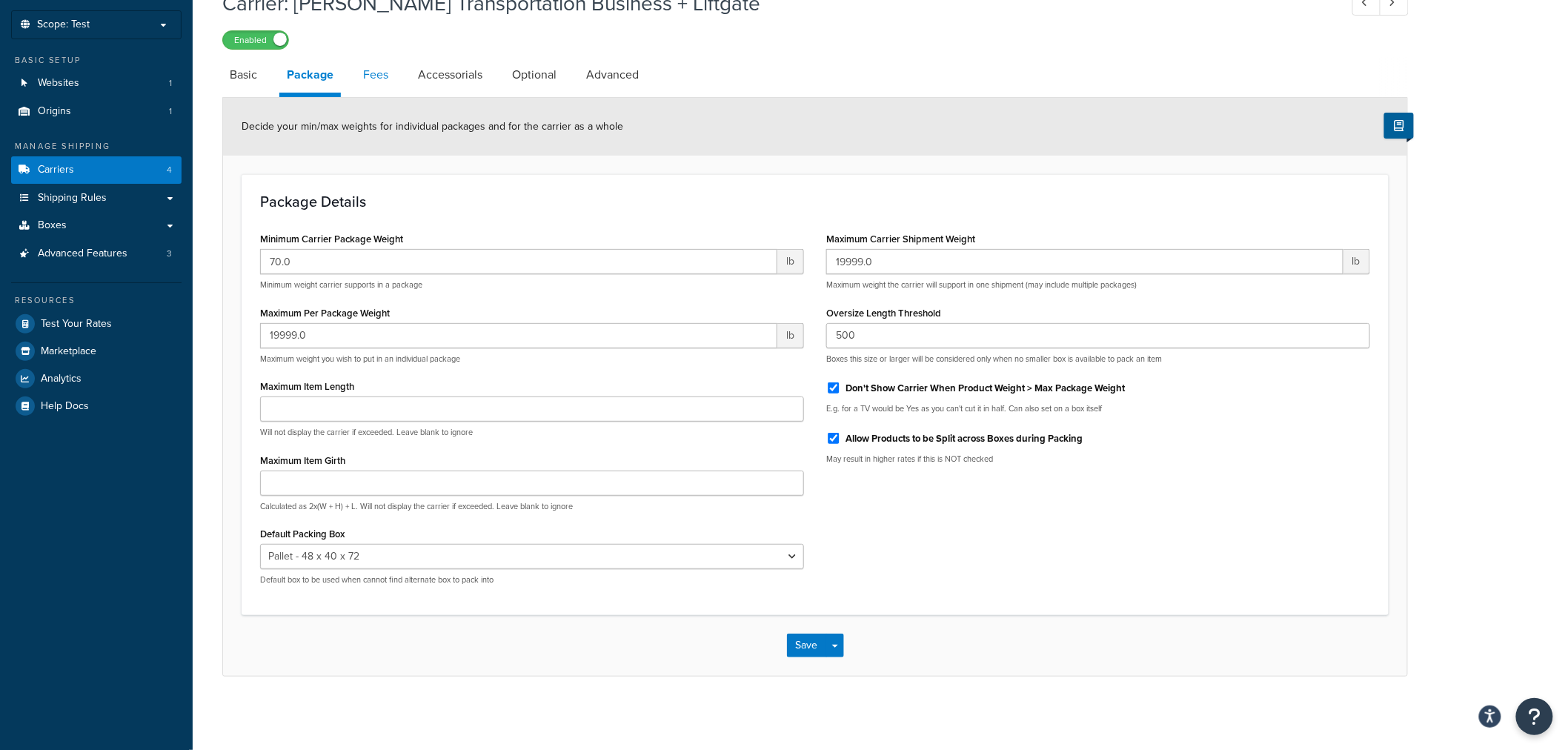
click at [380, 64] on link "Fees" at bounding box center [375, 75] width 40 height 36
select select "AFTER"
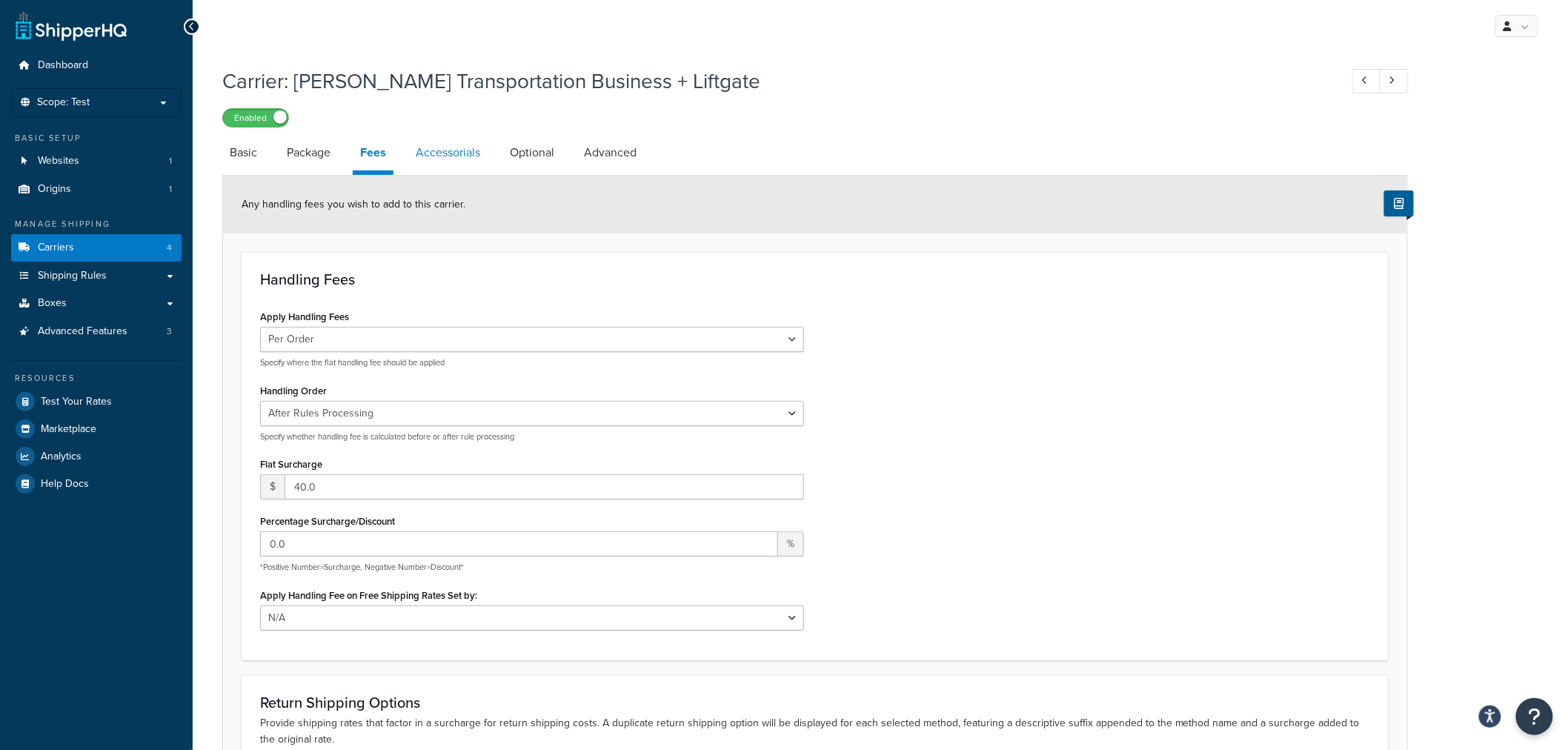
click at [461, 146] on link "Accessorials" at bounding box center [448, 152] width 80 height 36
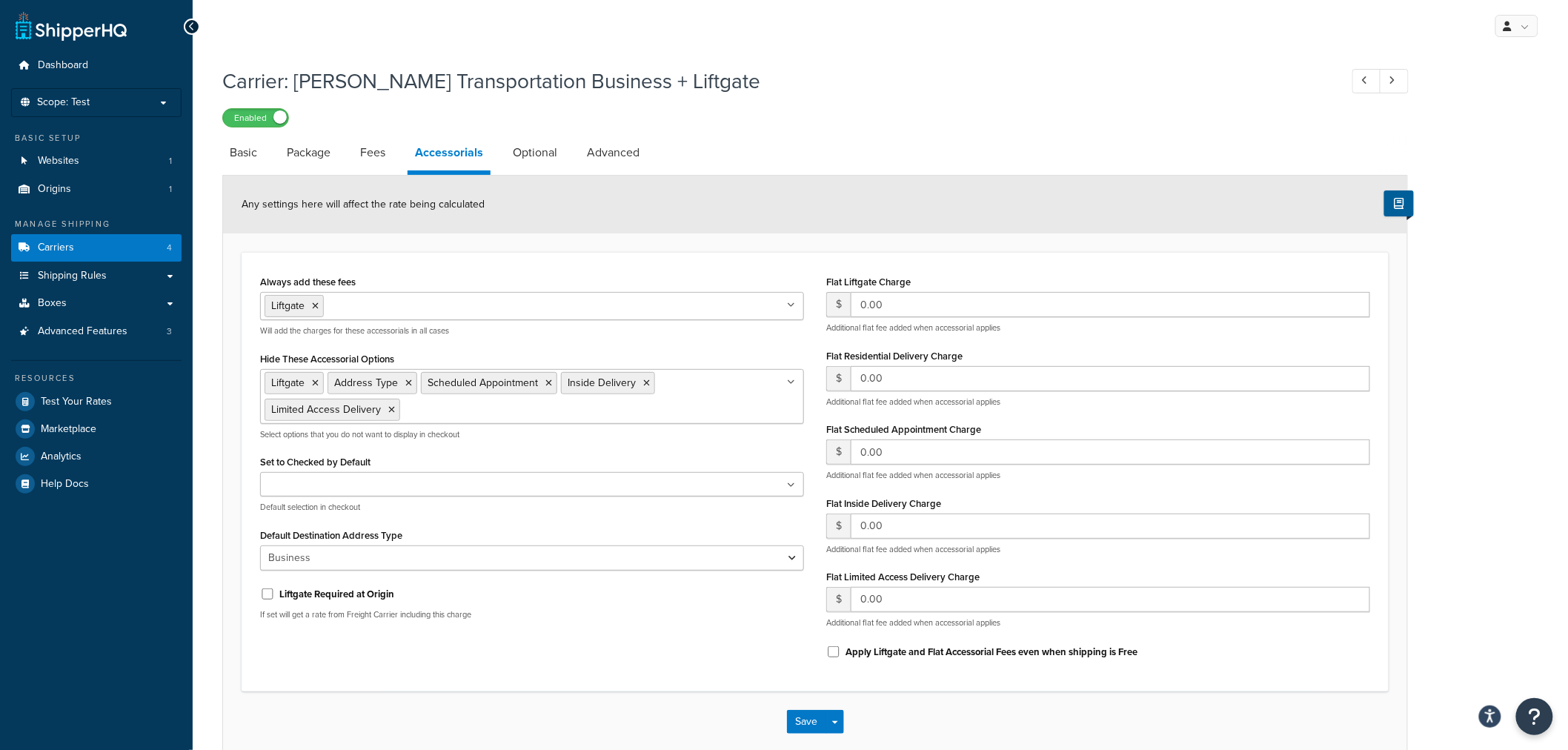
scroll to position [76, 0]
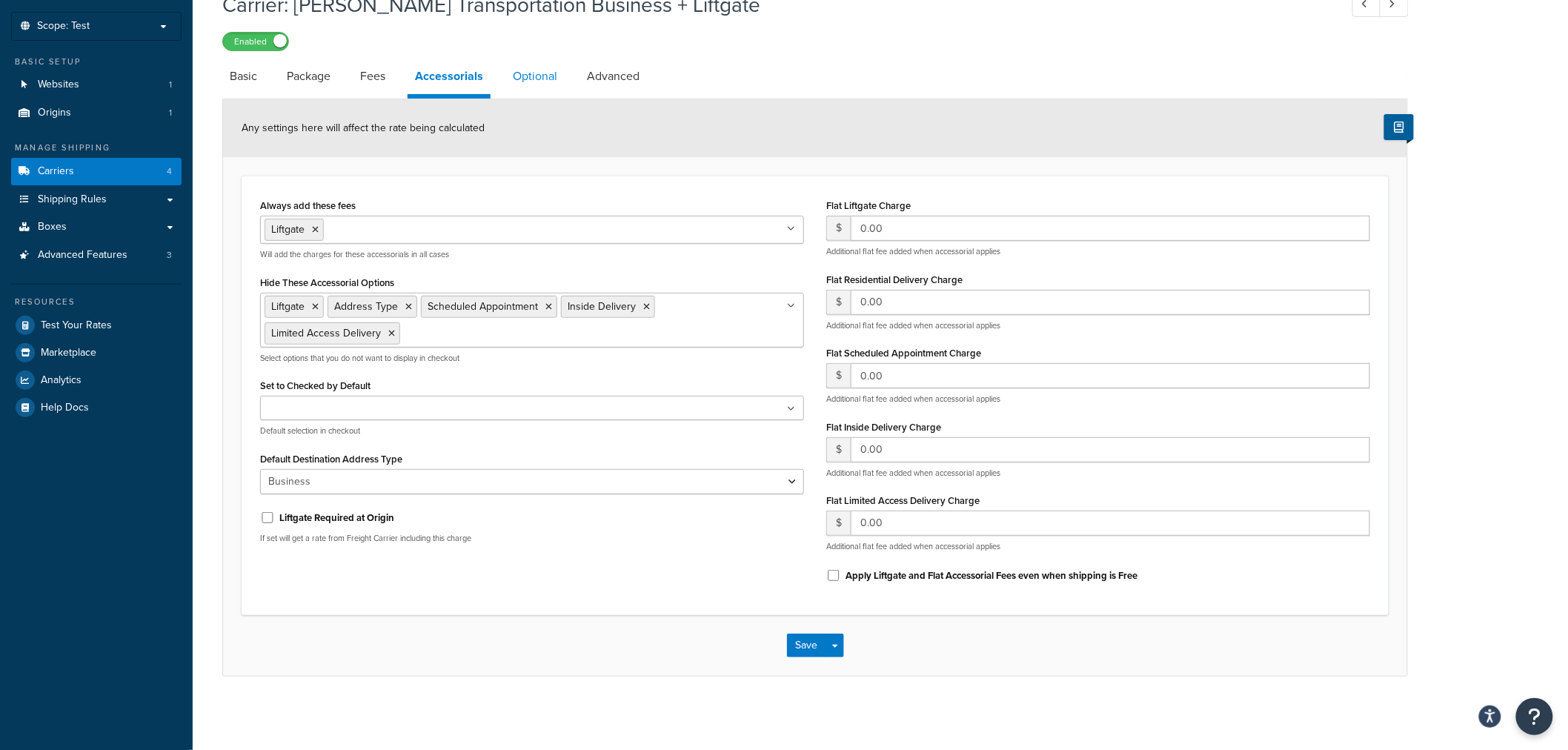
click at [535, 83] on link "Optional" at bounding box center [535, 76] width 60 height 36
select select "85"
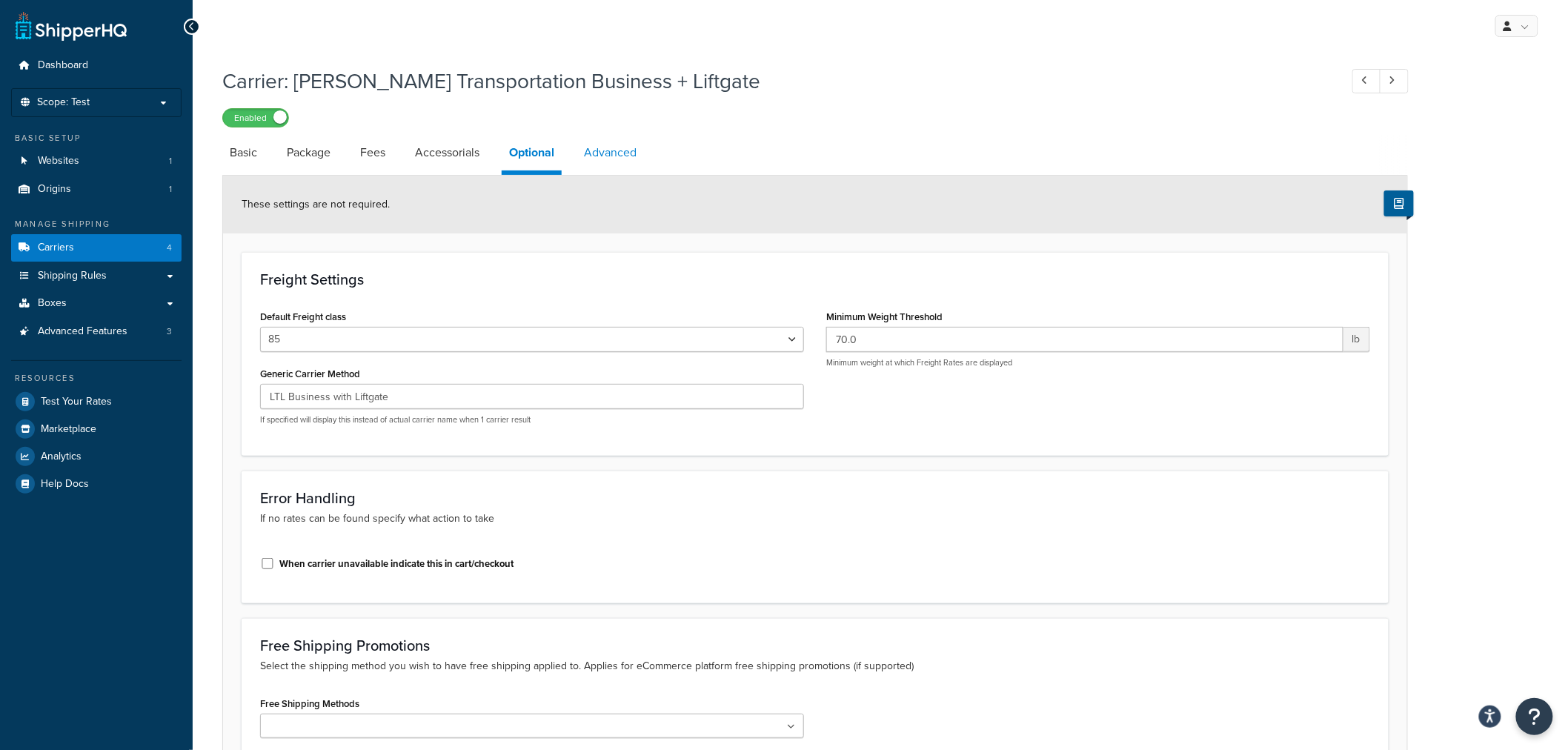
click at [605, 158] on link "Advanced" at bounding box center [610, 152] width 67 height 36
select select "false"
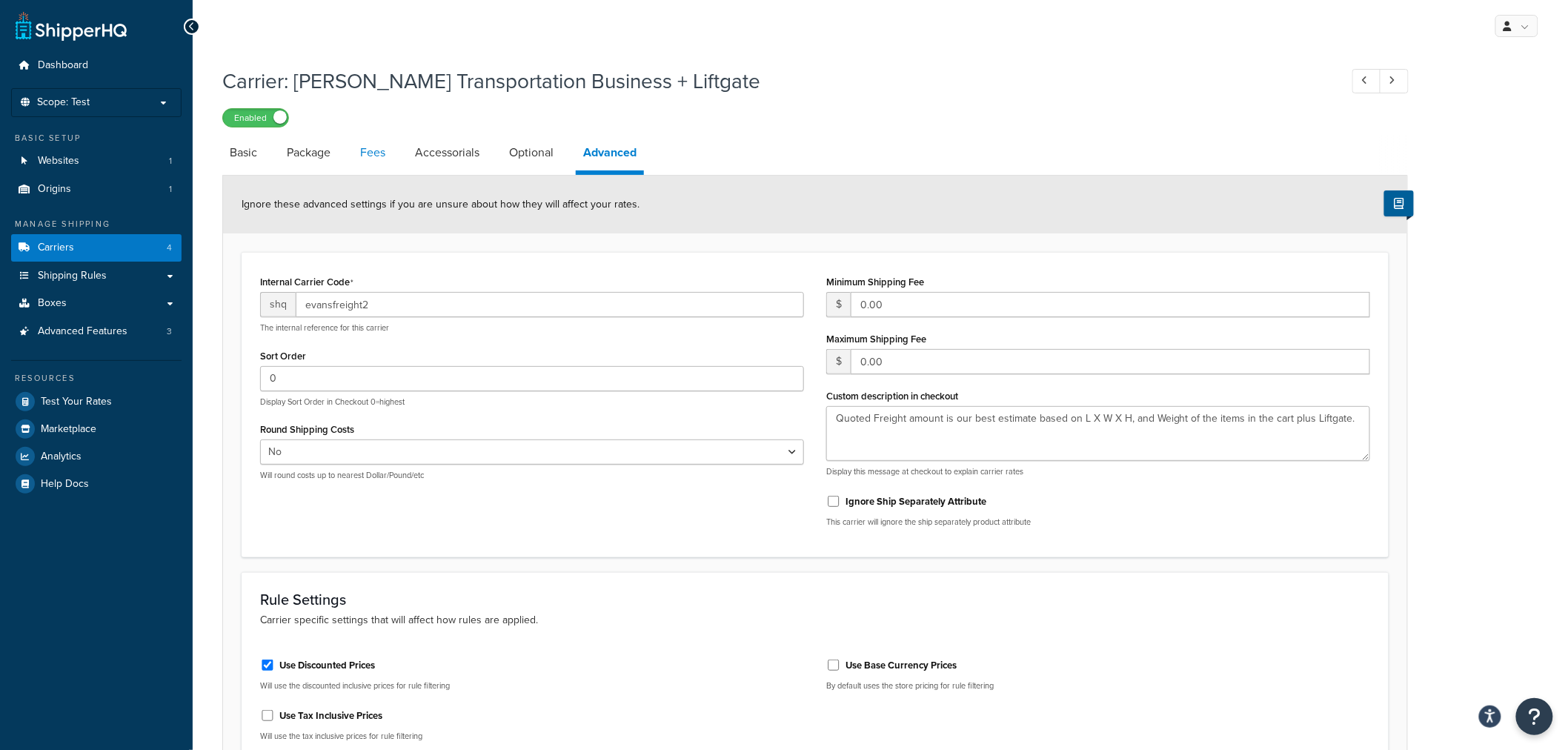
click at [387, 157] on link "Fees" at bounding box center [373, 152] width 40 height 36
select select "AFTER"
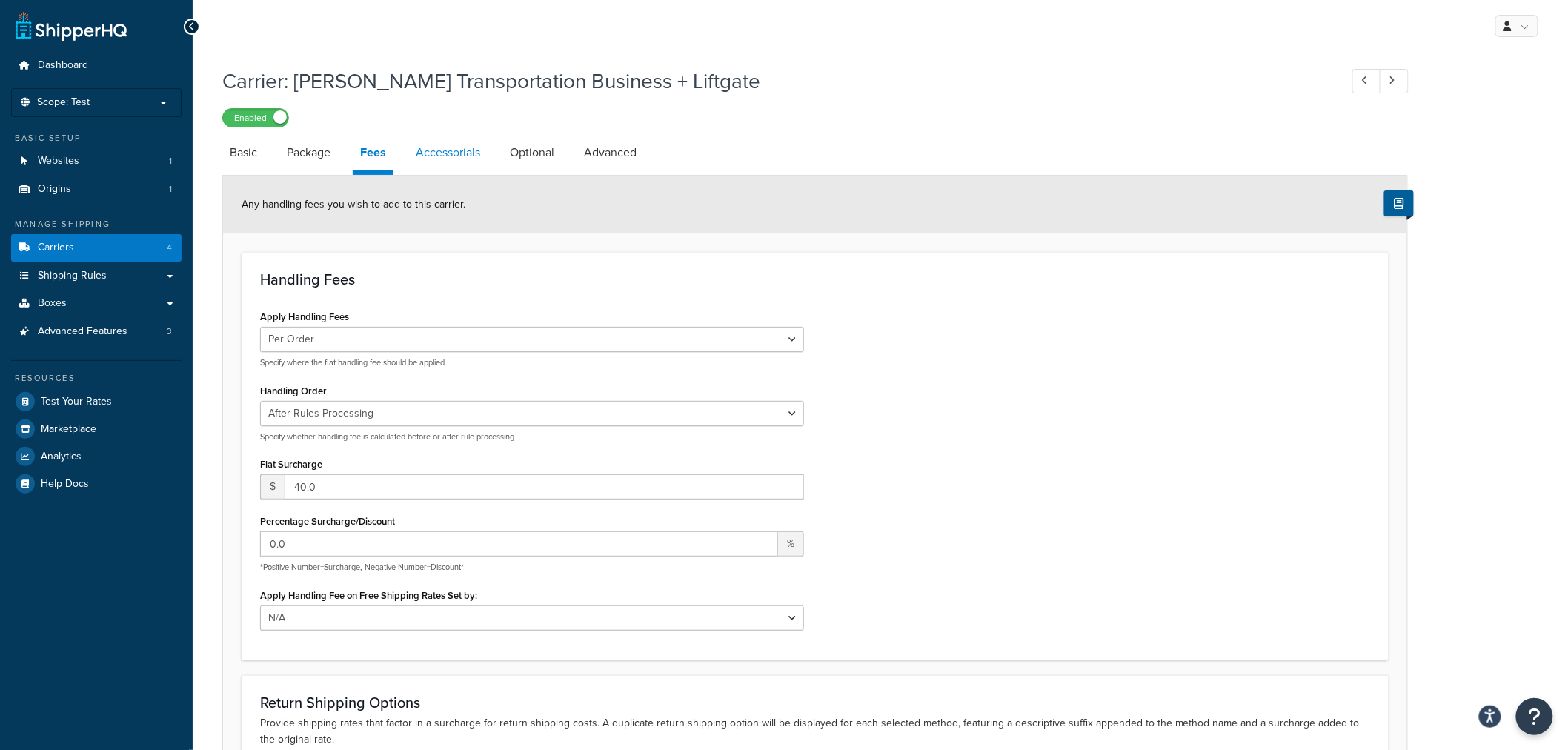
click at [439, 147] on link "Accessorials" at bounding box center [448, 152] width 80 height 36
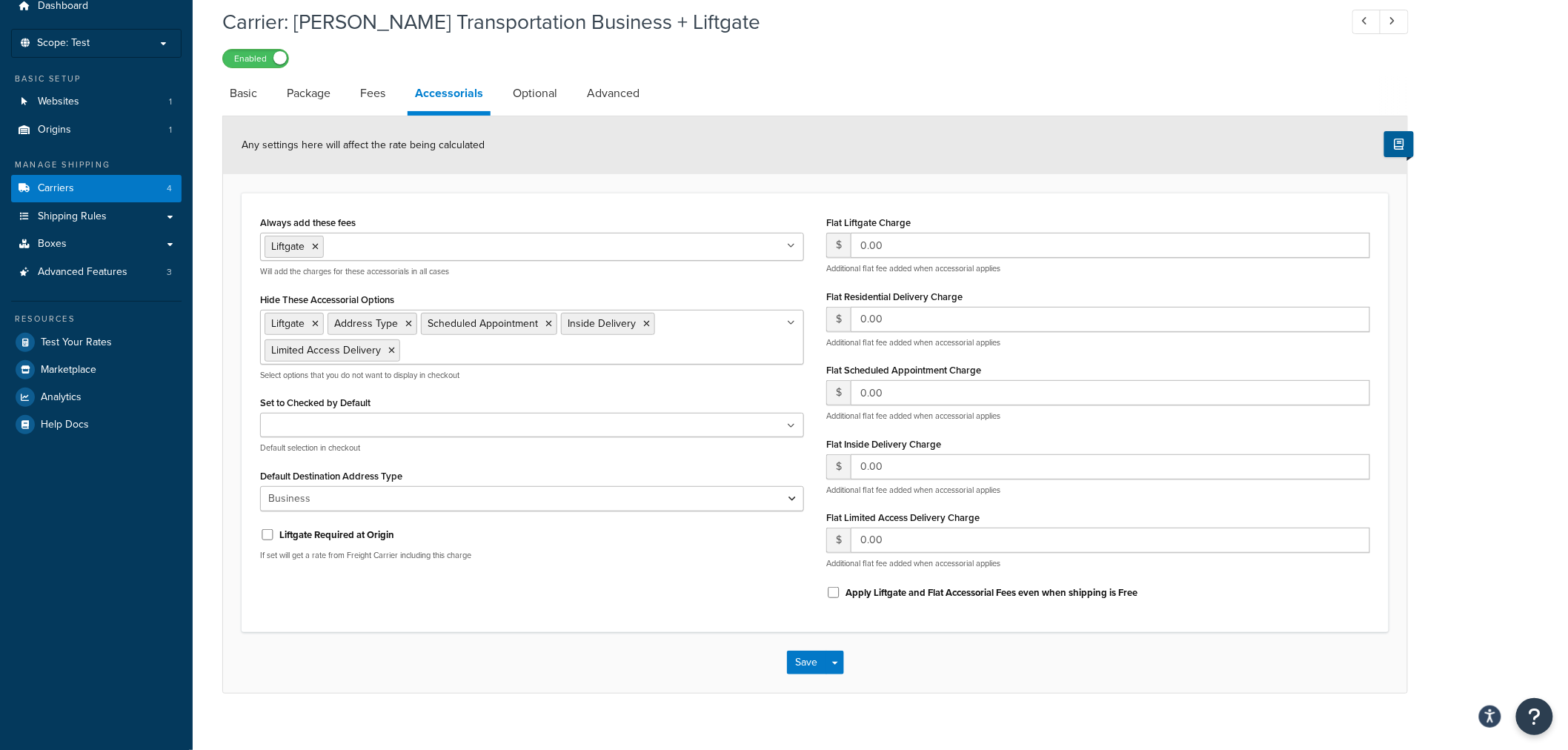
scroll to position [76, 0]
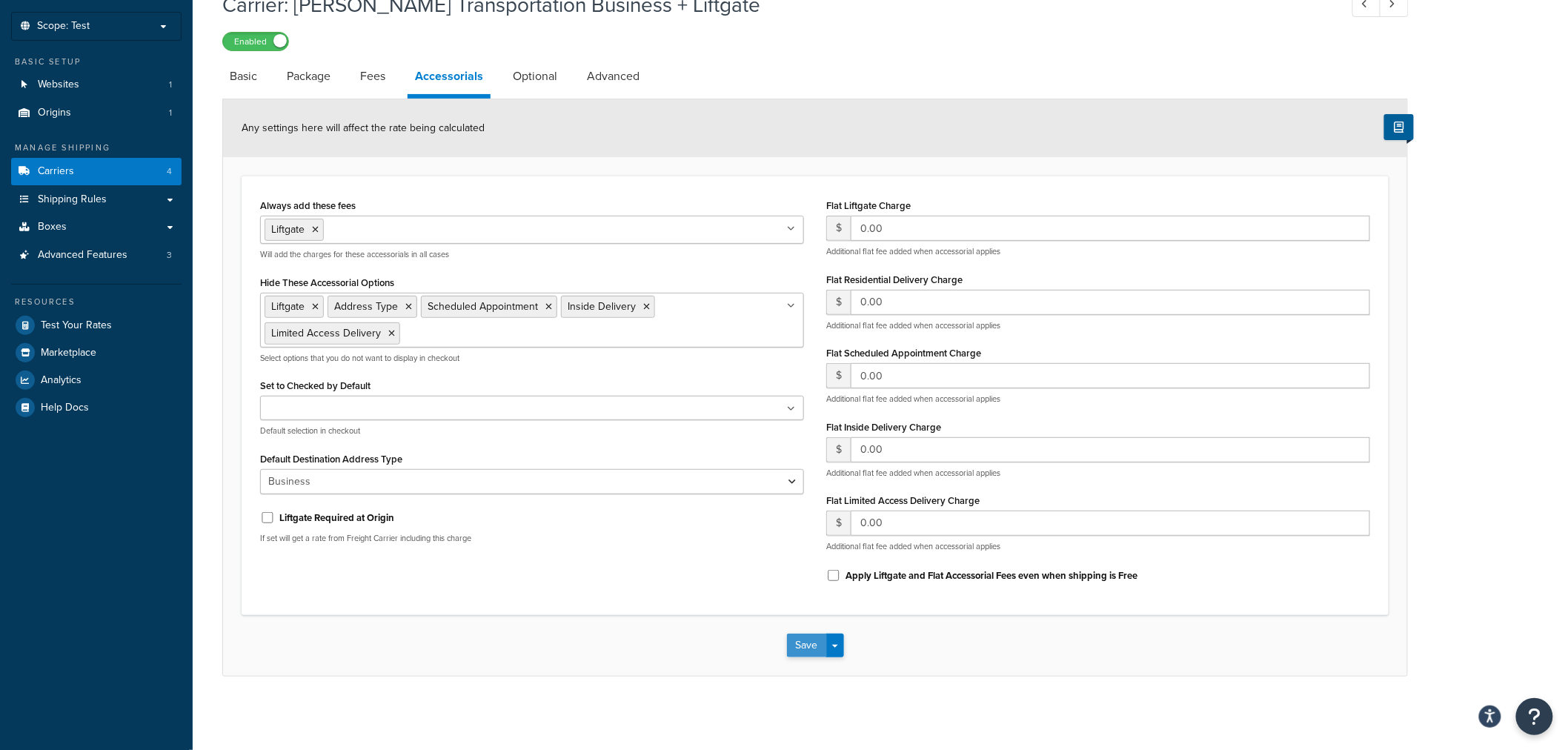
click at [810, 642] on button "Save" at bounding box center [807, 646] width 40 height 24
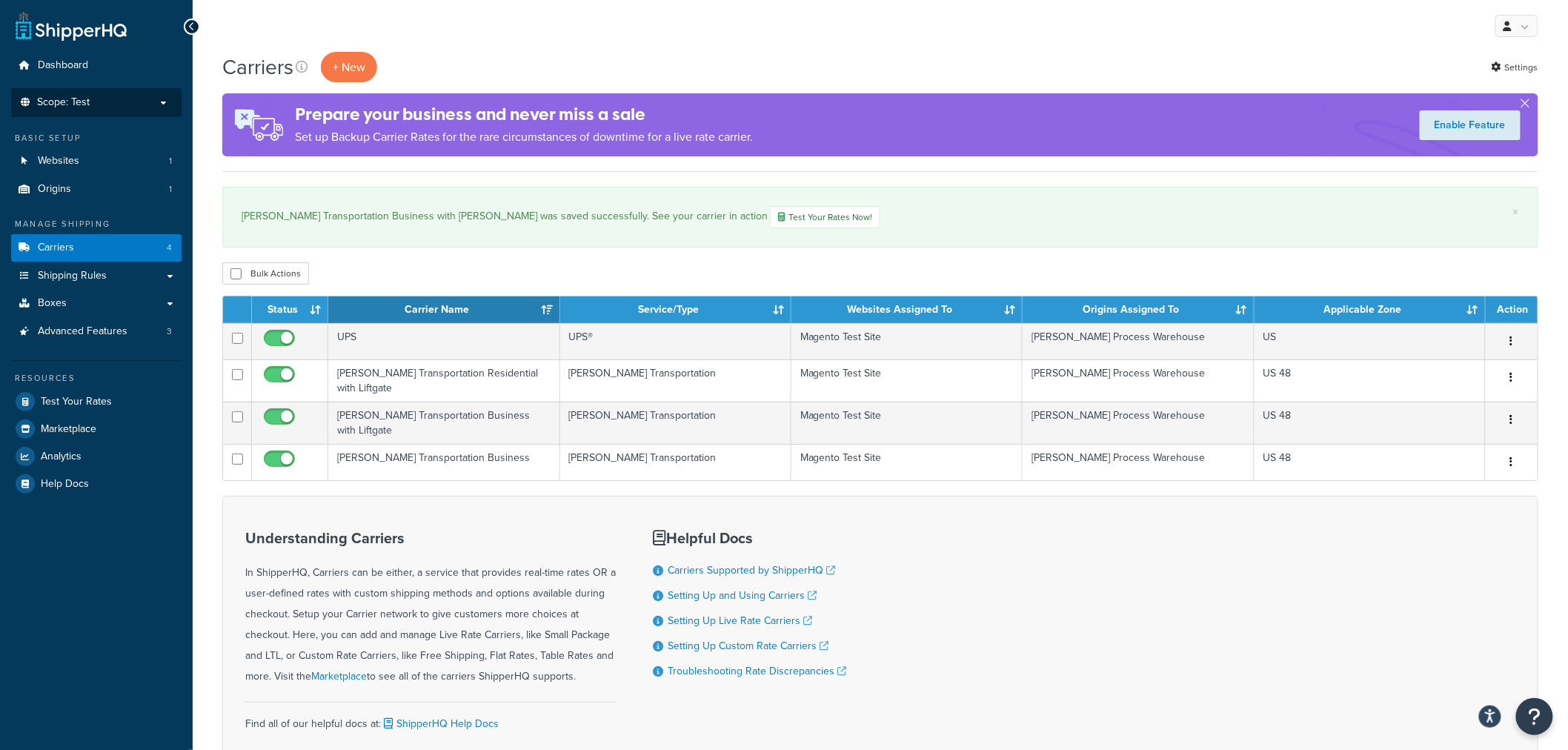
click at [129, 100] on p "Scope: Test" at bounding box center [96, 102] width 157 height 12
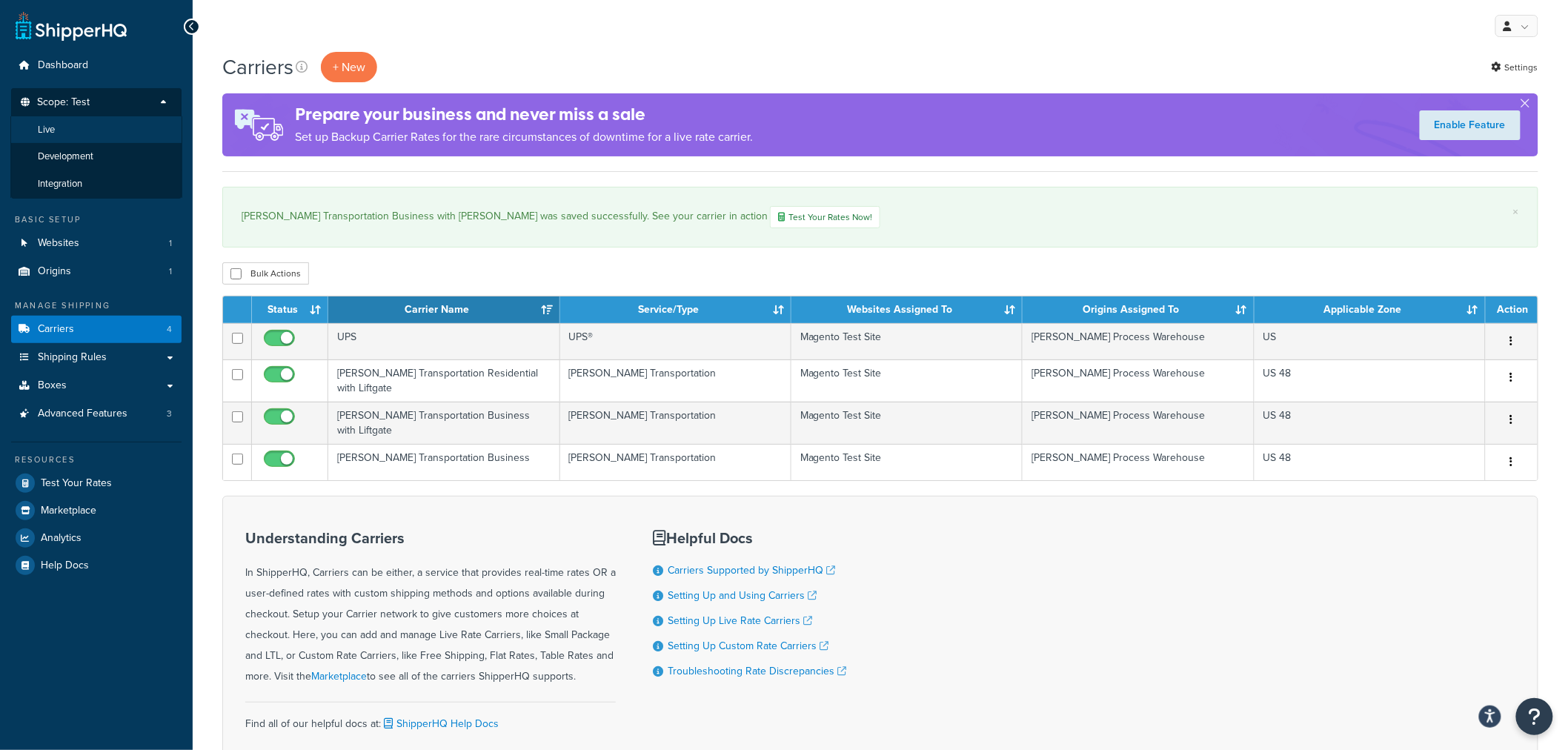
click at [97, 134] on li "Live" at bounding box center [97, 129] width 172 height 27
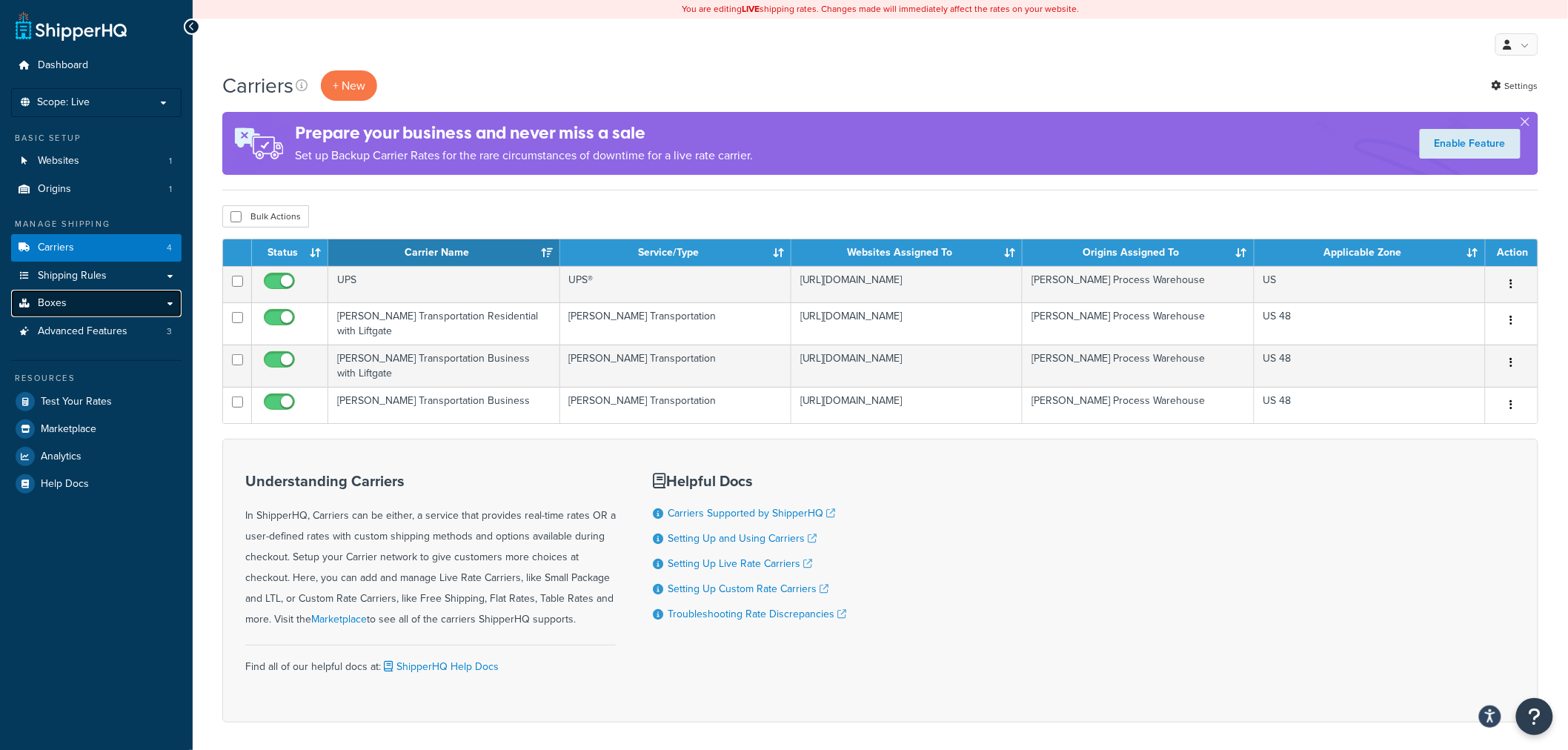
click at [91, 307] on link "Boxes" at bounding box center [96, 303] width 171 height 27
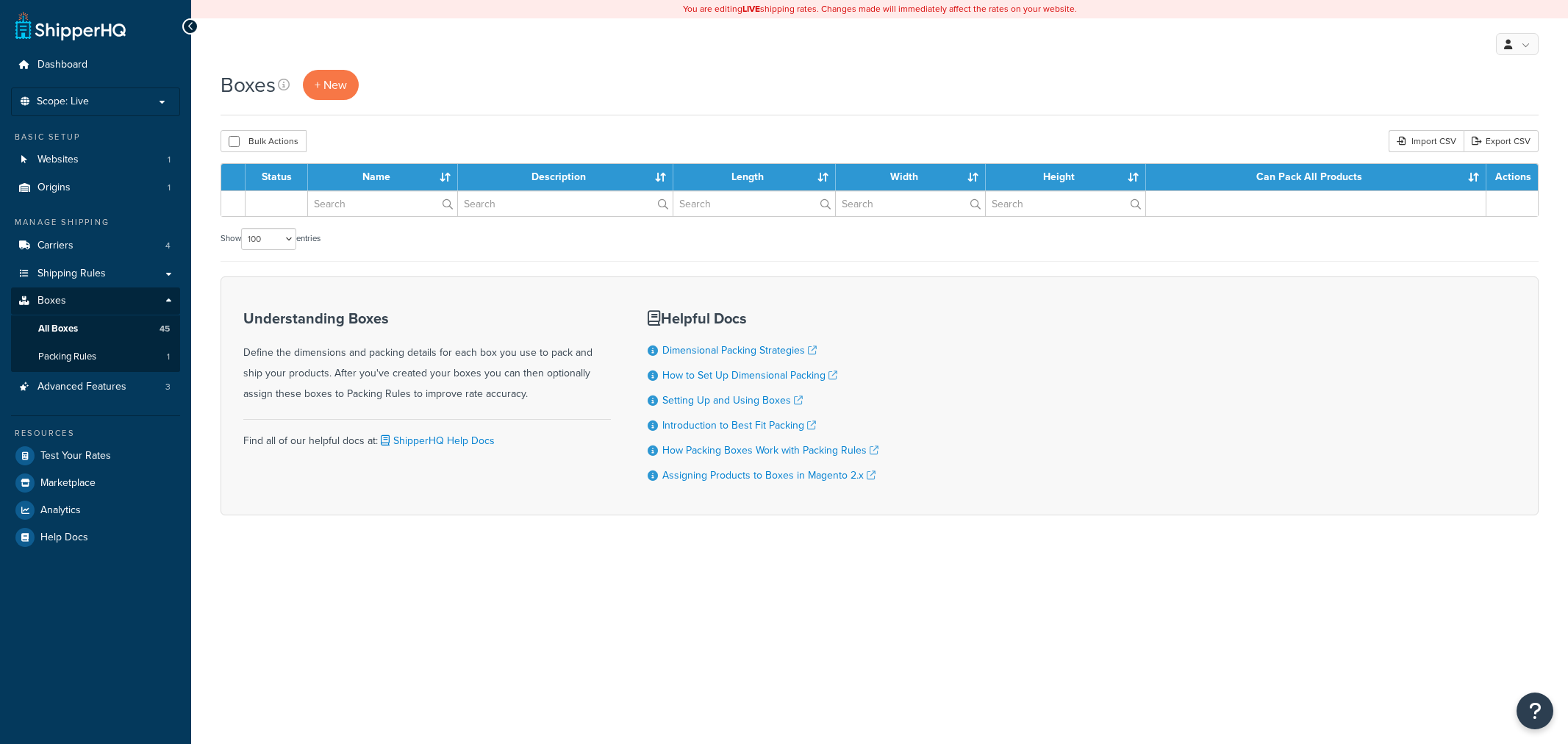
select select "100"
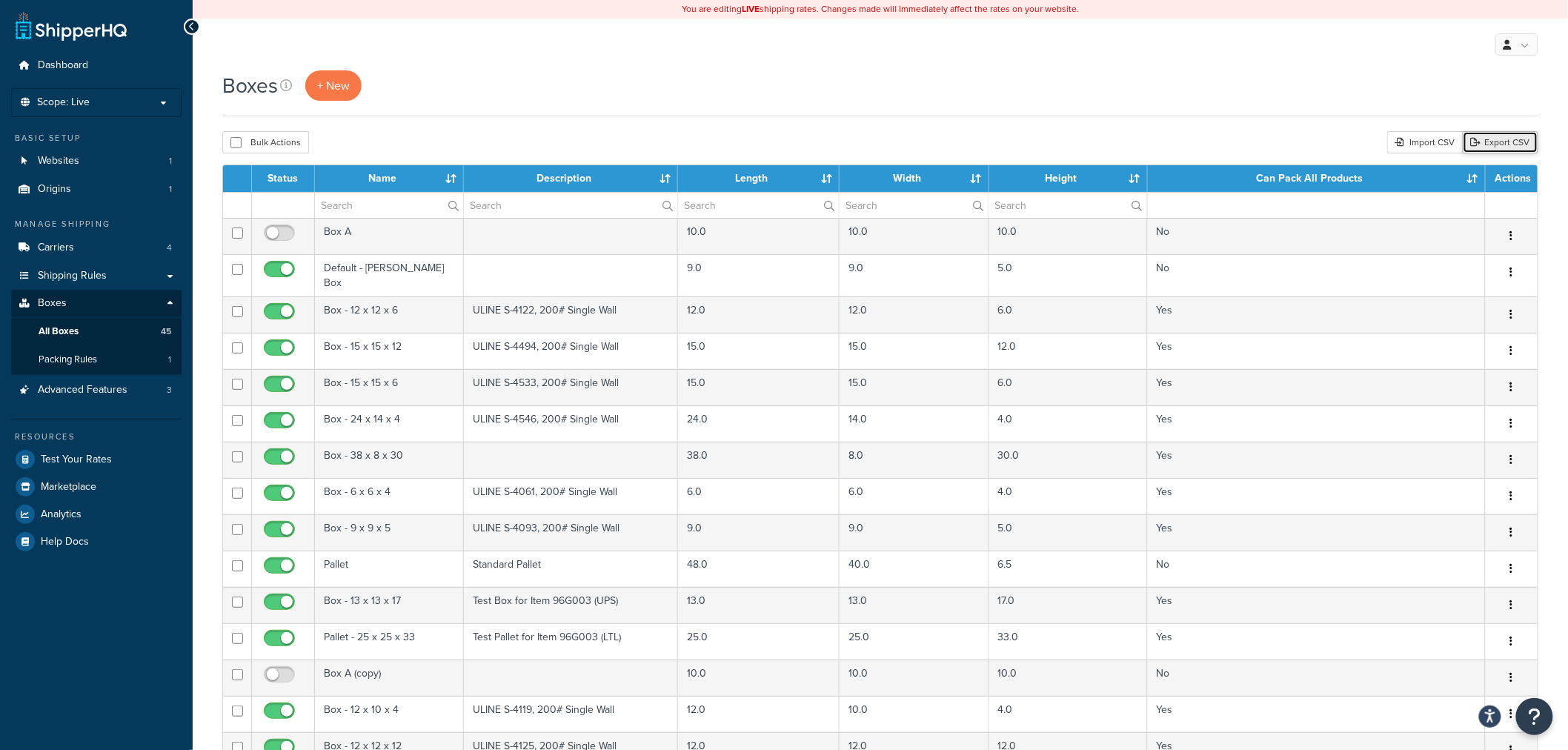
click at [1499, 145] on link "Export CSV" at bounding box center [1500, 142] width 75 height 22
click at [99, 102] on p "Scope: Live" at bounding box center [96, 102] width 157 height 12
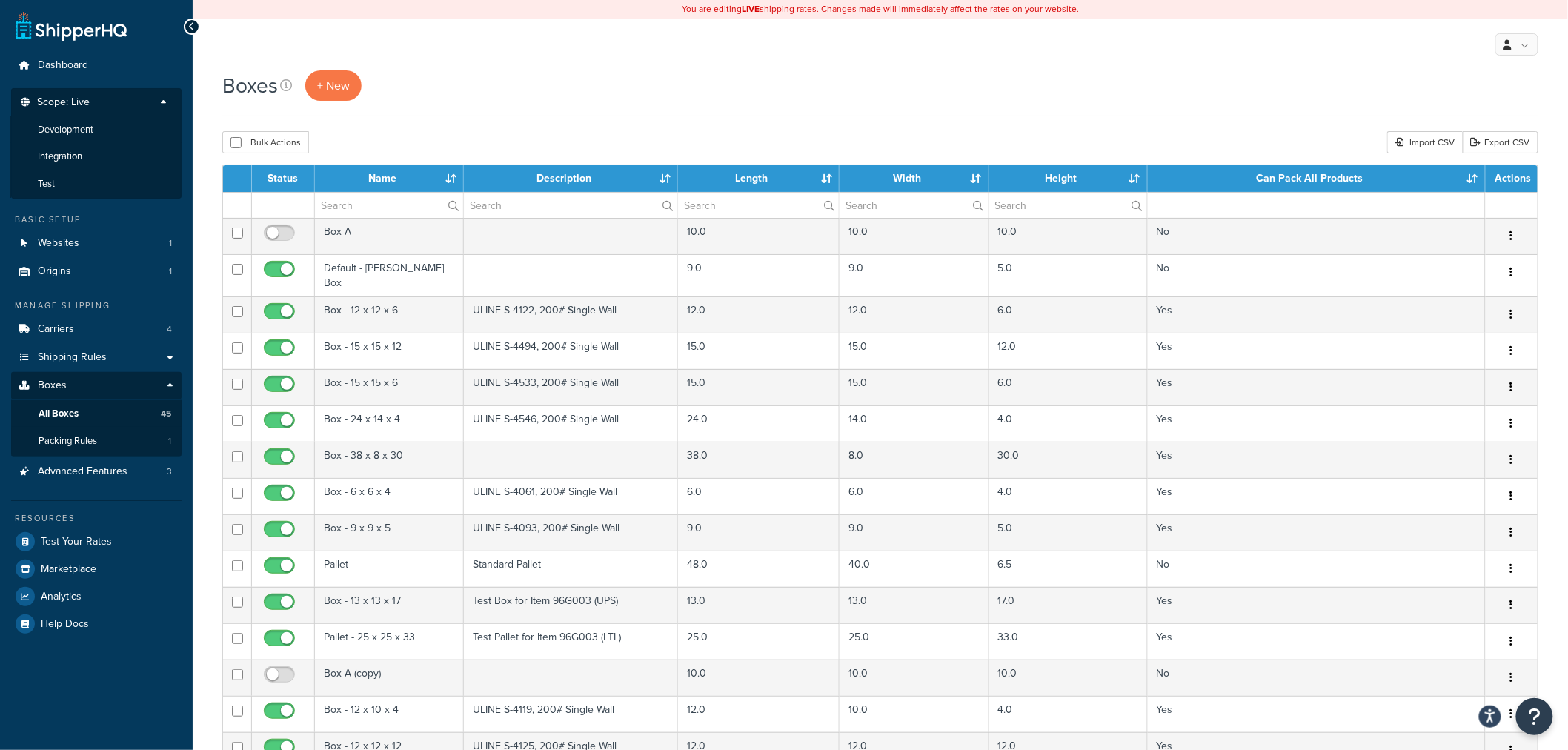
click at [99, 102] on p "Scope: Live" at bounding box center [96, 106] width 157 height 20
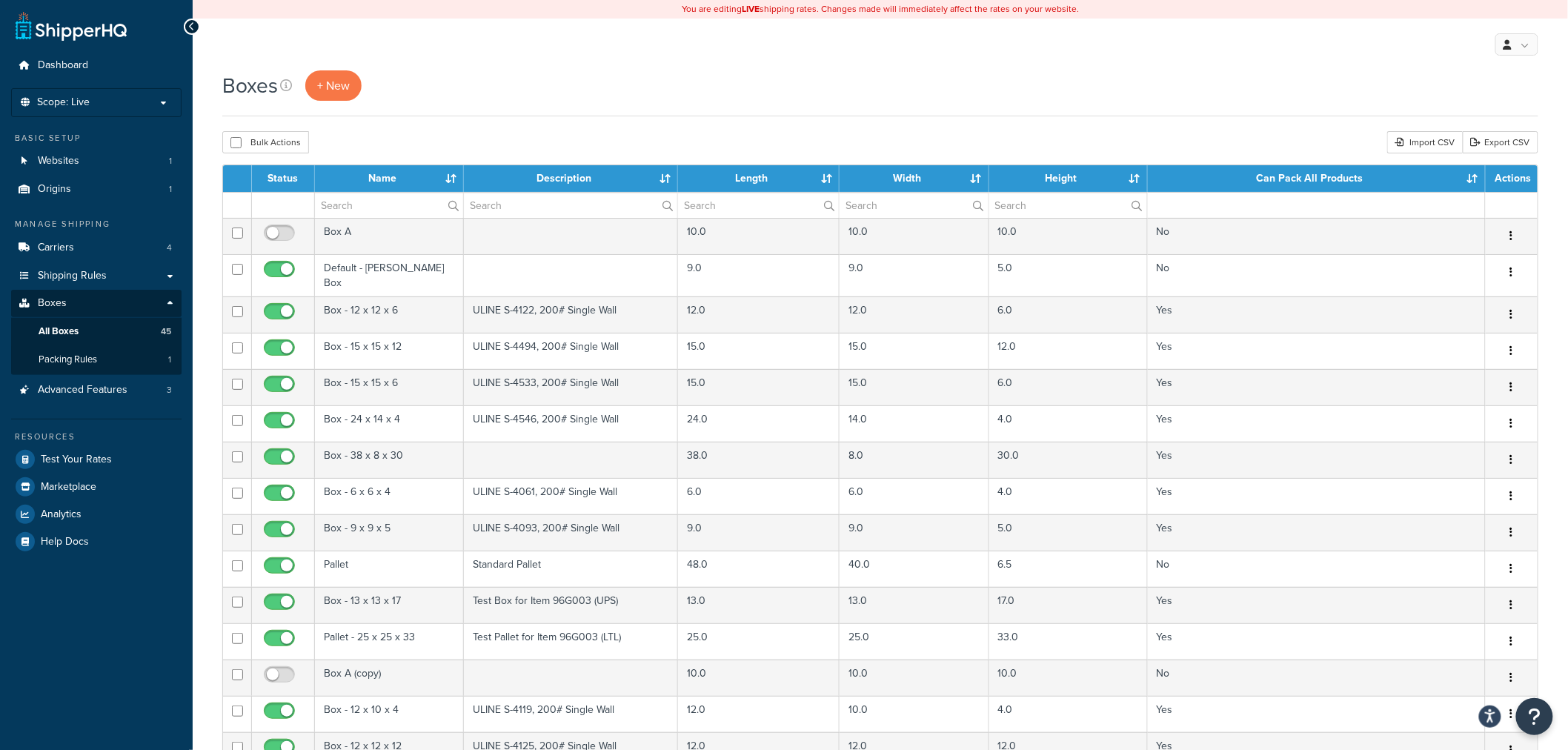
click at [686, 88] on div "Boxes + New" at bounding box center [880, 85] width 1316 height 31
click at [80, 108] on span "Scope: Live" at bounding box center [64, 102] width 53 height 12
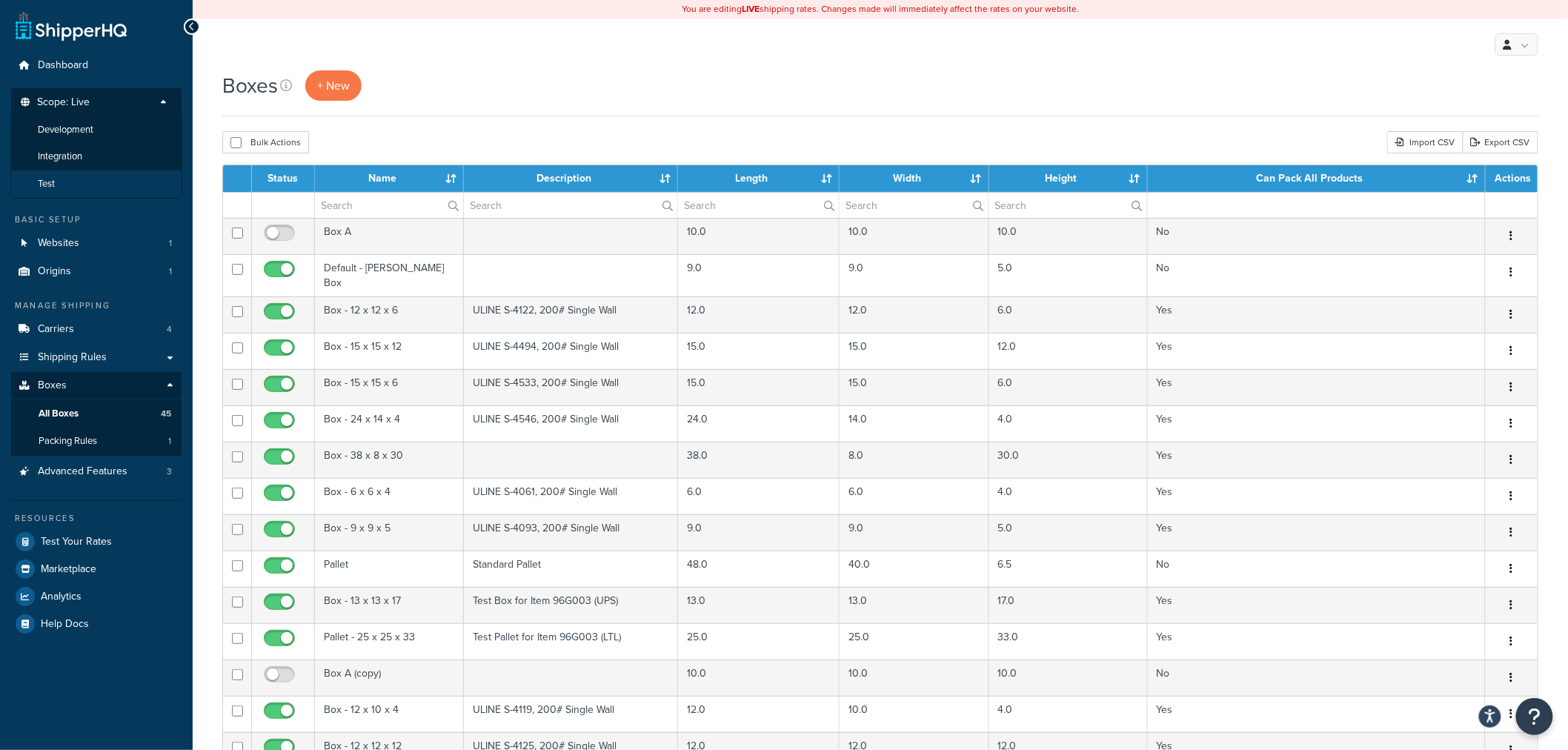
click at [77, 181] on li "Test" at bounding box center [97, 184] width 172 height 27
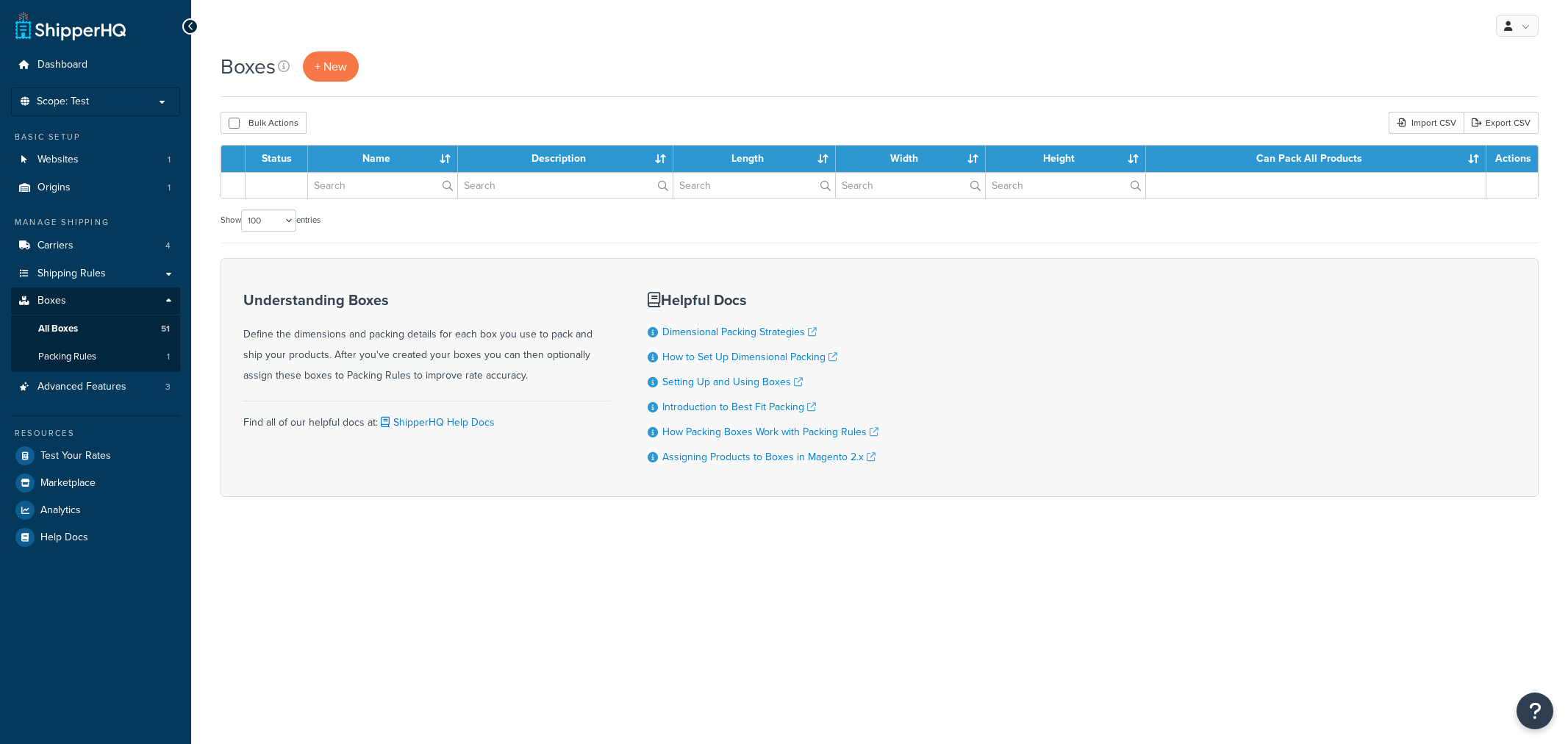
select select "100"
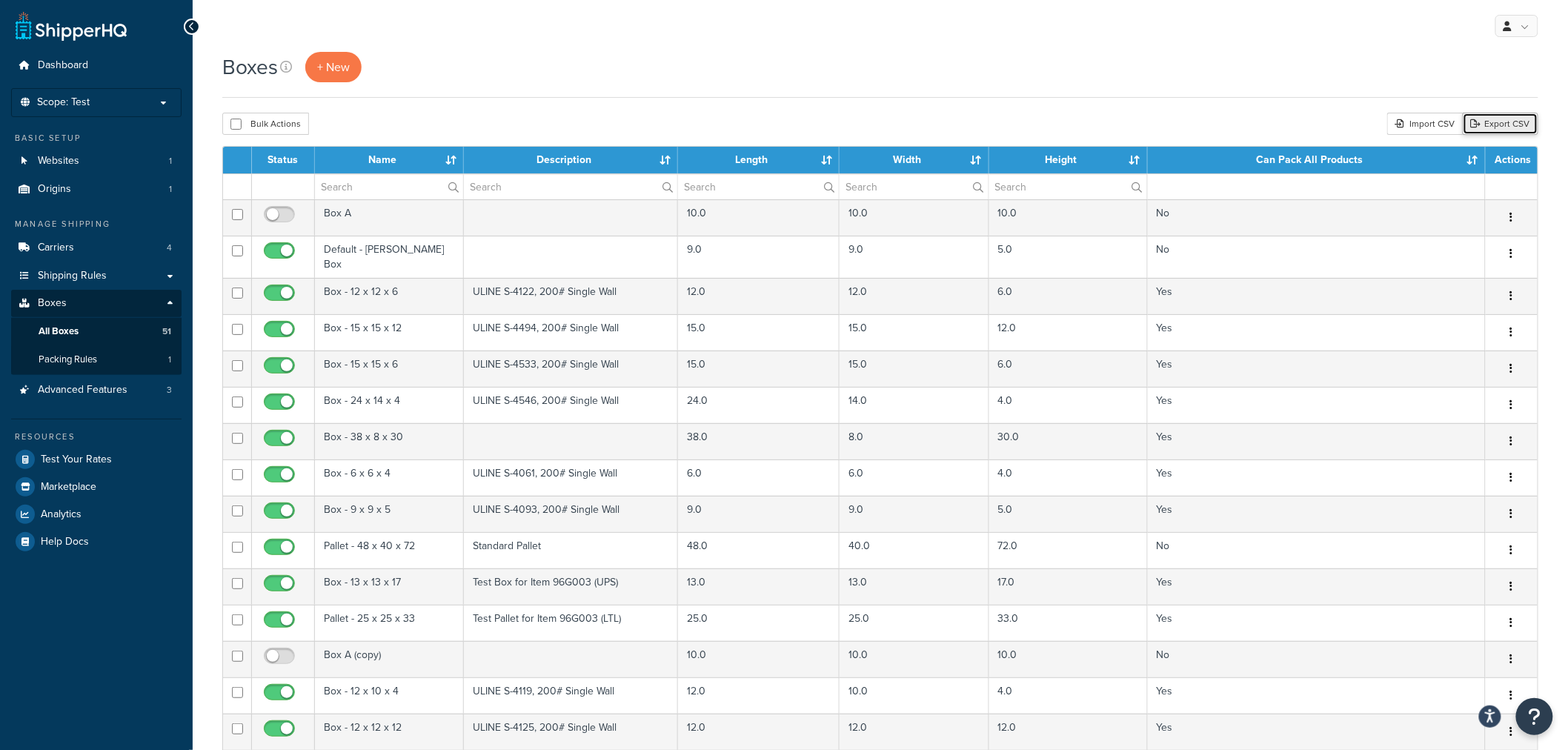
click at [1521, 129] on link "Export CSV" at bounding box center [1500, 123] width 75 height 22
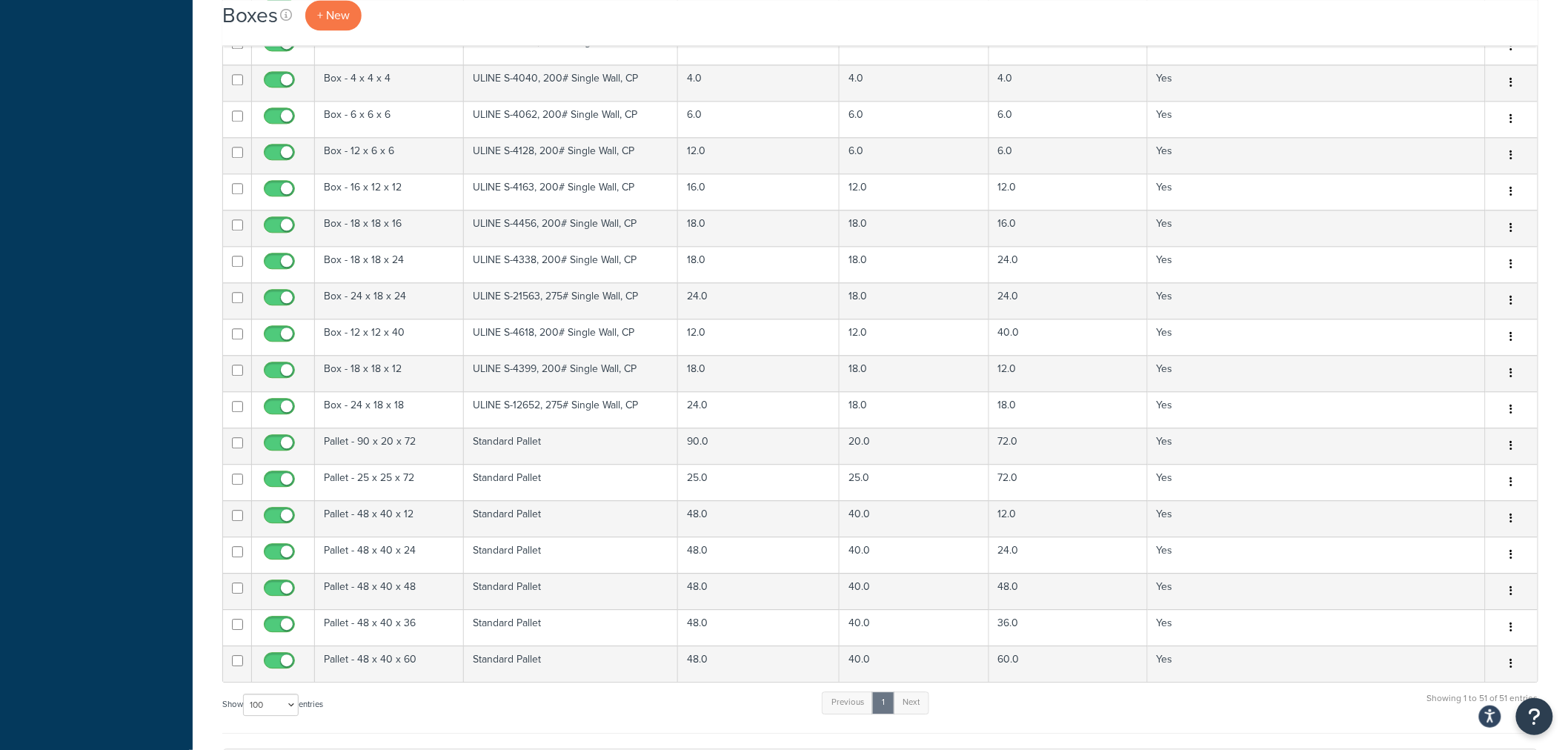
scroll to position [1375, 0]
